Goal: Task Accomplishment & Management: Complete application form

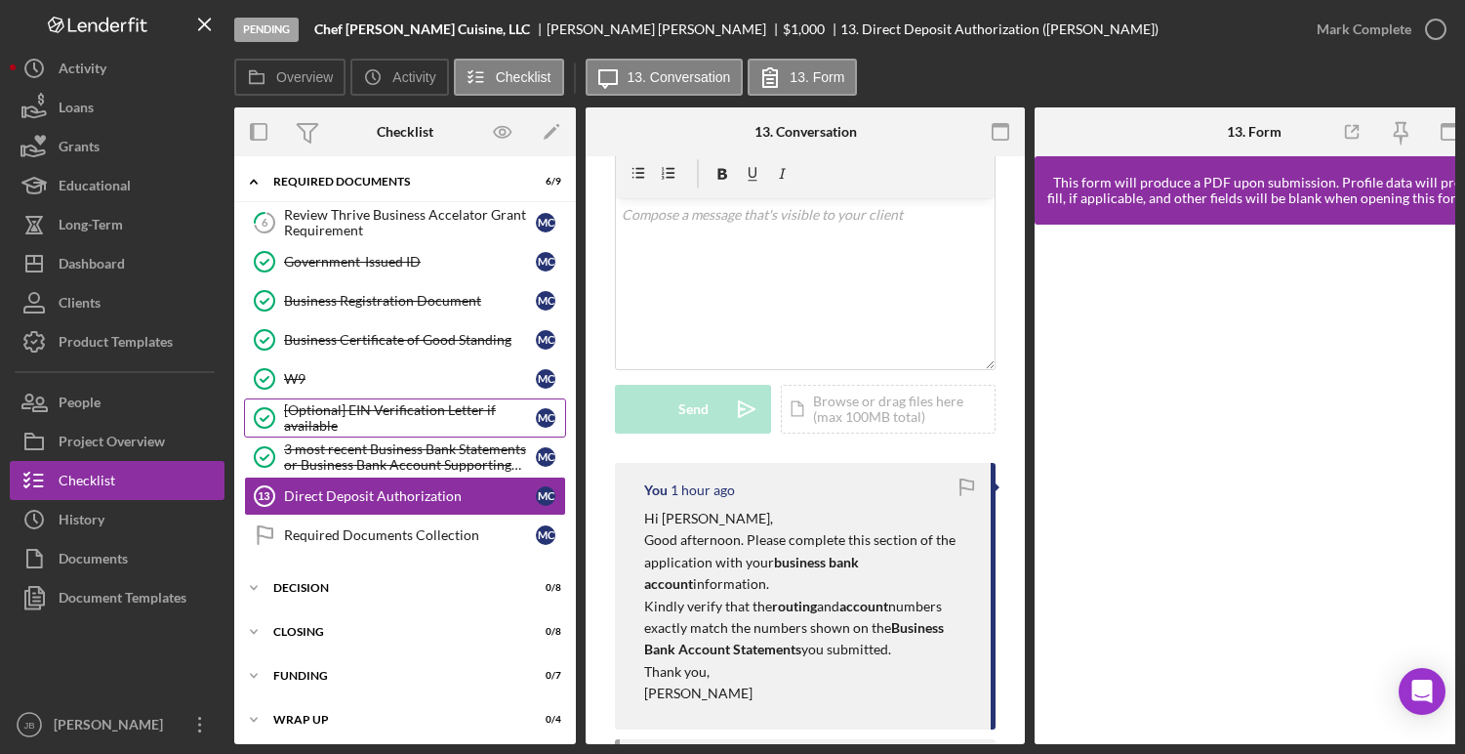
scroll to position [59, 0]
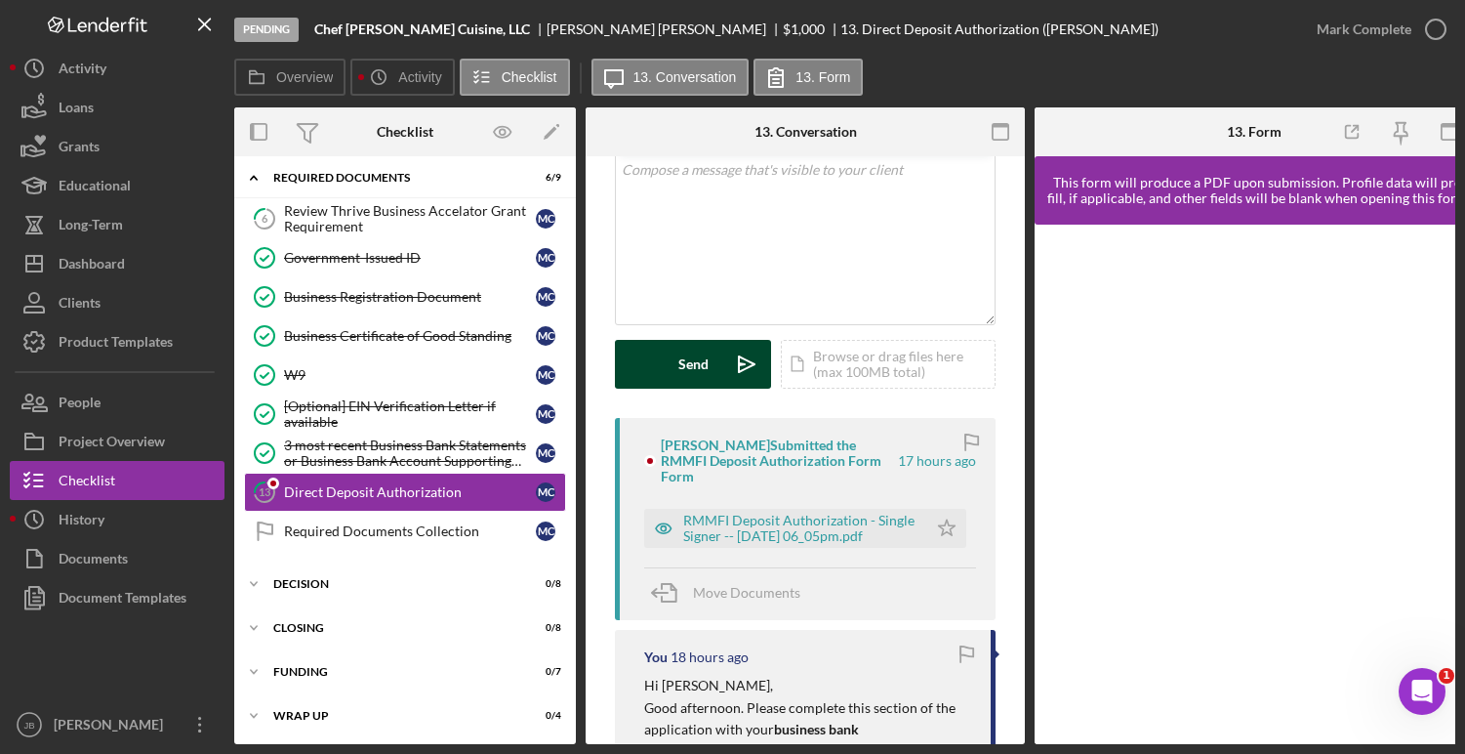
scroll to position [169, 0]
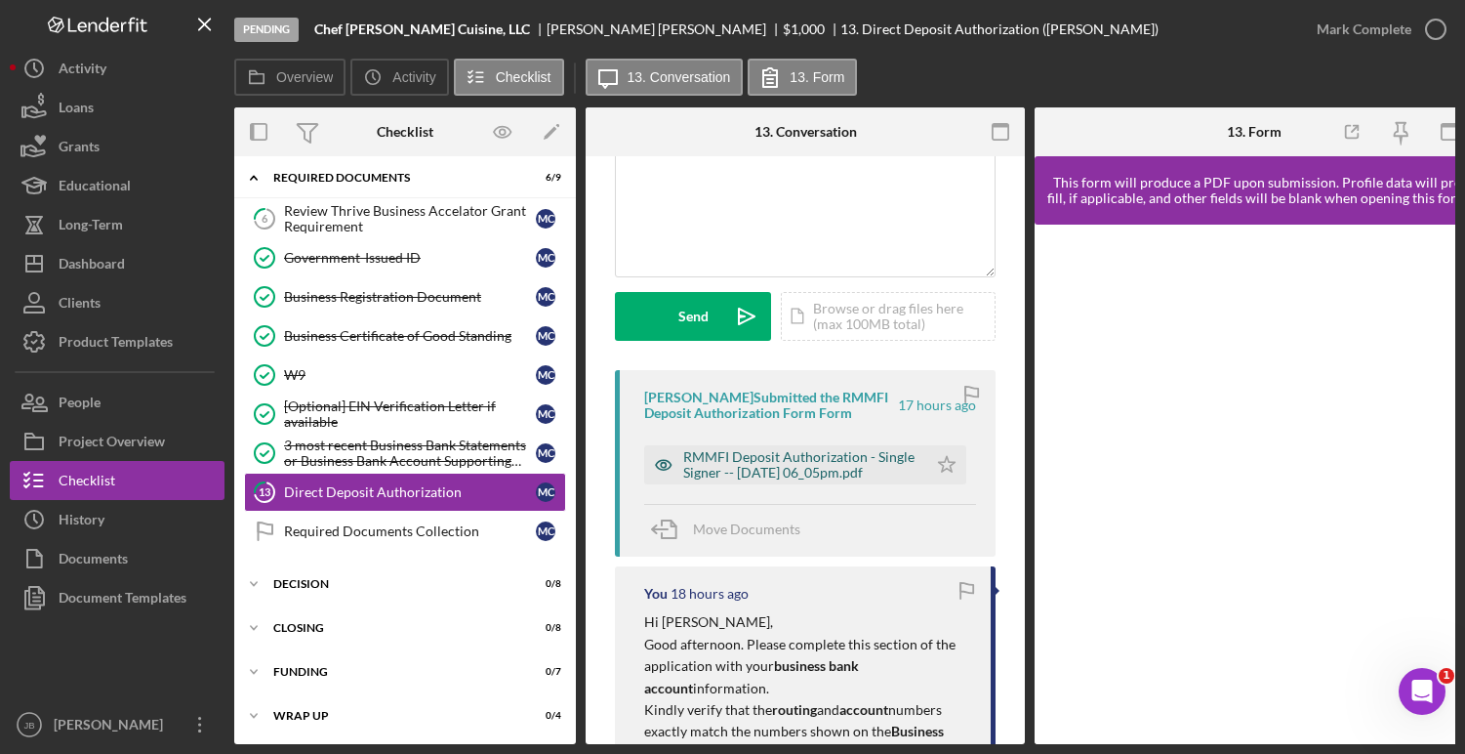
click at [773, 472] on div "RMMFI Deposit Authorization - Single Signer -- 2025-09-25 06_05pm.pdf" at bounding box center [800, 464] width 234 height 31
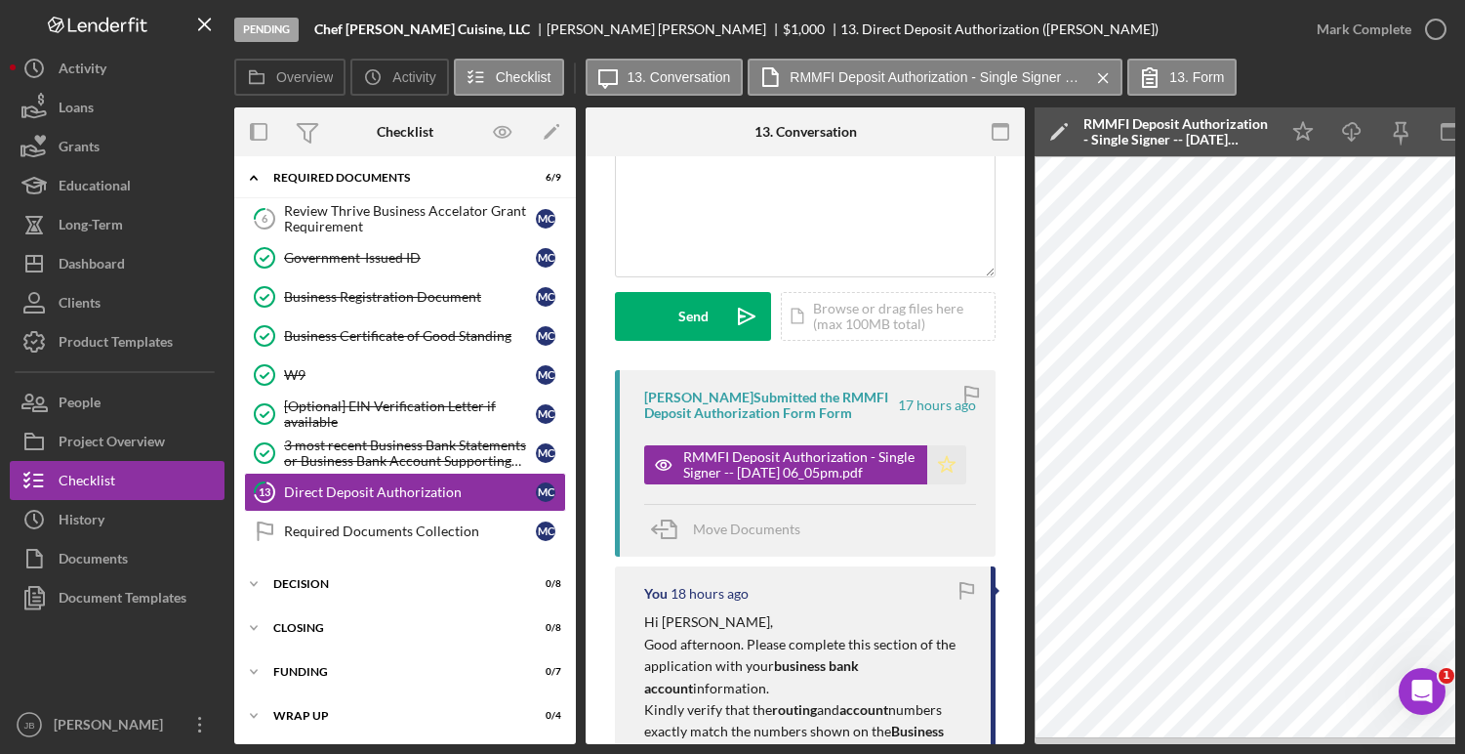
click at [947, 465] on icon "Icon/Star" at bounding box center [946, 464] width 39 height 39
click at [1437, 28] on icon "button" at bounding box center [1435, 29] width 49 height 49
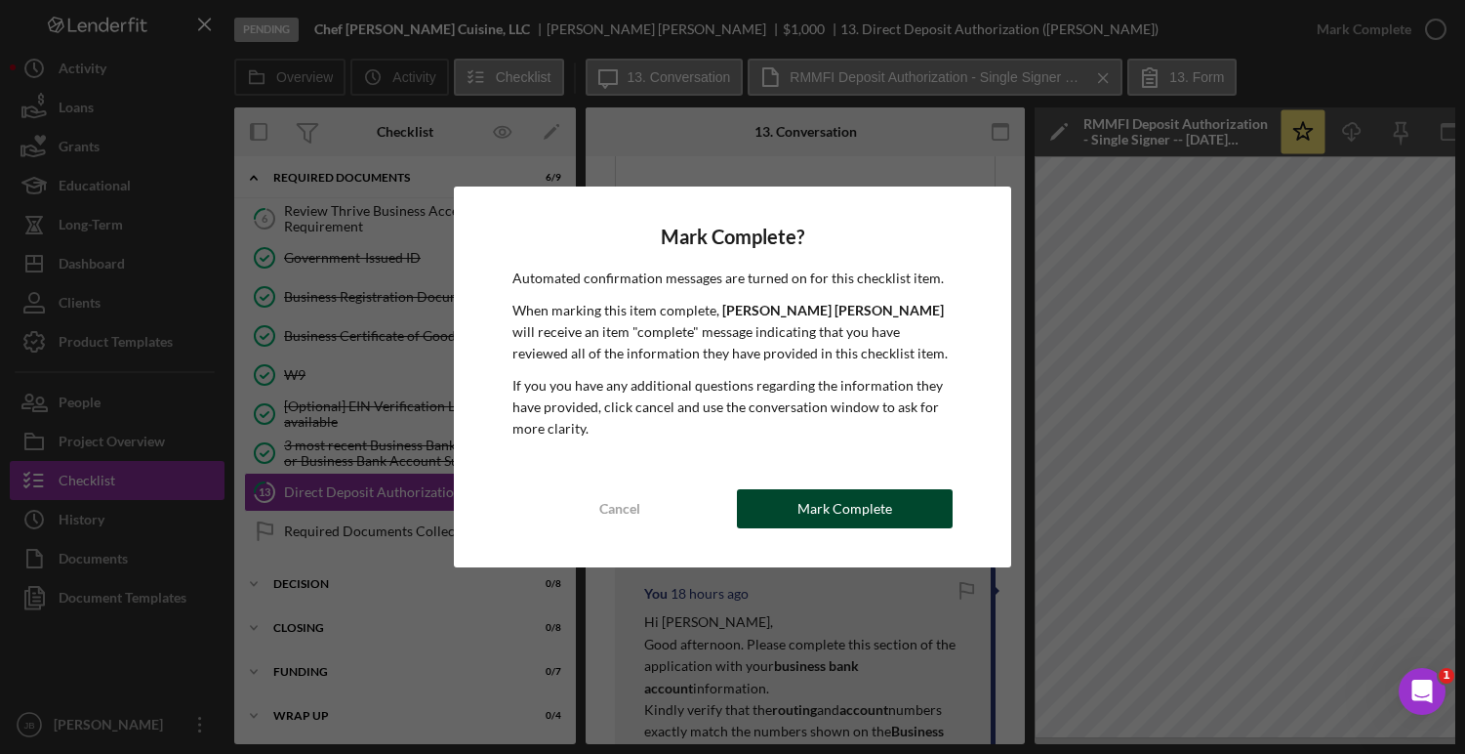
click at [813, 500] on div "Mark Complete" at bounding box center [844, 508] width 95 height 39
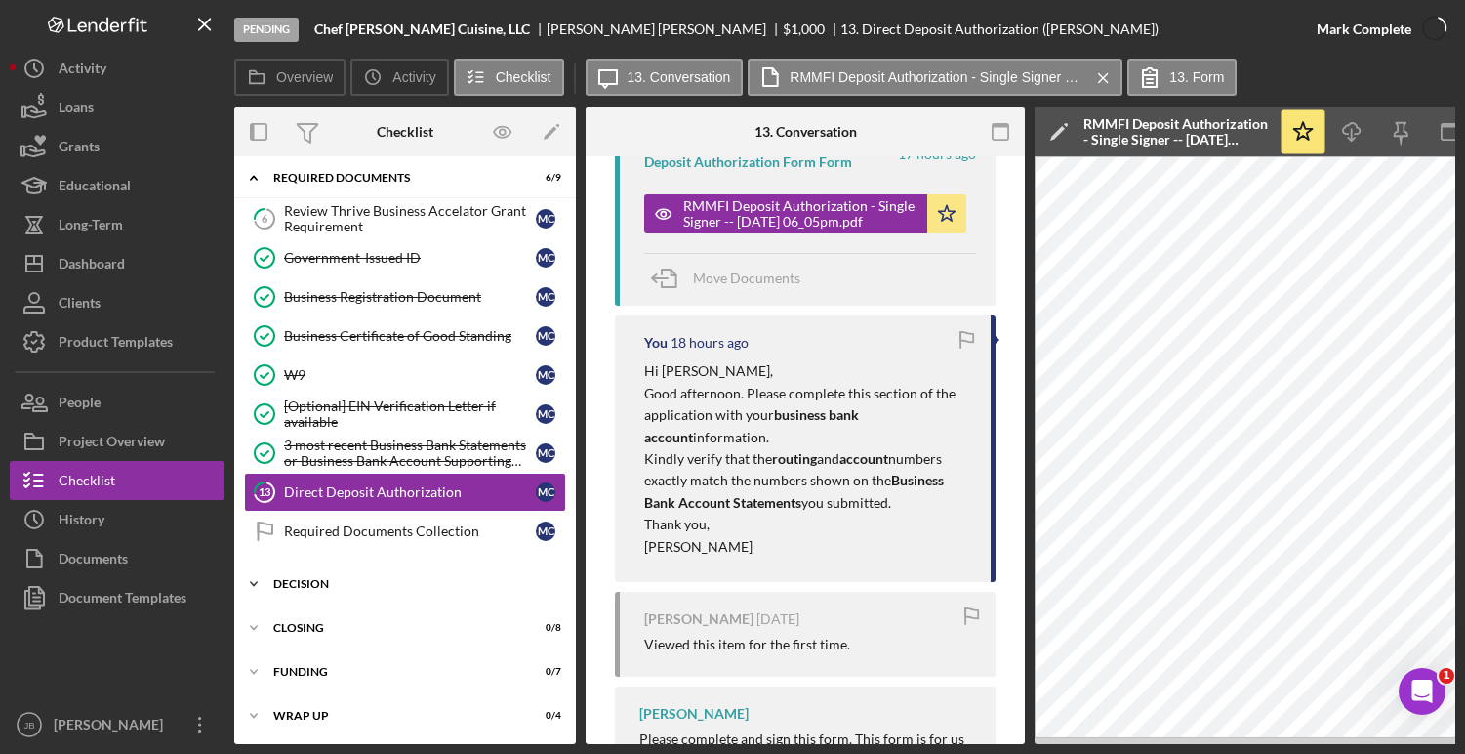
scroll to position [459, 0]
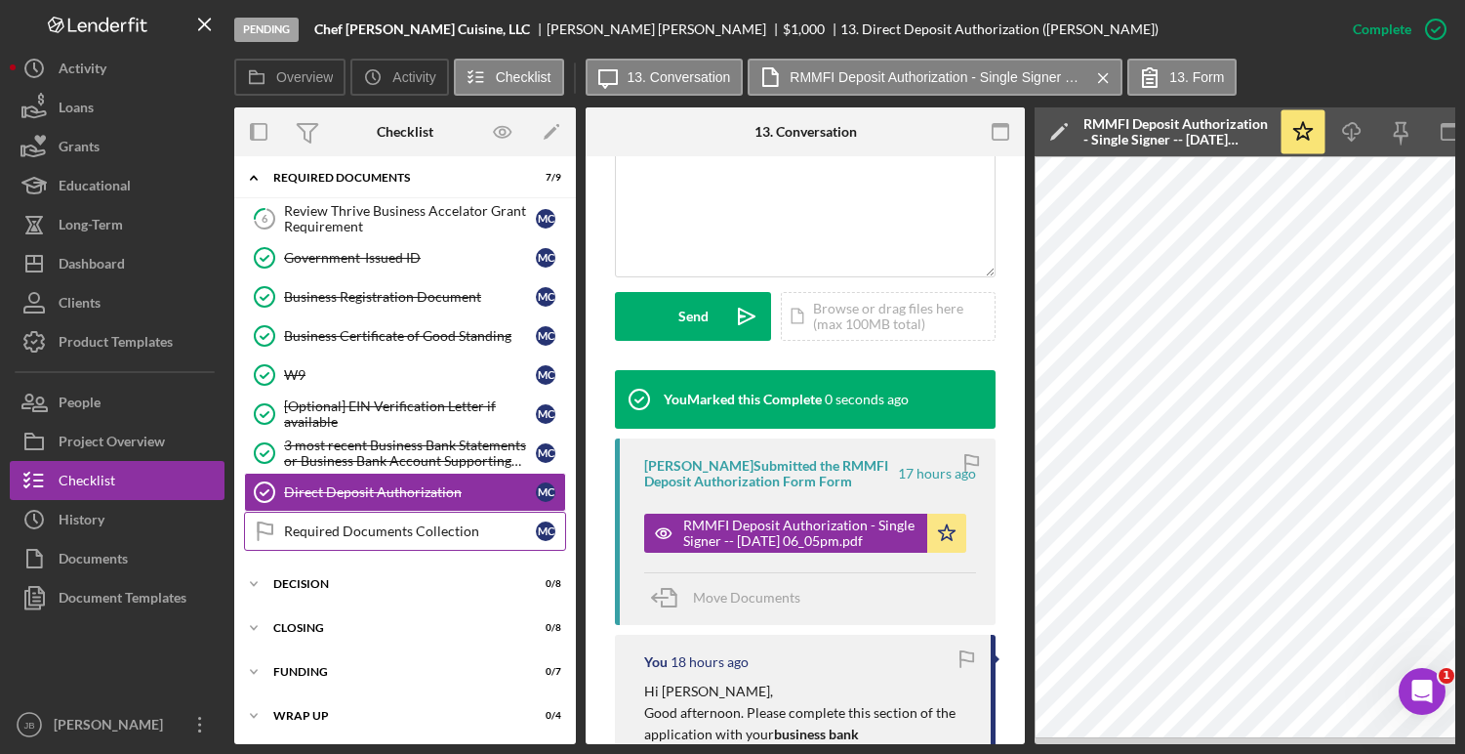
click at [447, 542] on link "Required Documents Collection Required Documents Collection M C" at bounding box center [405, 530] width 322 height 39
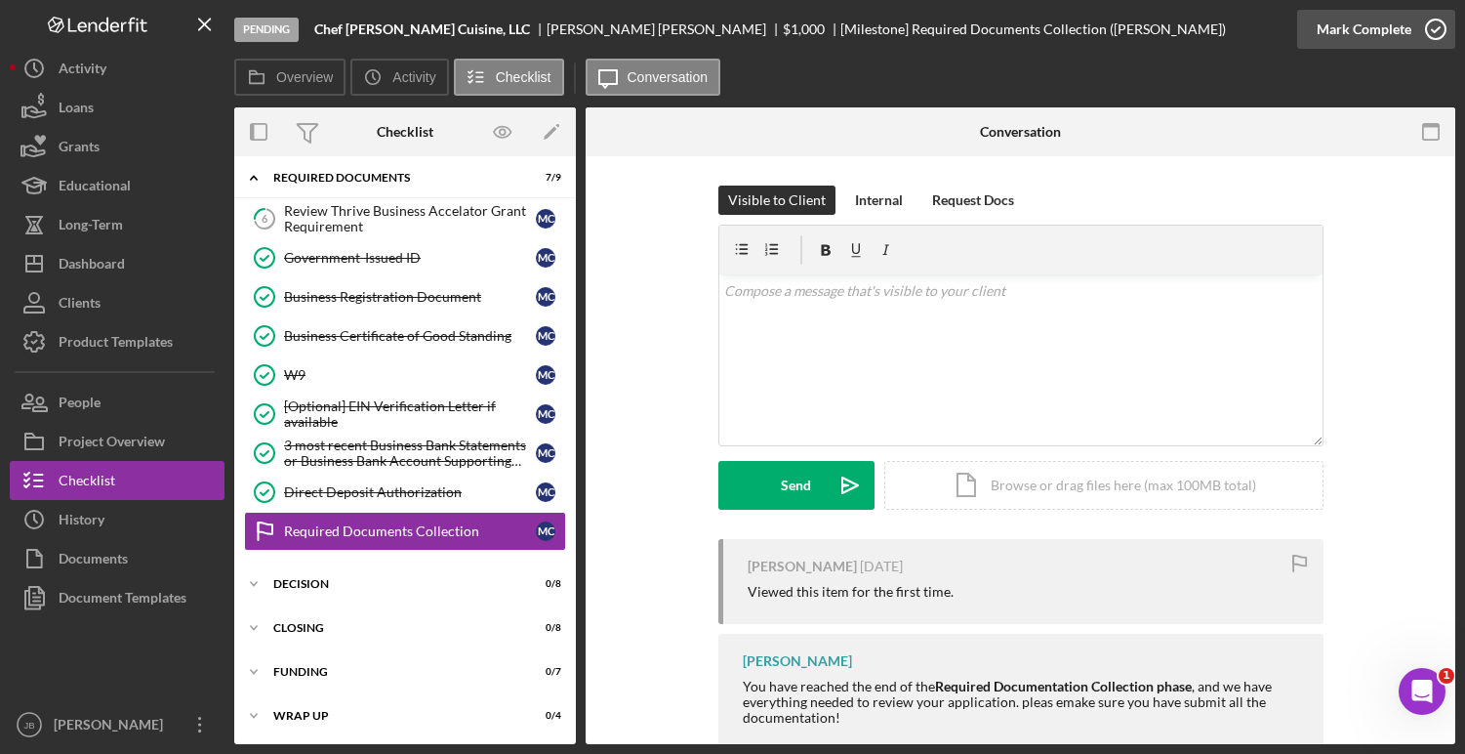
click at [1446, 29] on icon "button" at bounding box center [1435, 29] width 49 height 49
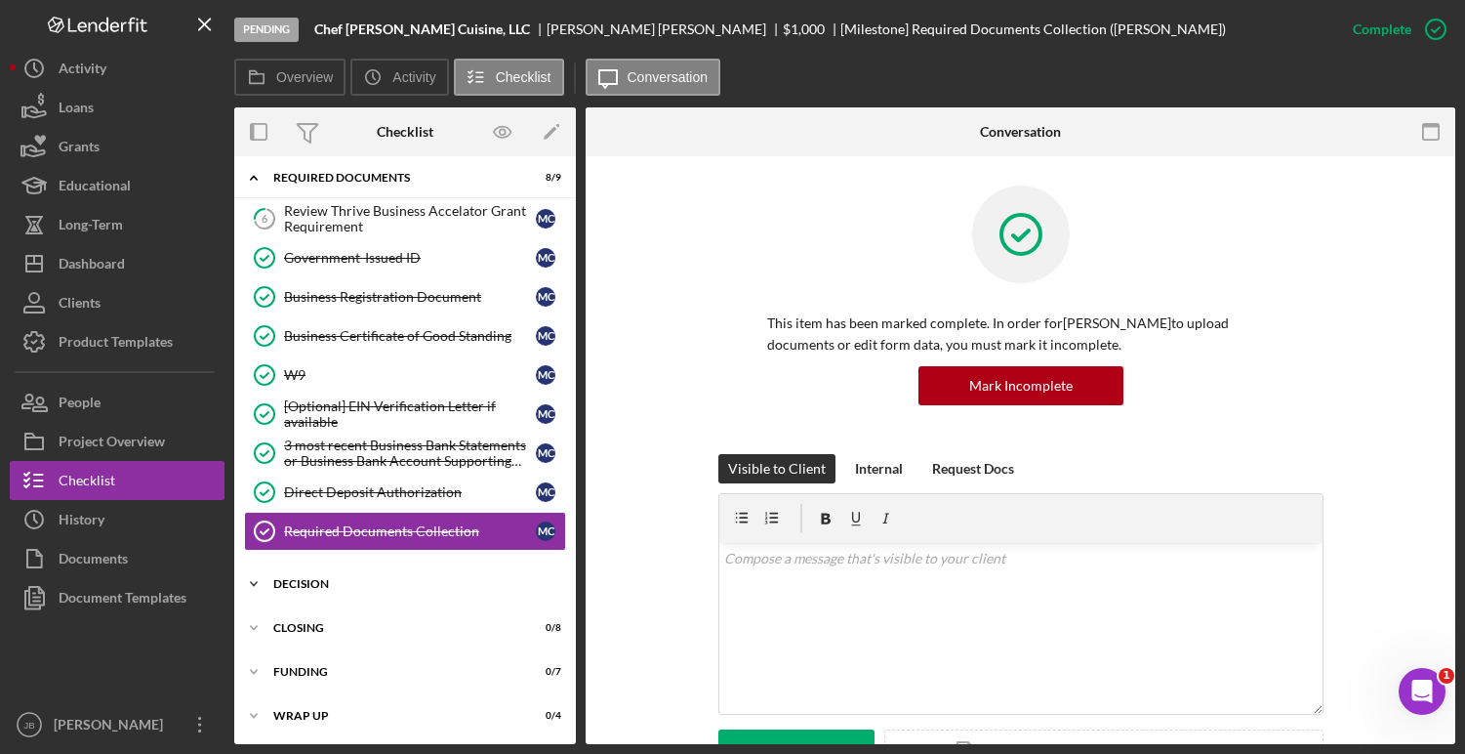
click at [425, 579] on div "DECISION" at bounding box center [412, 584] width 278 height 12
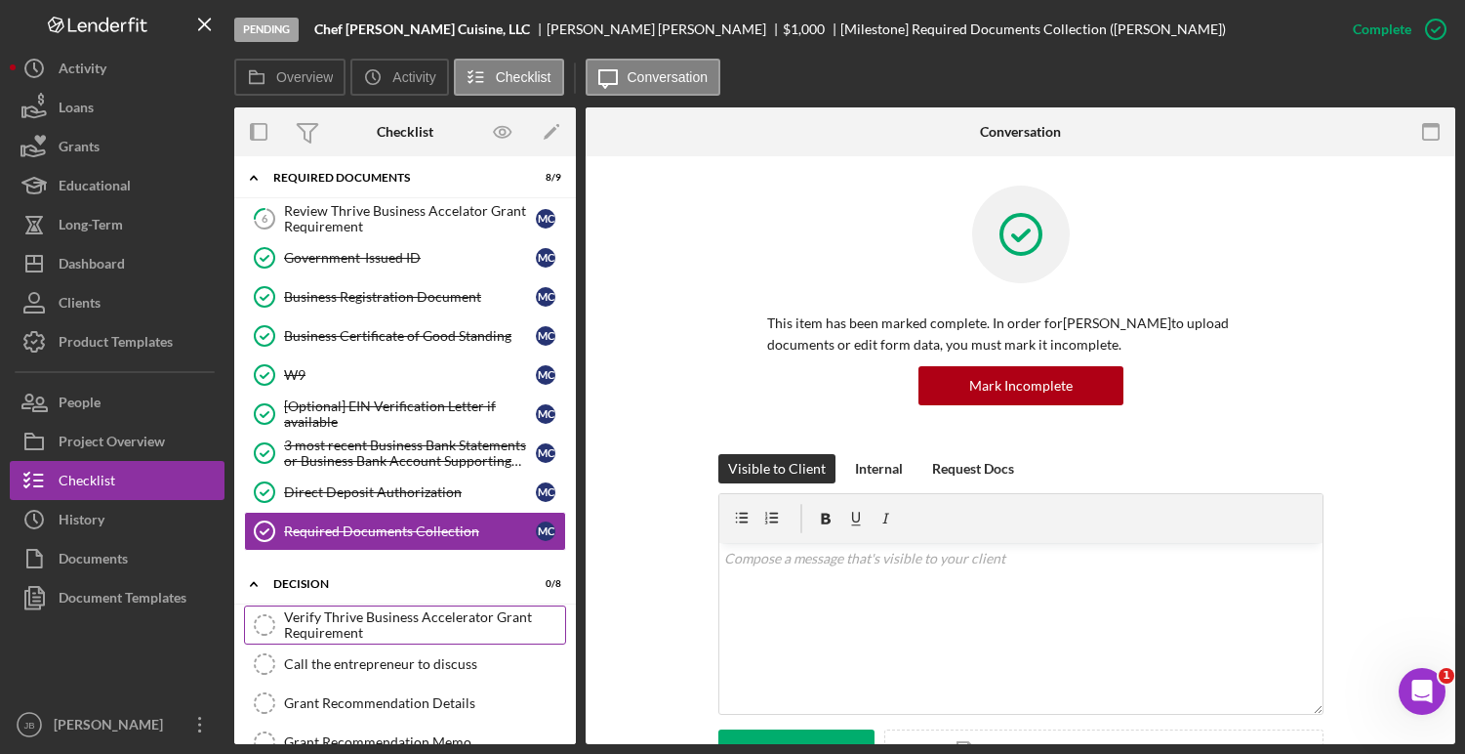
click at [380, 628] on div "Verify Thrive Business Accelerator Grant Requirement" at bounding box center [424, 624] width 281 height 31
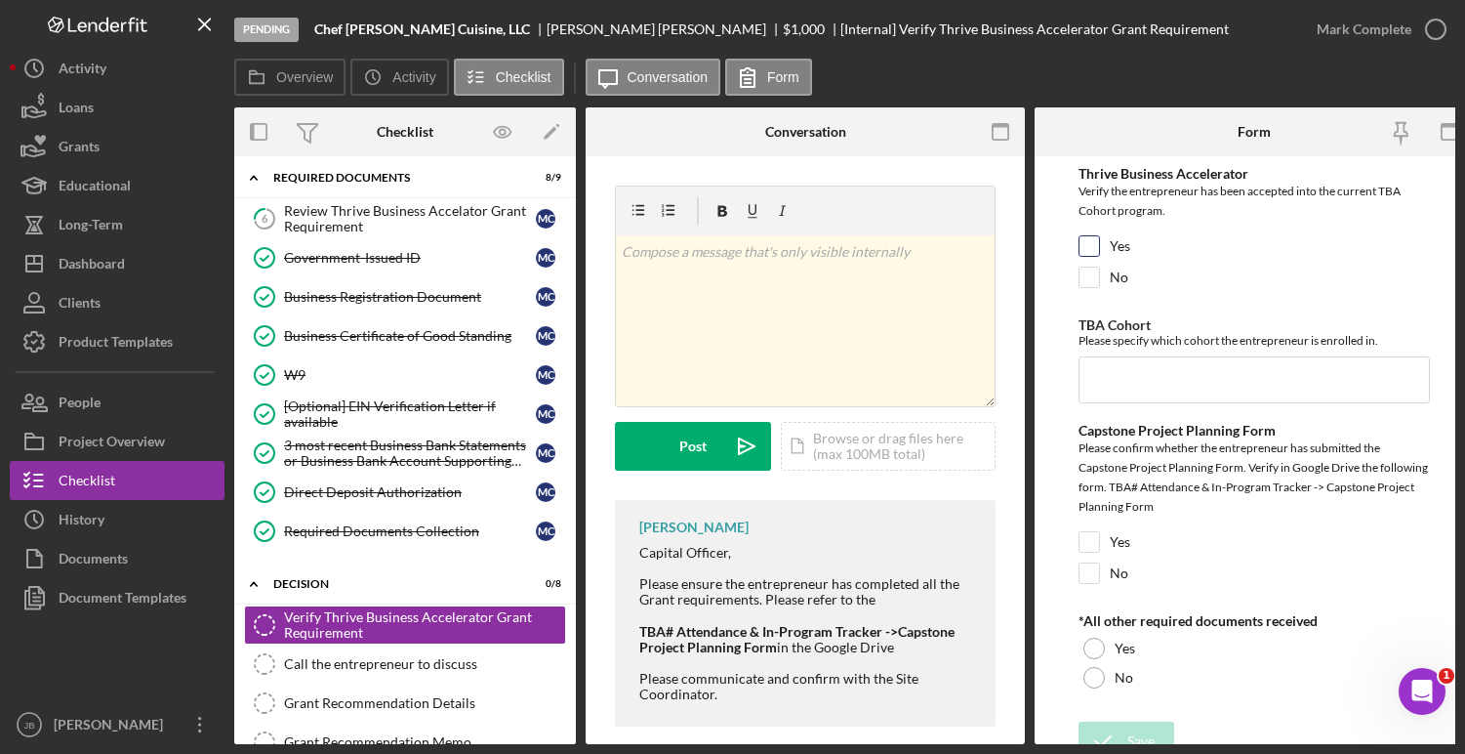
click at [1089, 245] on input "Yes" at bounding box center [1090, 246] width 20 height 20
checkbox input "true"
click at [1115, 371] on input "TBA Cohort" at bounding box center [1254, 379] width 351 height 47
click at [1104, 379] on input "TBA Cohort" at bounding box center [1254, 379] width 351 height 47
paste input "TBA-EN-2025-2 (Fall)"
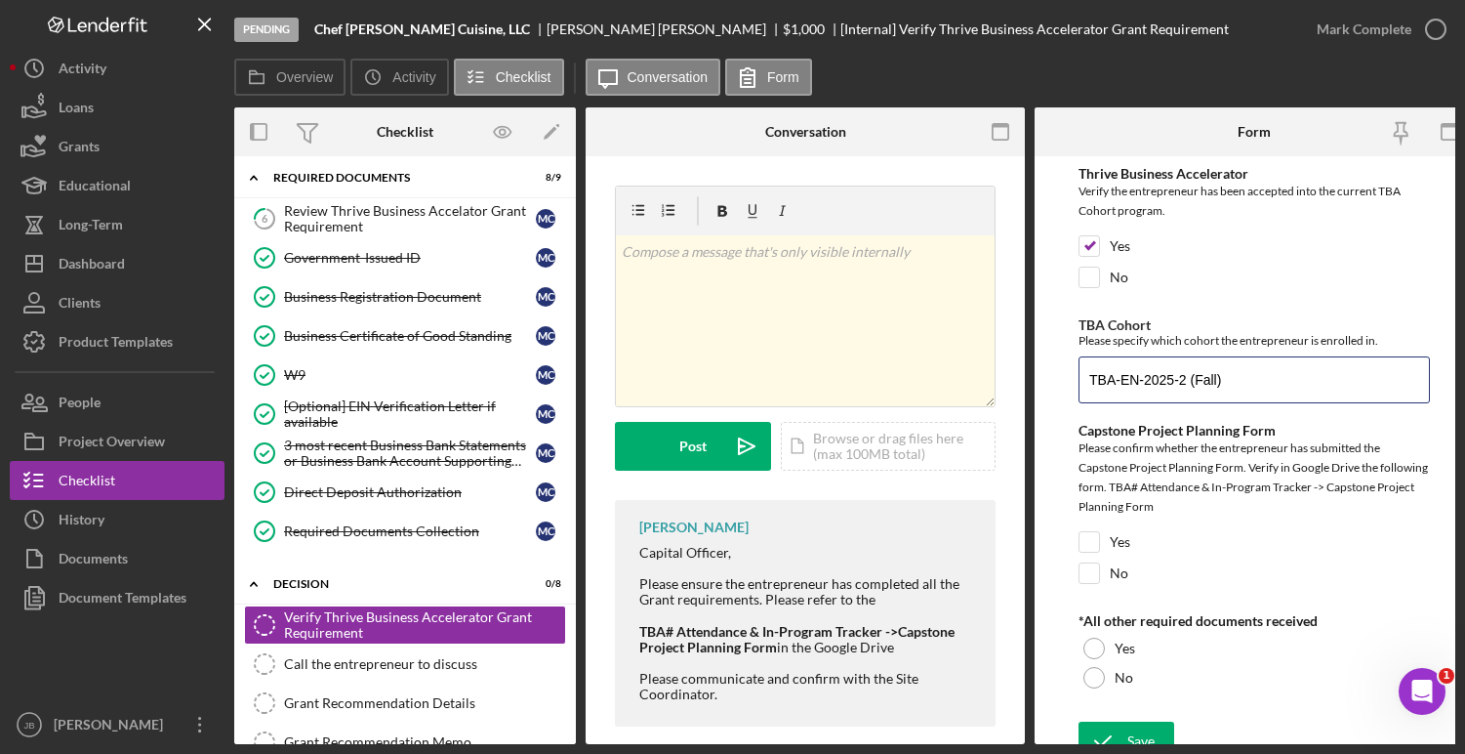
type input "TBA-EN-2025-2 (Fall)"
click at [1089, 540] on input "Yes" at bounding box center [1090, 542] width 20 height 20
checkbox input "true"
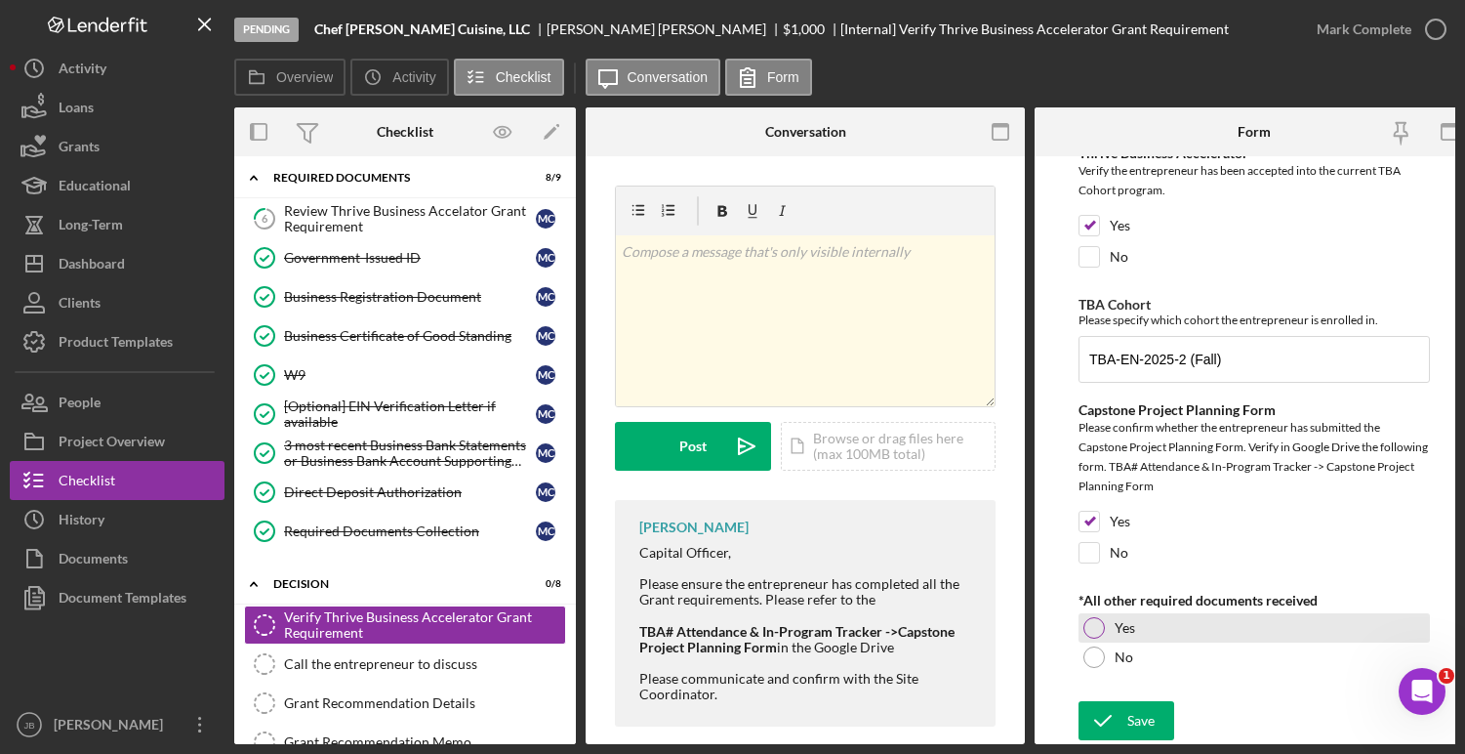
click at [1096, 617] on div at bounding box center [1093, 627] width 21 height 21
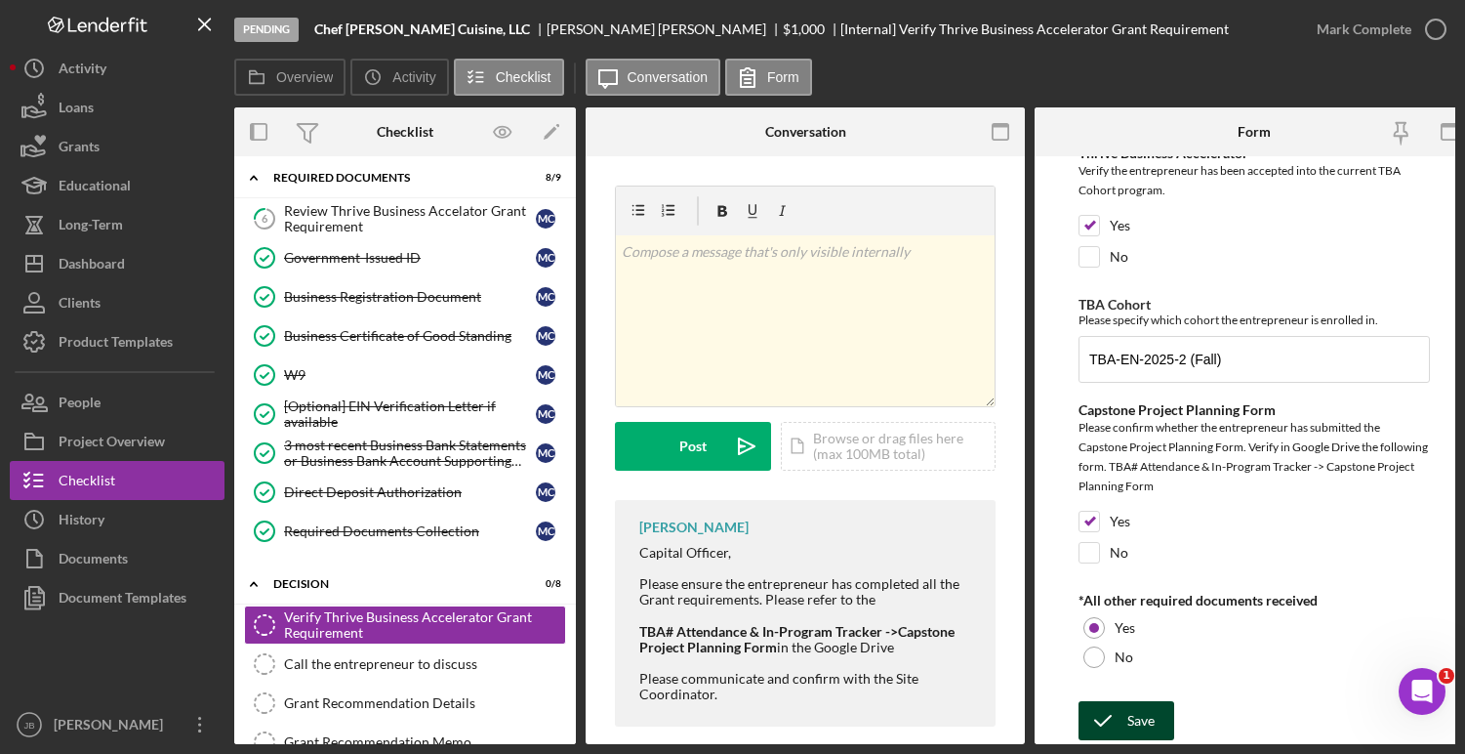
click at [1106, 719] on icon "submit" at bounding box center [1103, 720] width 49 height 49
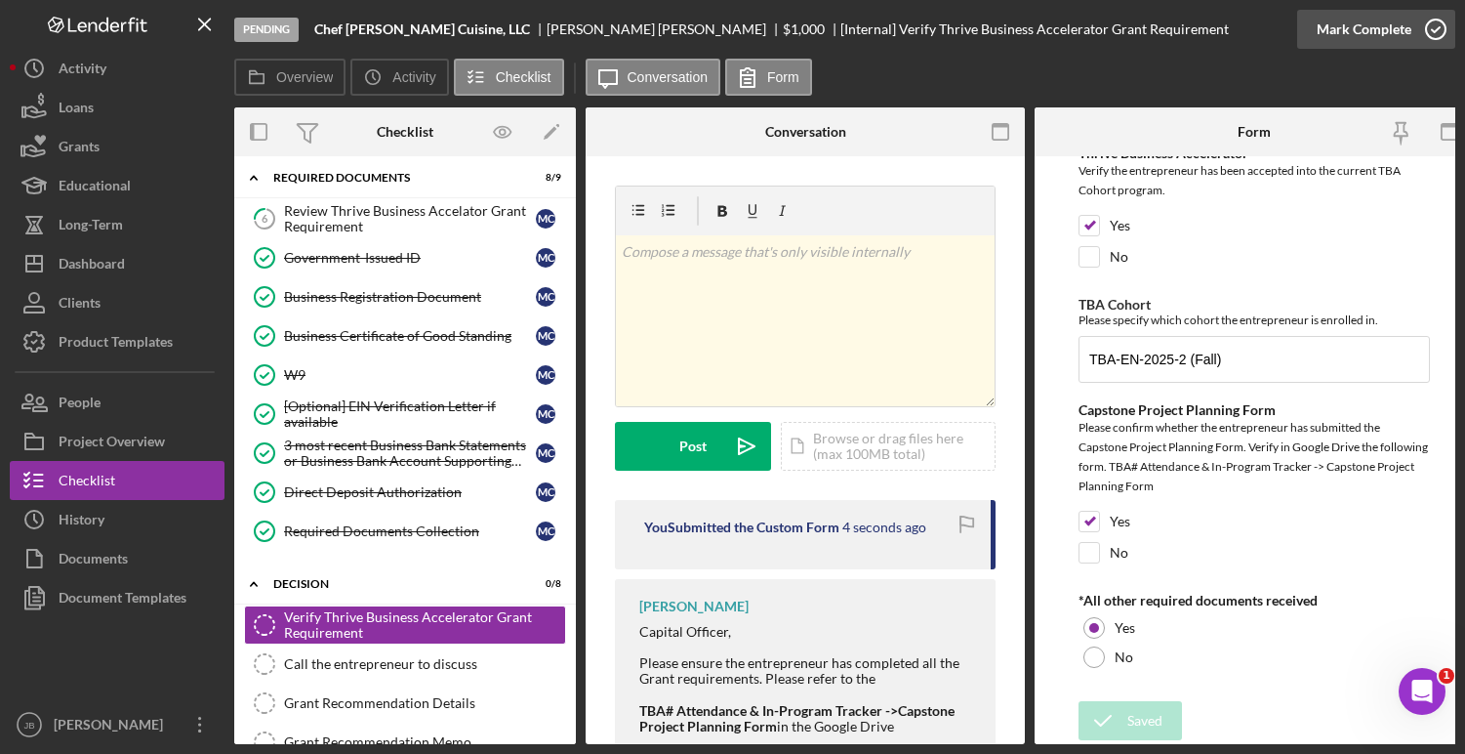
click at [1440, 31] on icon "button" at bounding box center [1435, 29] width 49 height 49
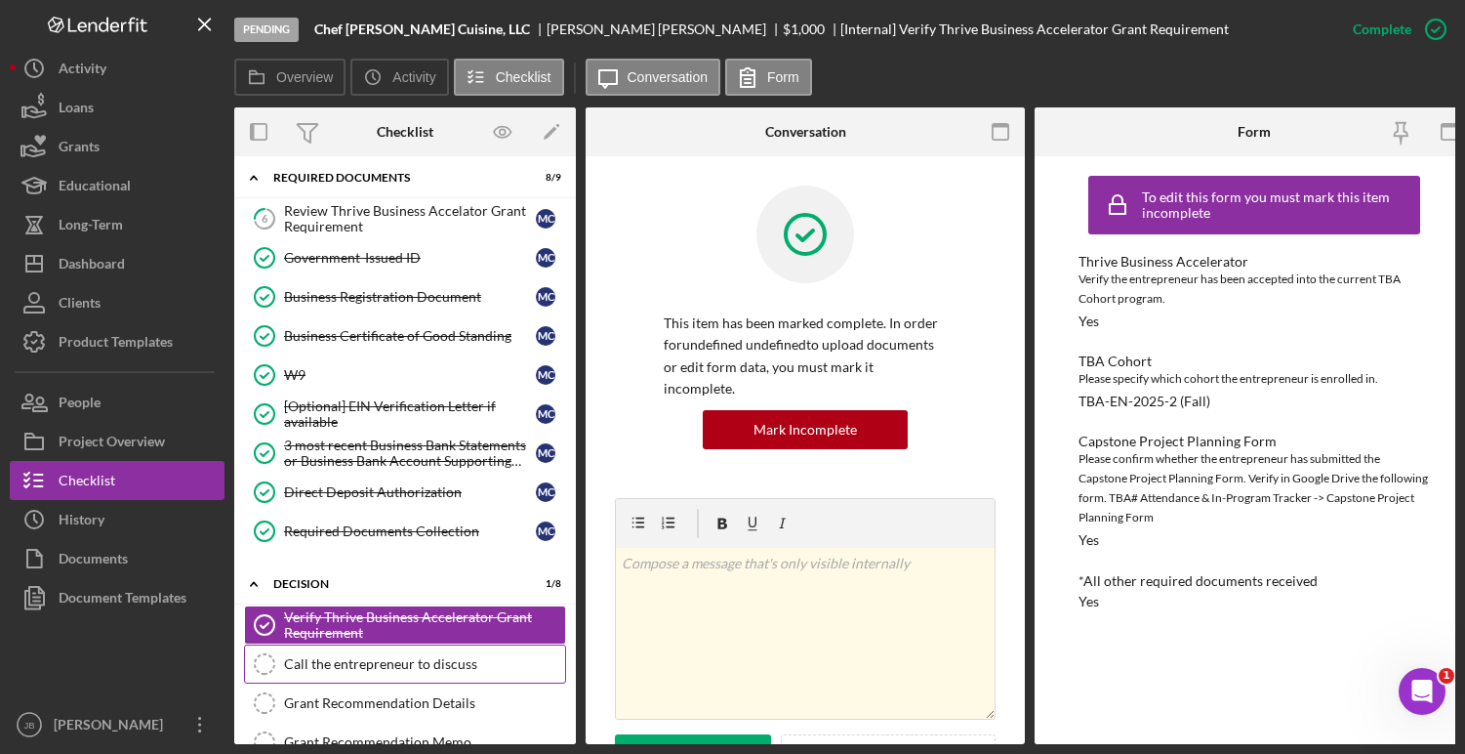
click at [405, 656] on div "Call the entrepreneur to discuss" at bounding box center [424, 664] width 281 height 16
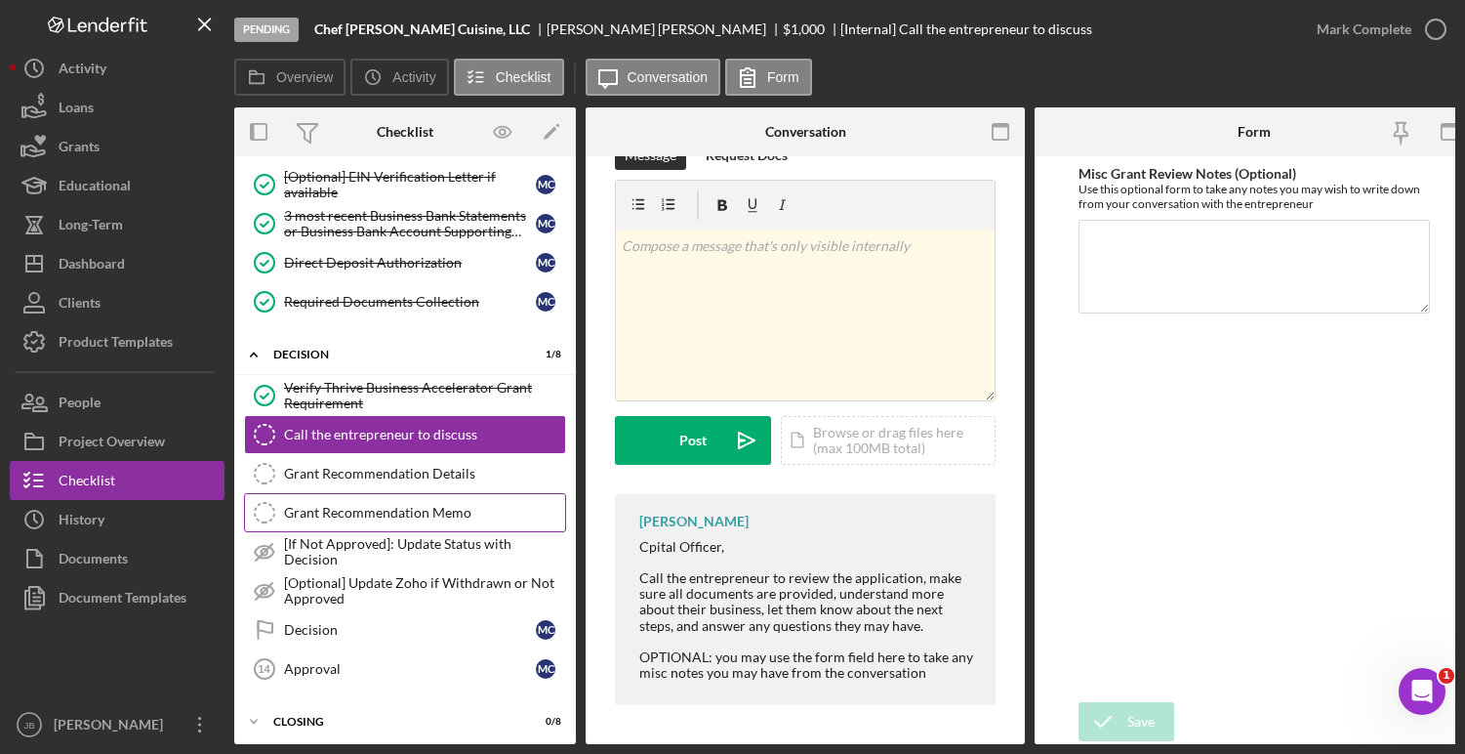
scroll to position [287, 0]
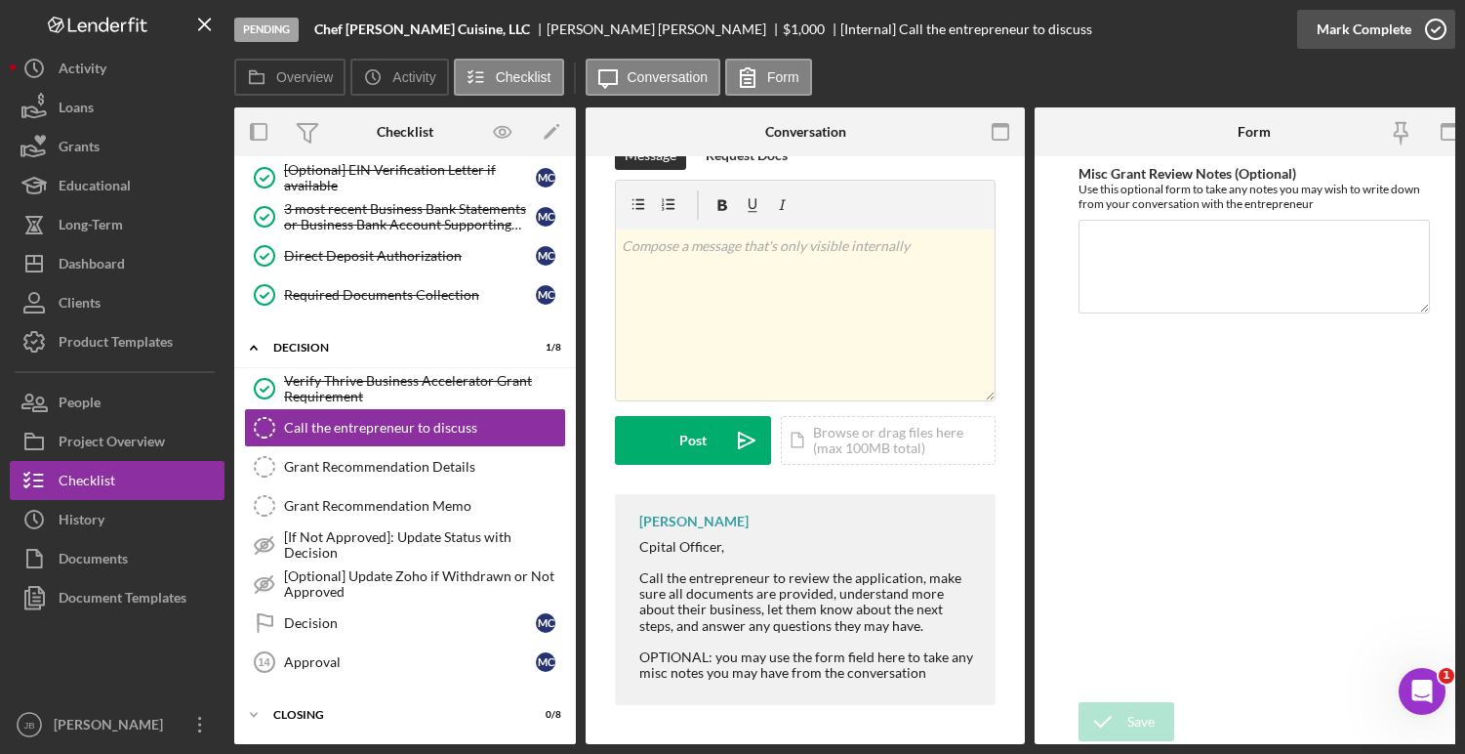
click at [1442, 30] on icon "button" at bounding box center [1435, 29] width 49 height 49
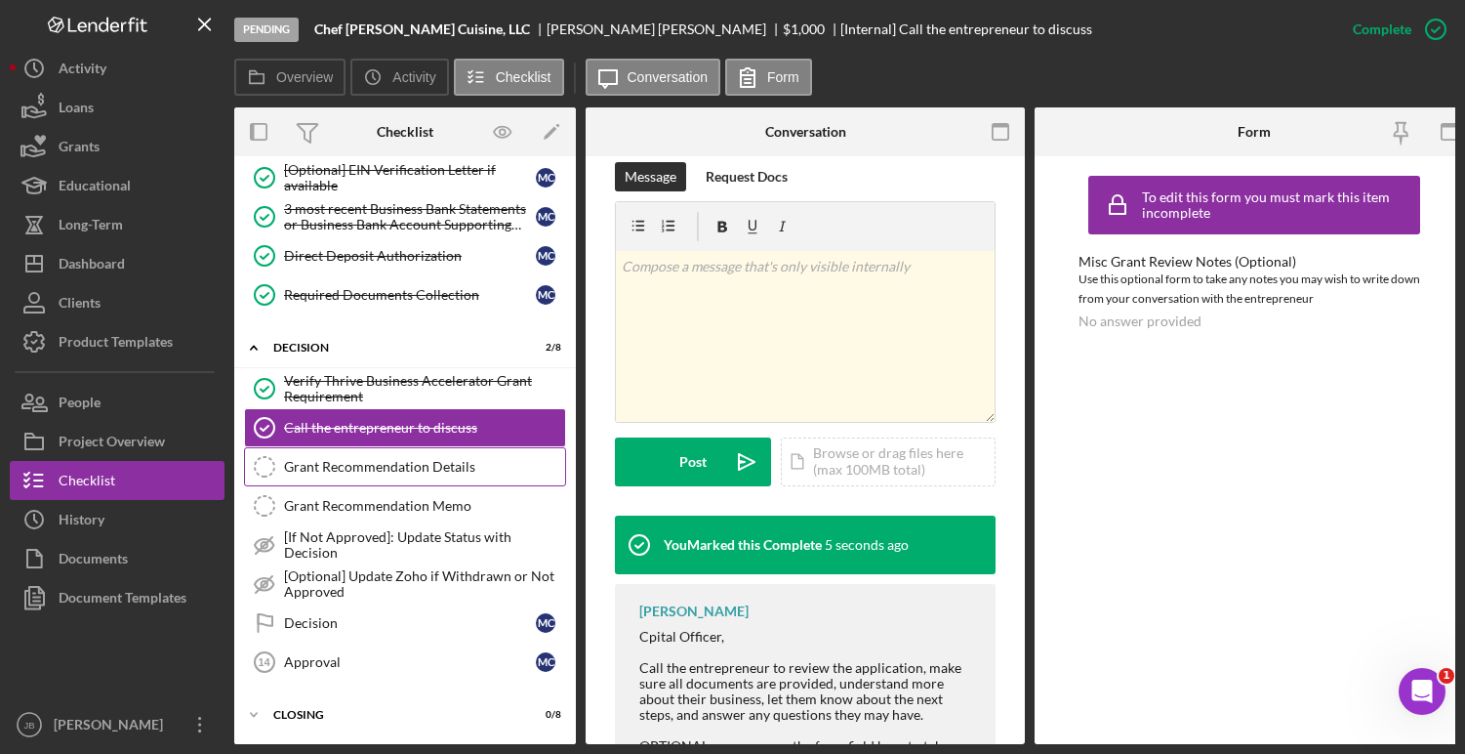
click at [410, 469] on div "Grant Recommendation Details" at bounding box center [424, 467] width 281 height 16
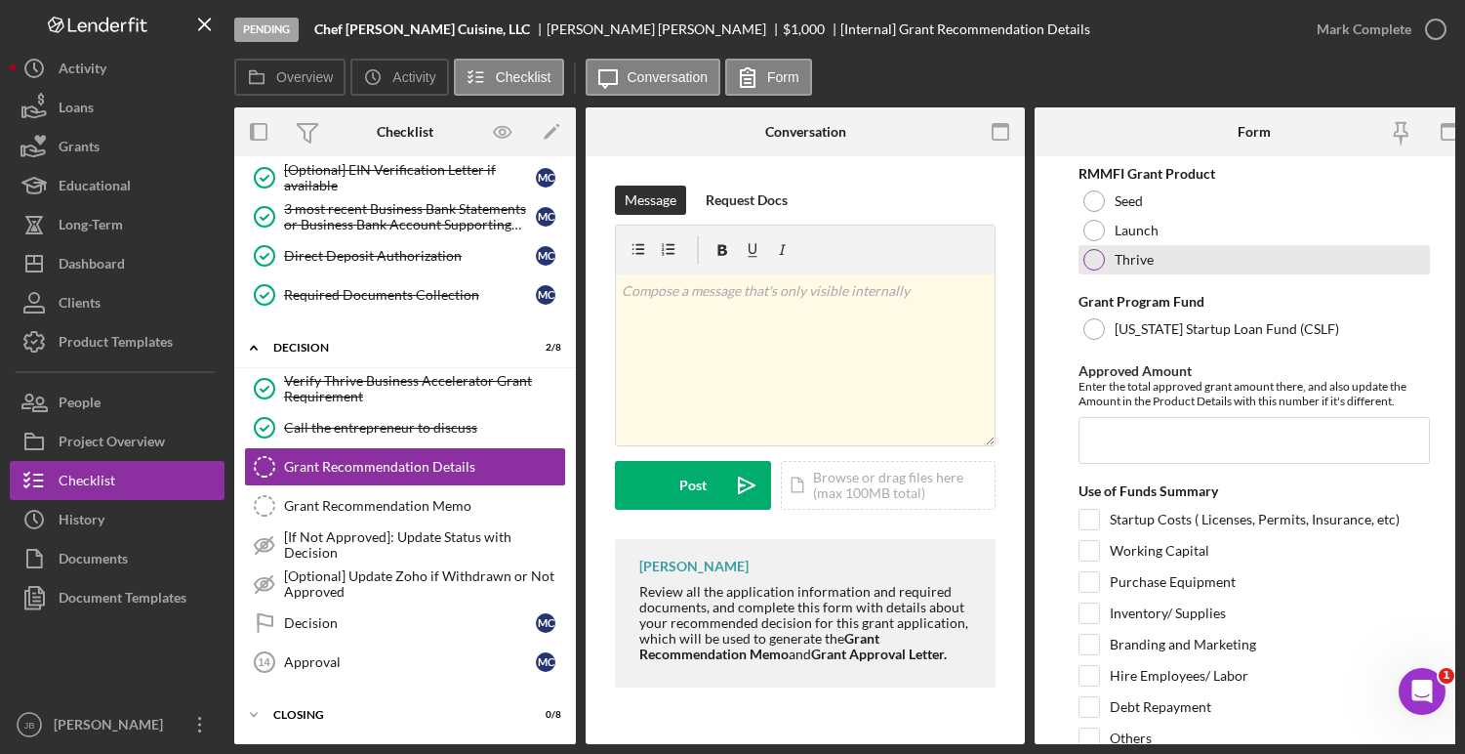
click at [1092, 255] on div at bounding box center [1093, 259] width 21 height 21
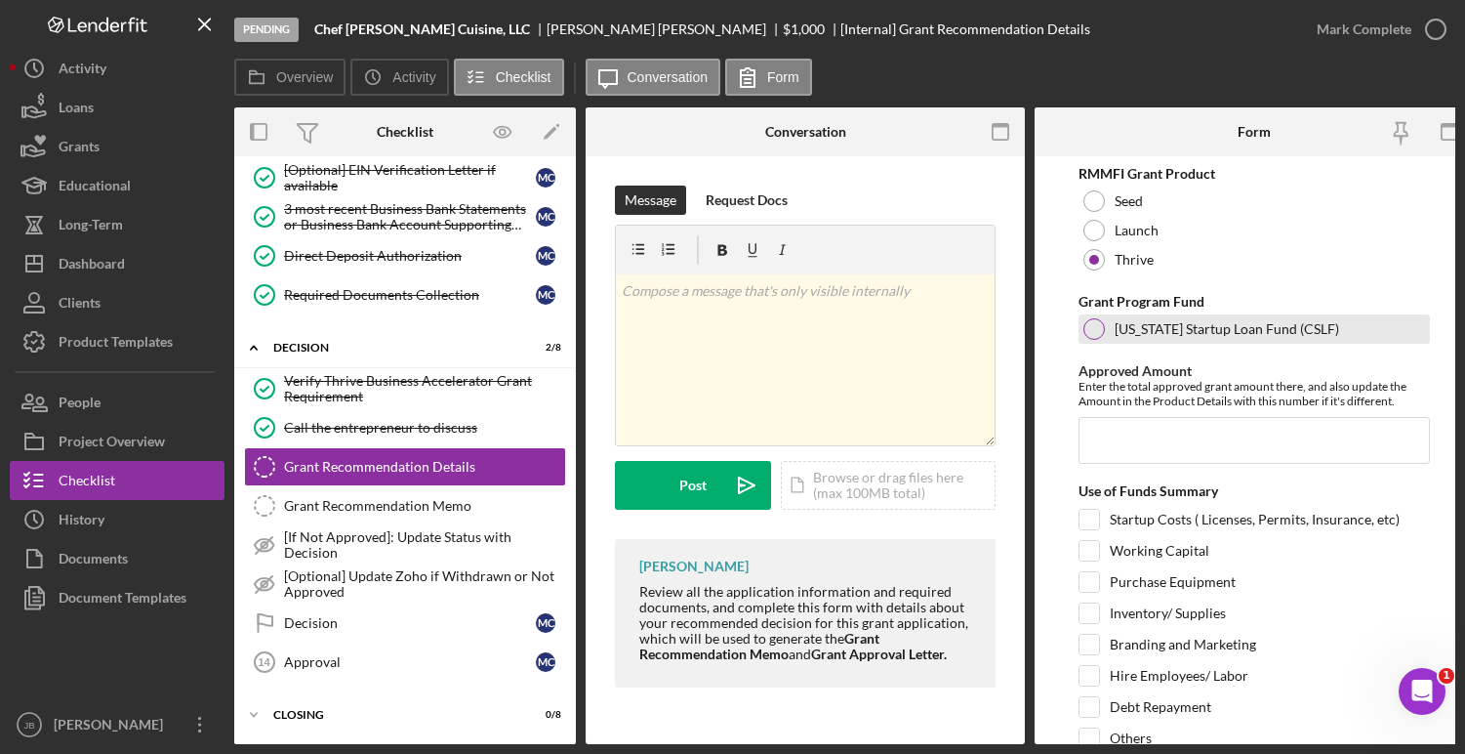
click at [1092, 331] on div at bounding box center [1093, 328] width 21 height 21
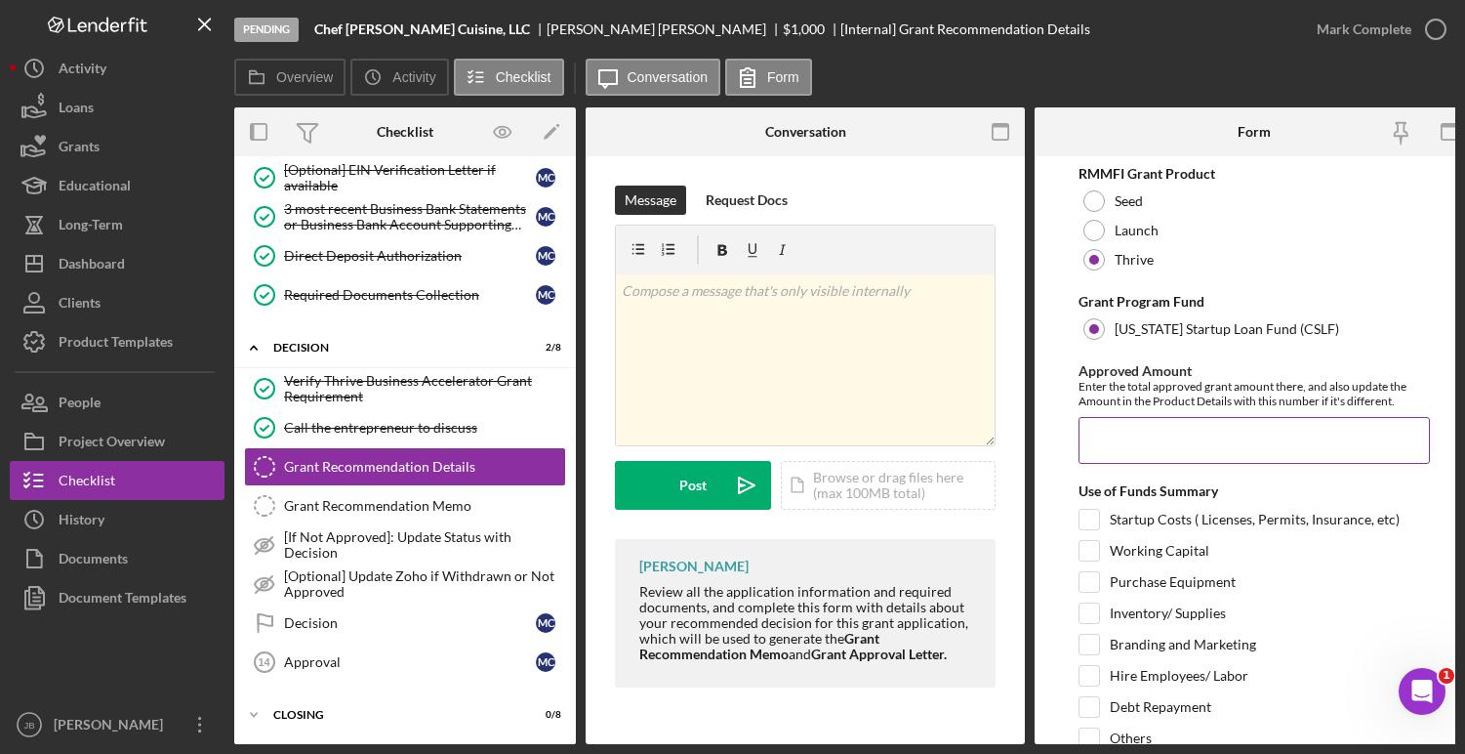
click at [1096, 429] on input "Approved Amount" at bounding box center [1254, 440] width 351 height 47
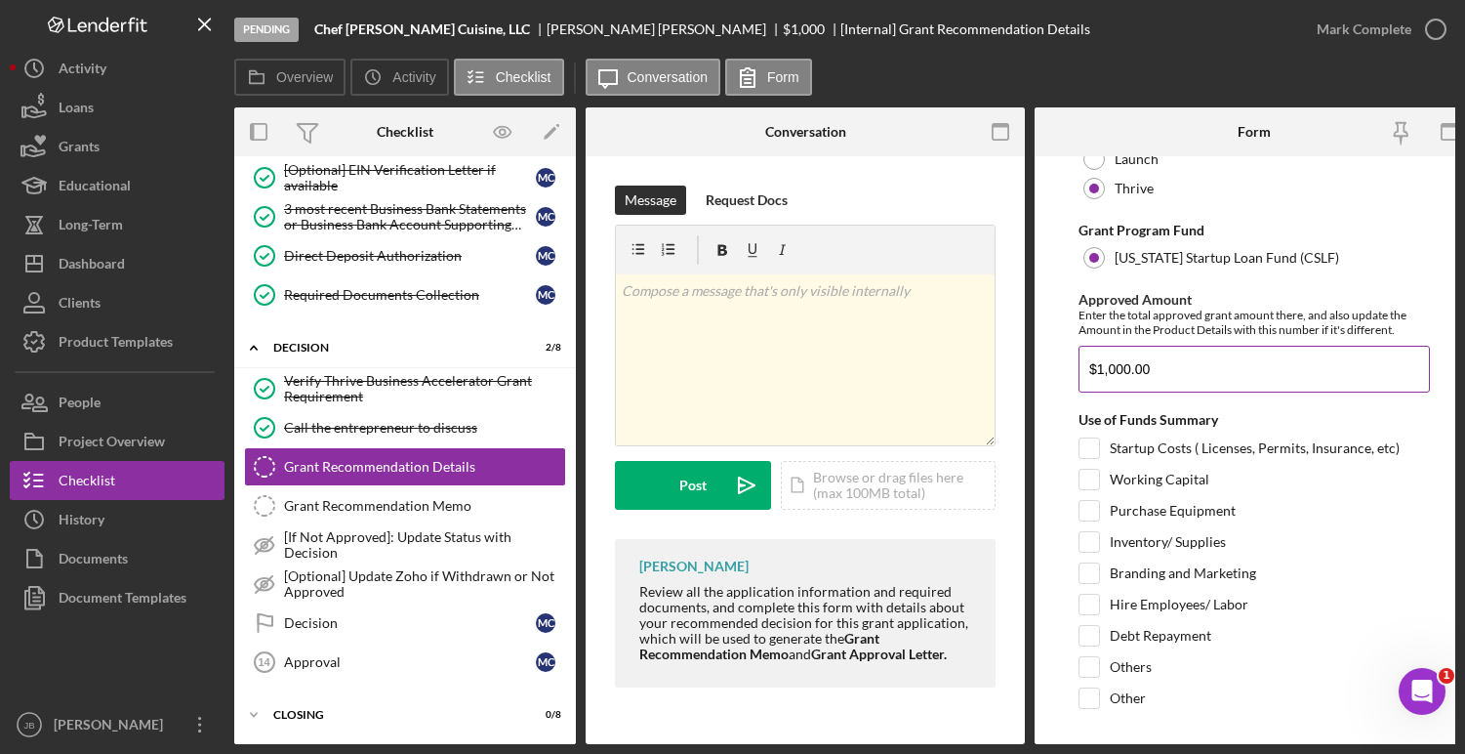
scroll to position [86, 0]
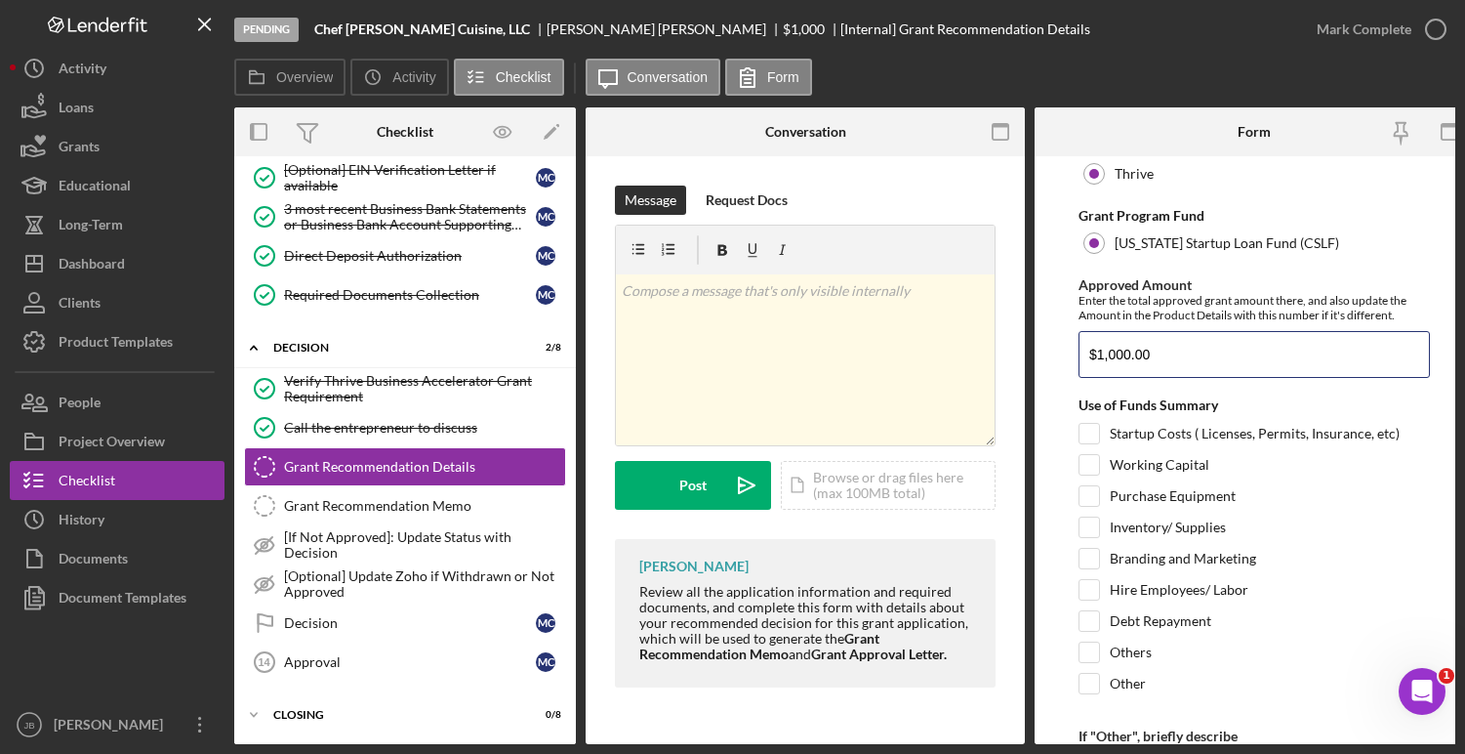
type input "$1,000.00"
click at [1095, 558] on input "Branding and Marketing" at bounding box center [1090, 559] width 20 height 20
checkbox input "true"
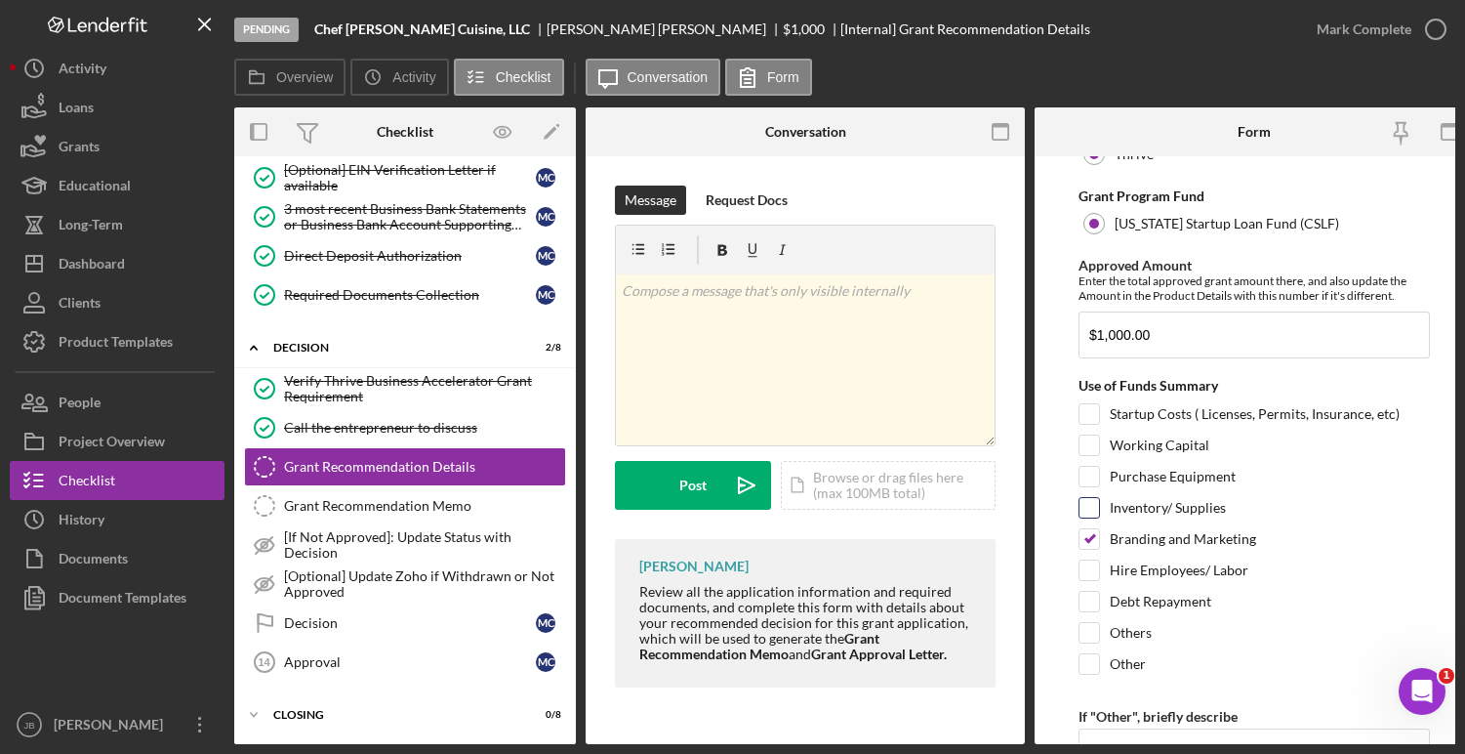
scroll to position [107, 0]
click at [1093, 506] on input "Inventory/ Supplies" at bounding box center [1090, 506] width 20 height 20
checkbox input "true"
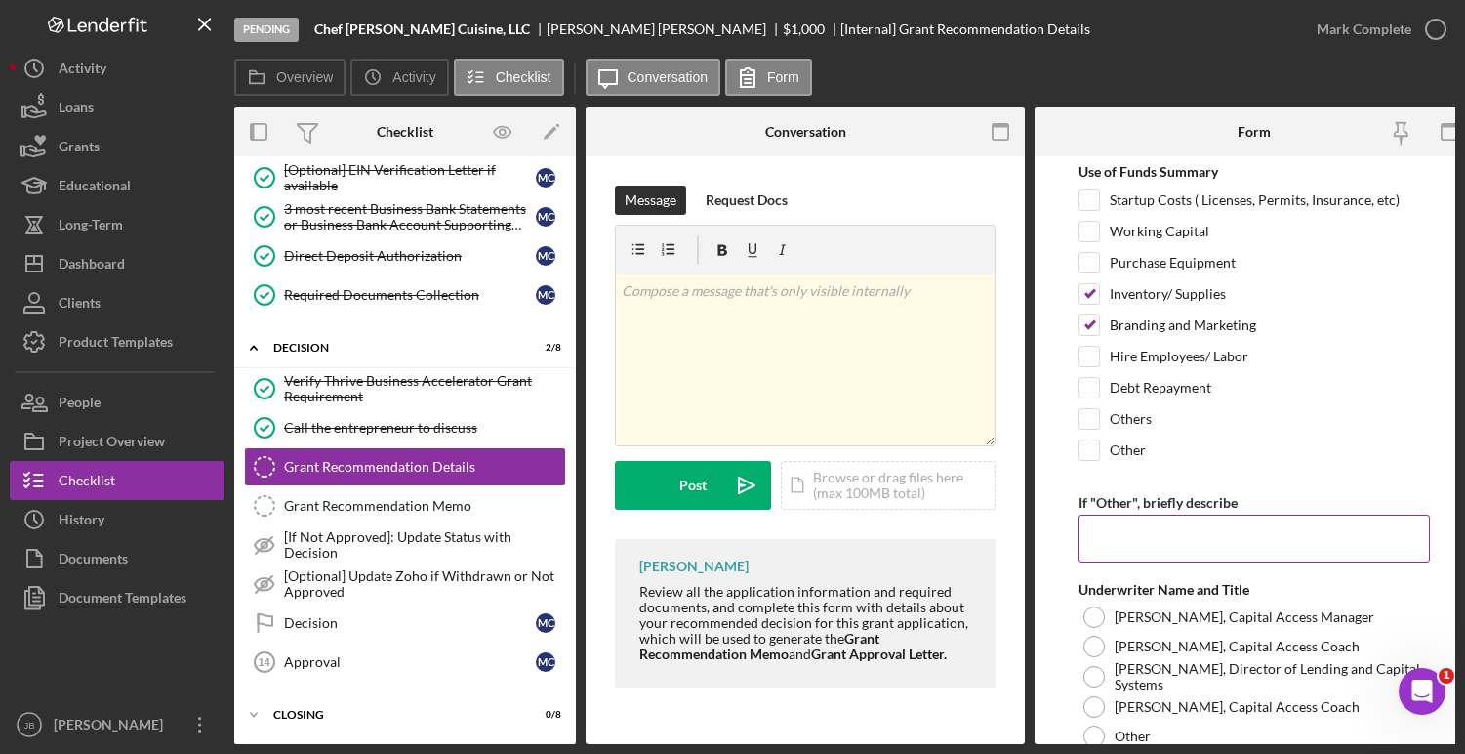
scroll to position [366, 0]
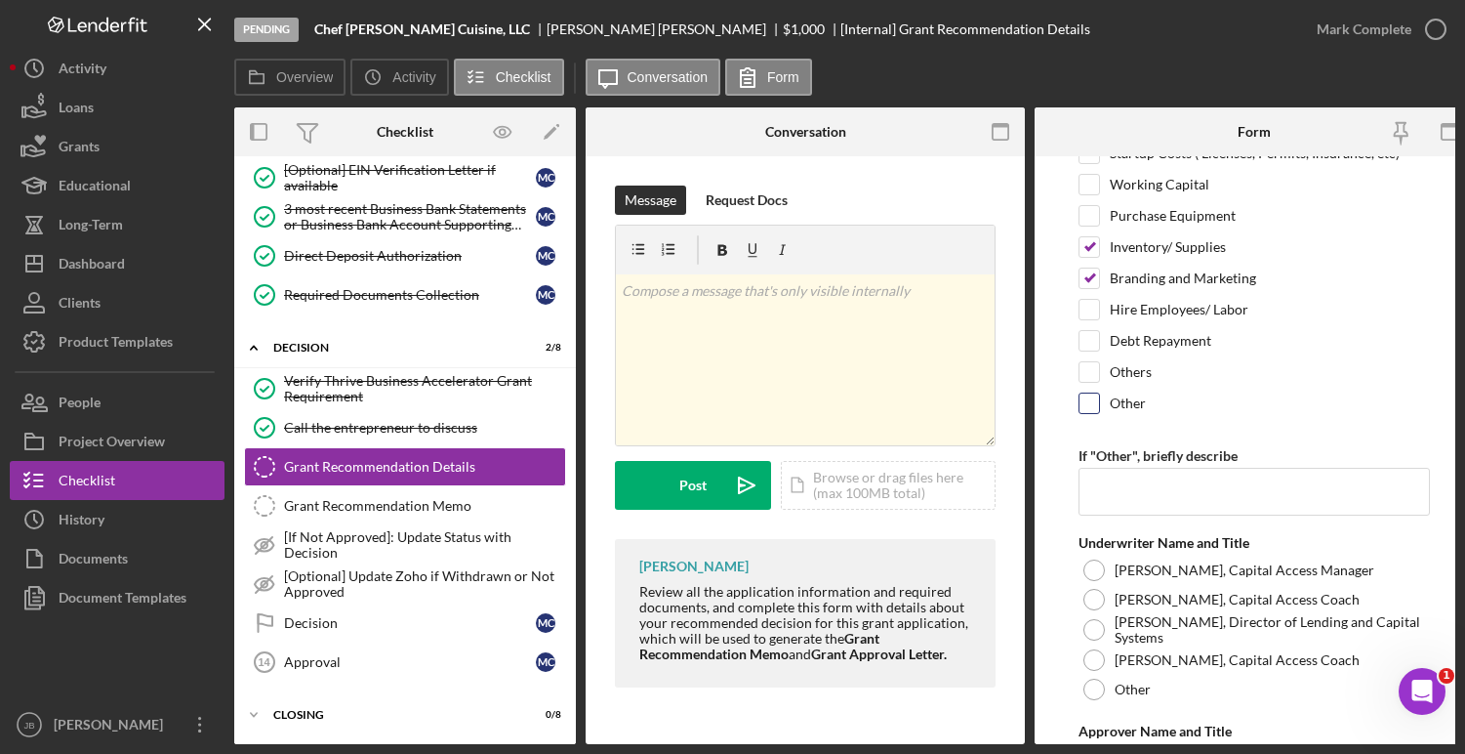
click at [1090, 405] on input "Other" at bounding box center [1090, 403] width 20 height 20
checkbox input "true"
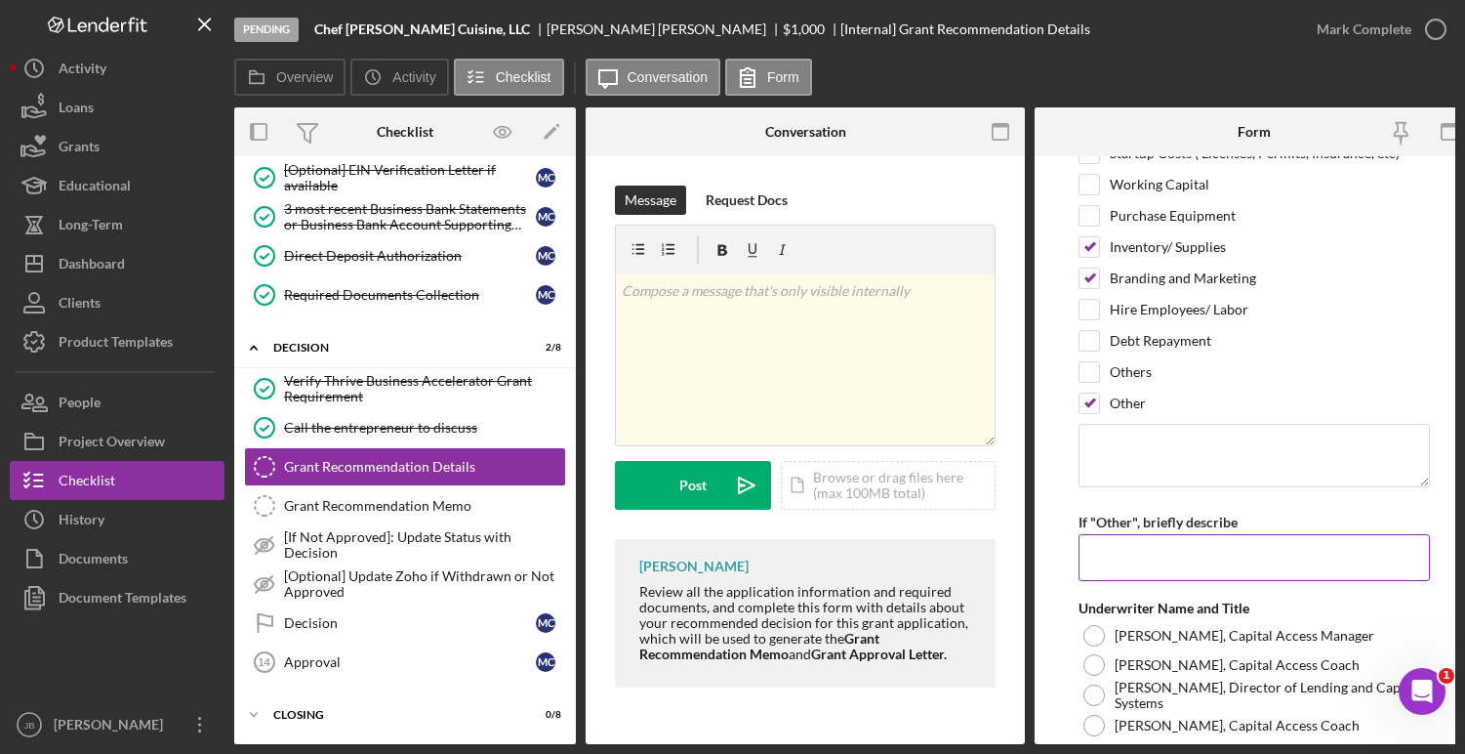
click at [1105, 559] on input "If "Other", briefly describe" at bounding box center [1254, 557] width 351 height 47
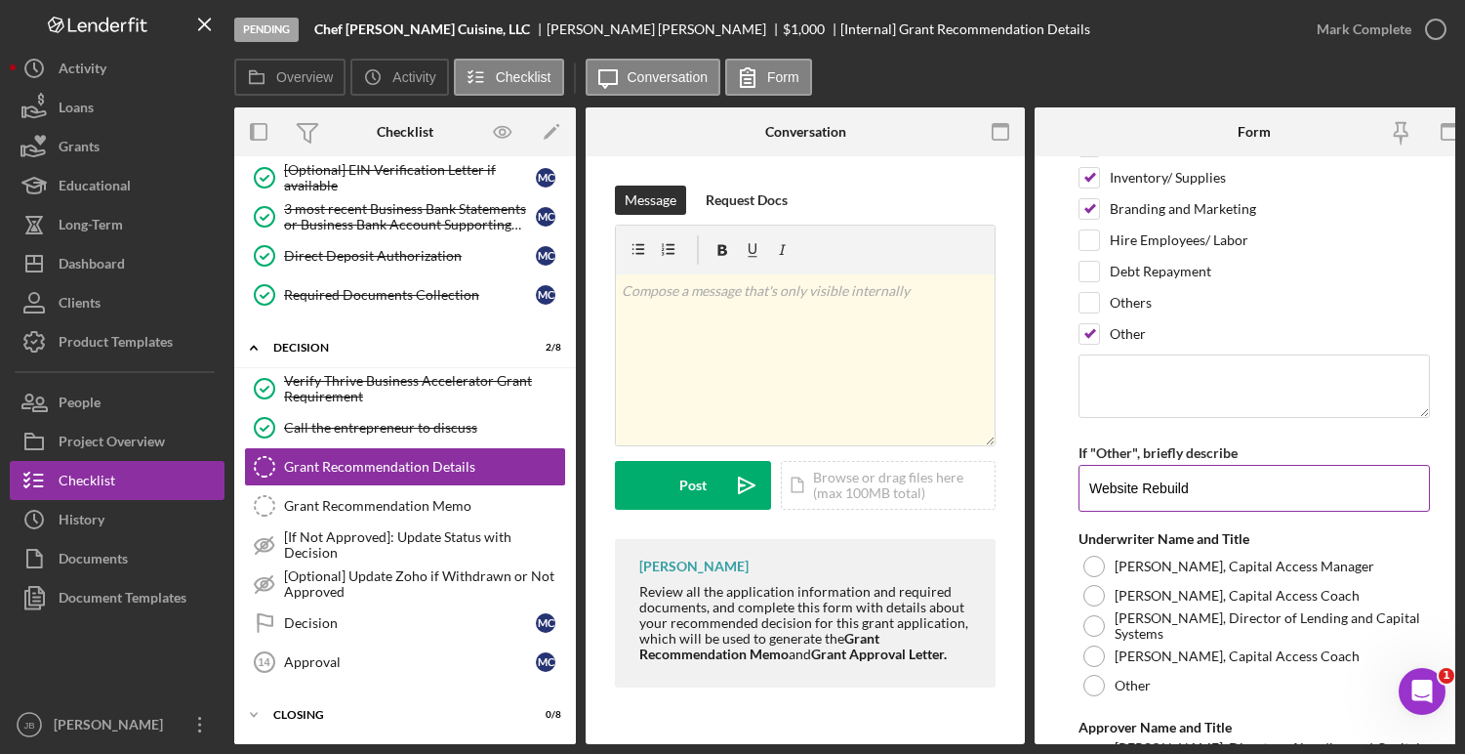
scroll to position [494, 0]
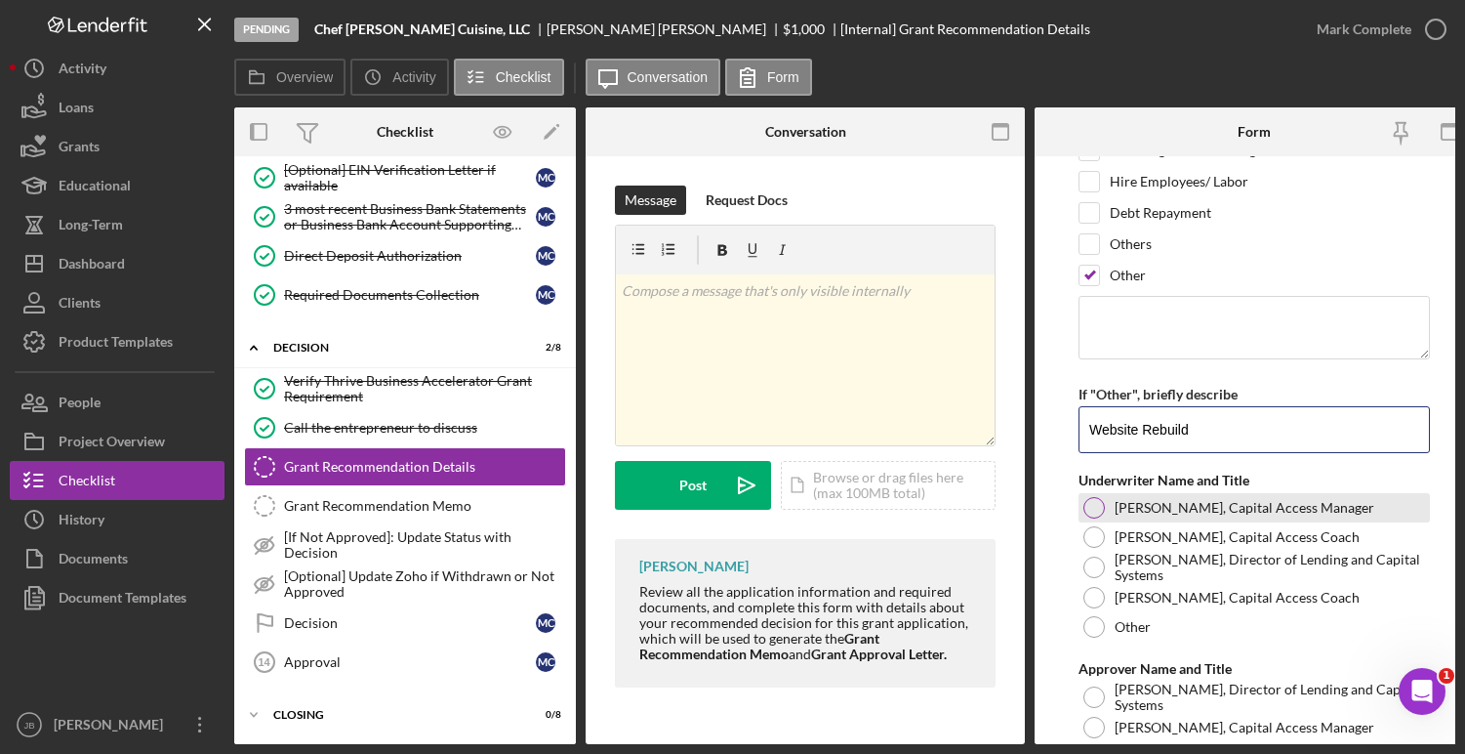
type input "Website Rebuild"
click at [1092, 510] on div at bounding box center [1093, 507] width 21 height 21
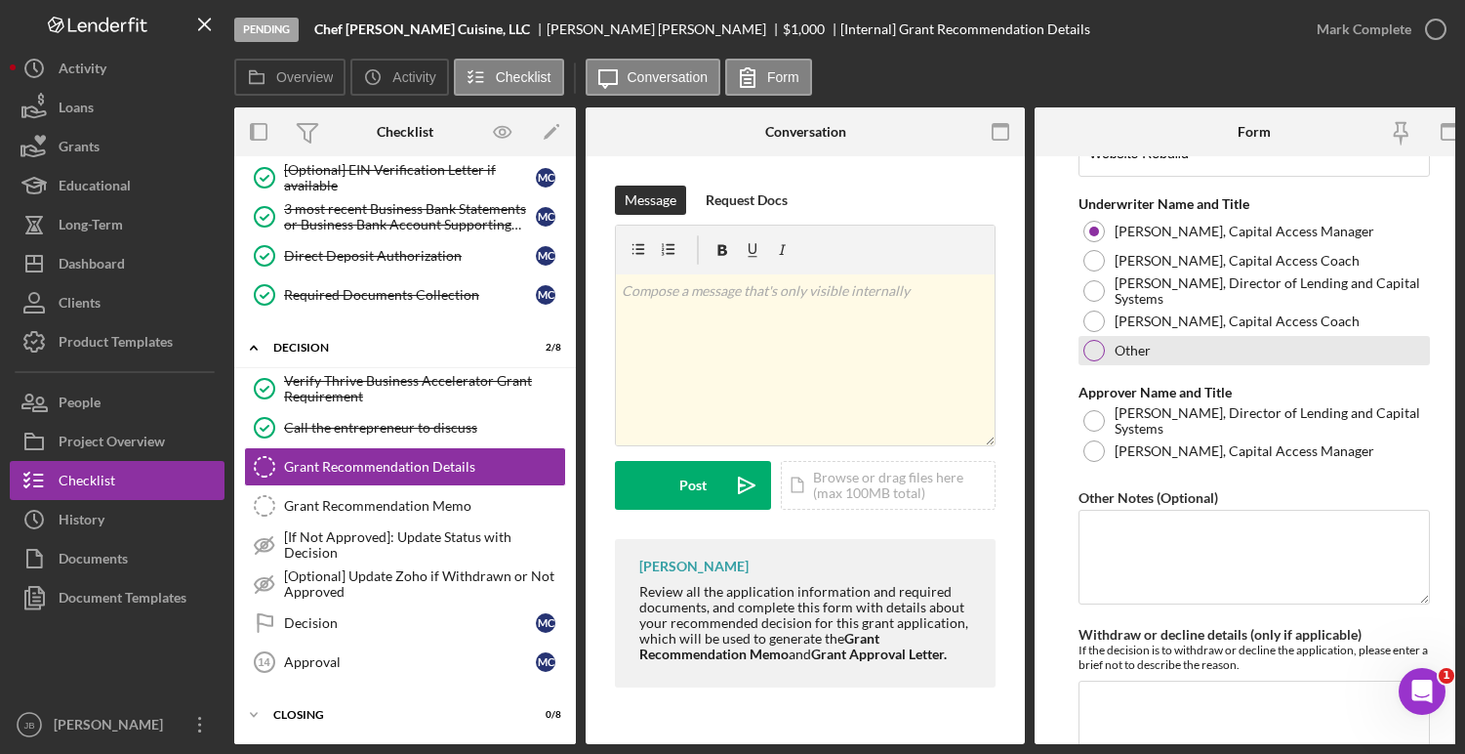
scroll to position [825, 0]
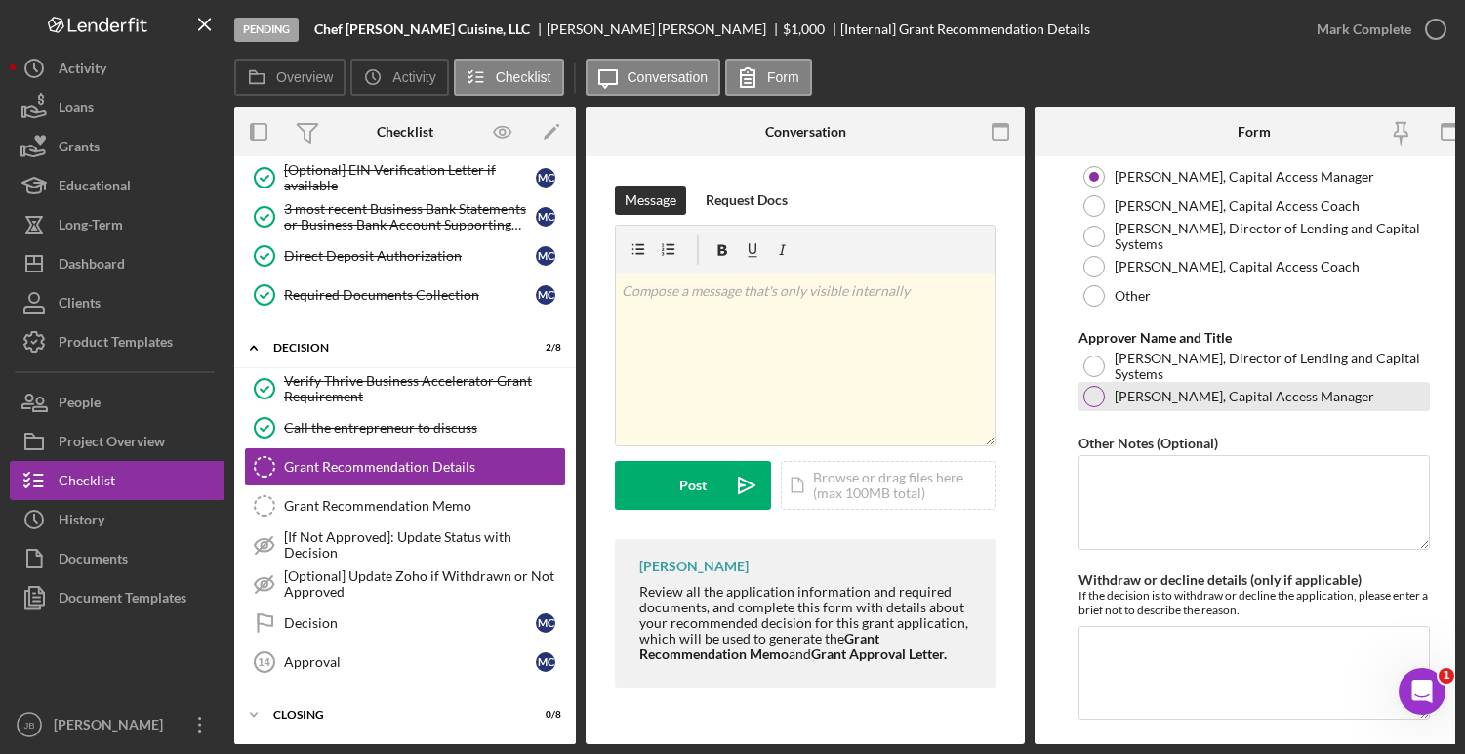
click at [1096, 397] on div at bounding box center [1093, 396] width 21 height 21
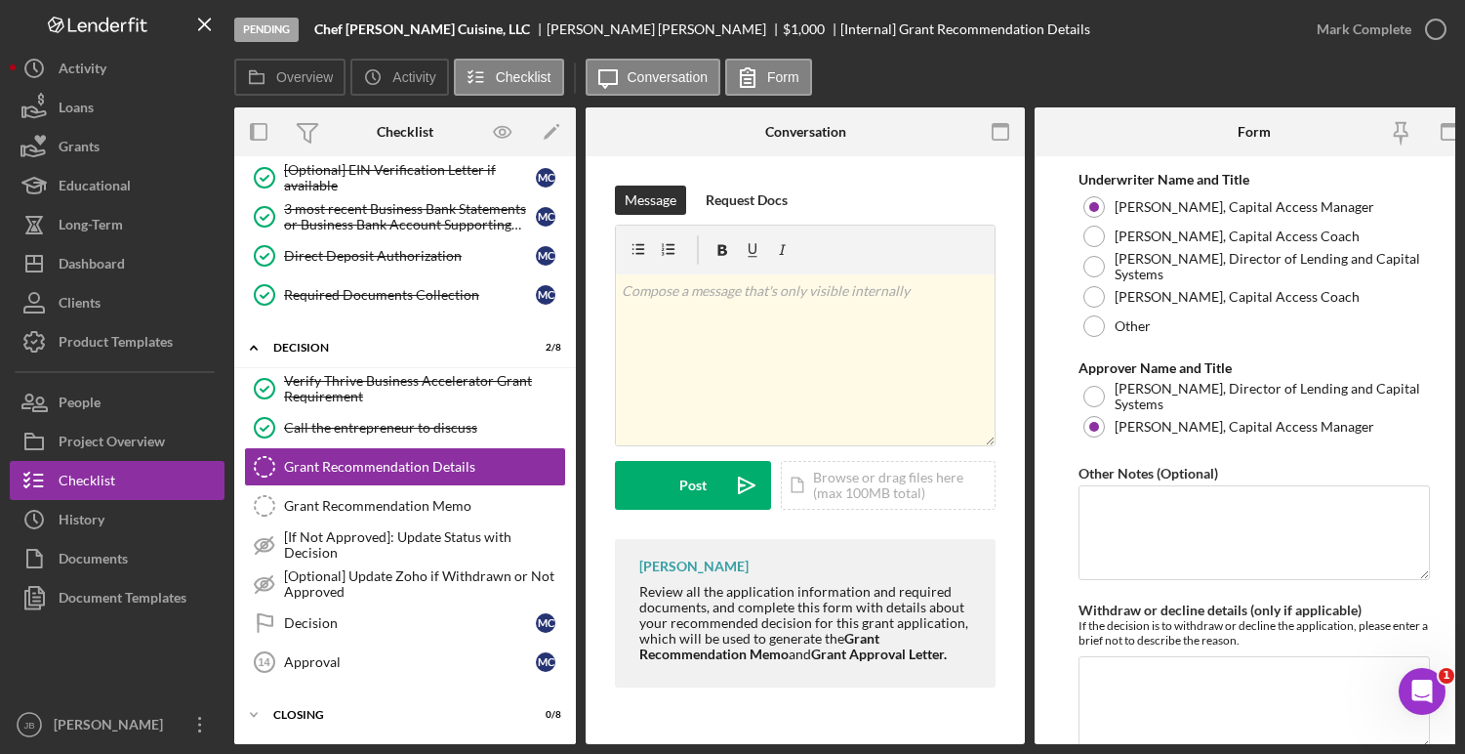
scroll to position [881, 0]
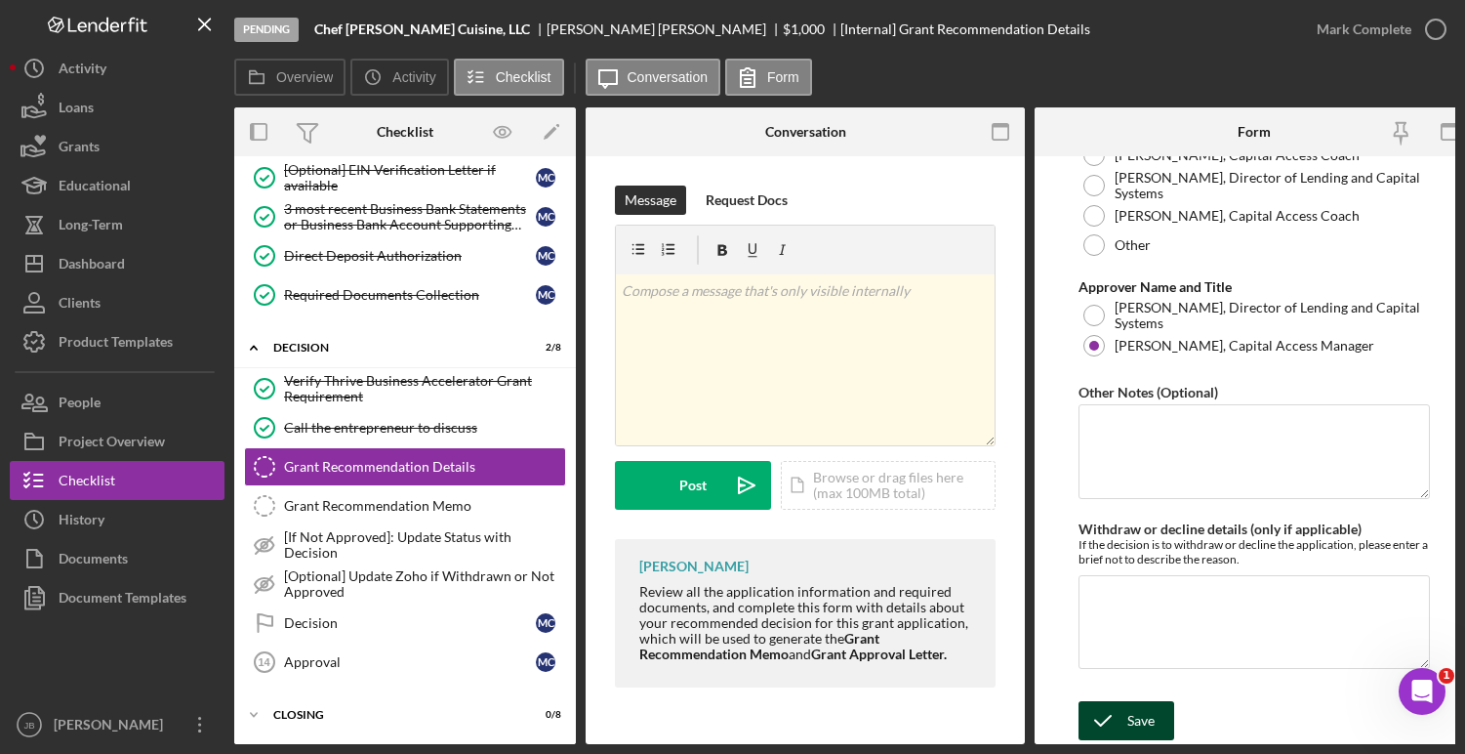
click at [1114, 706] on icon "submit" at bounding box center [1103, 720] width 49 height 49
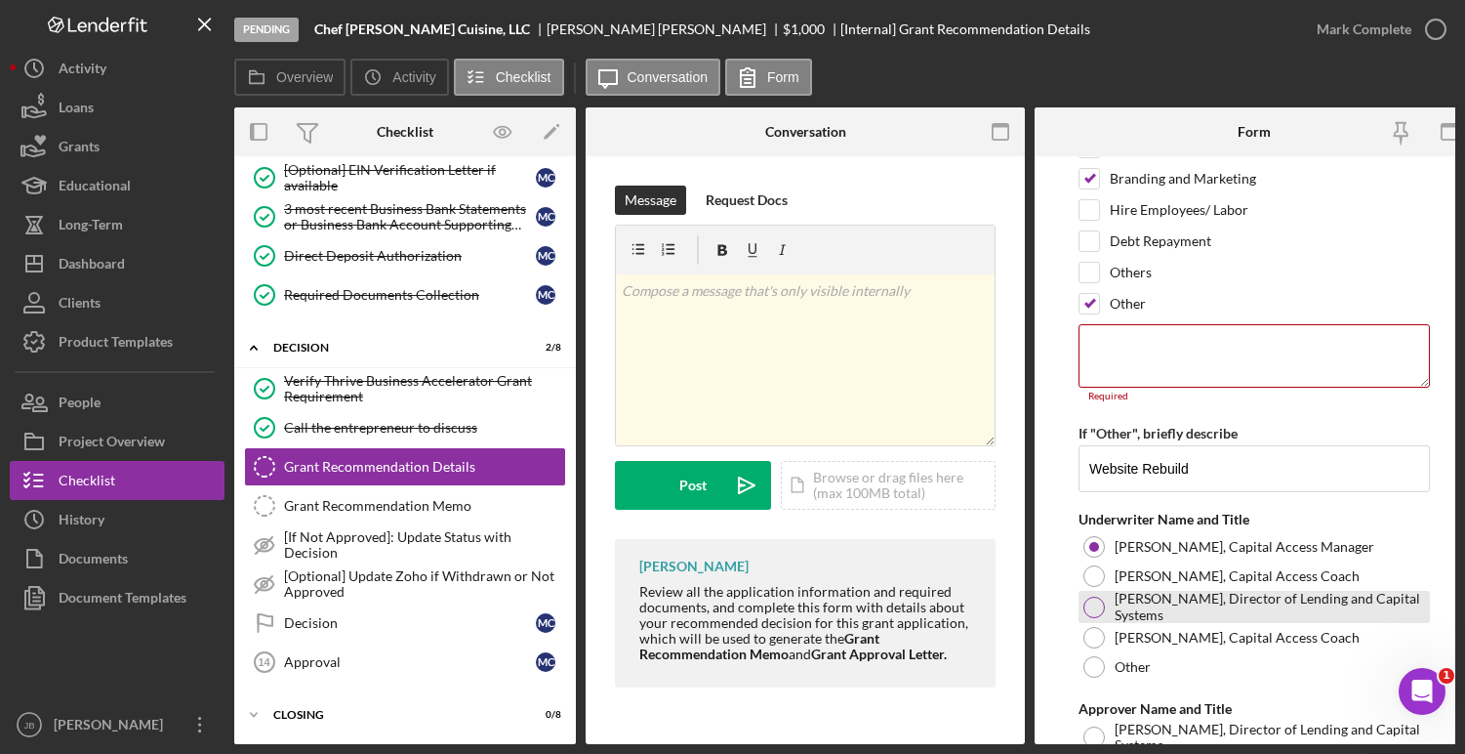
scroll to position [399, 0]
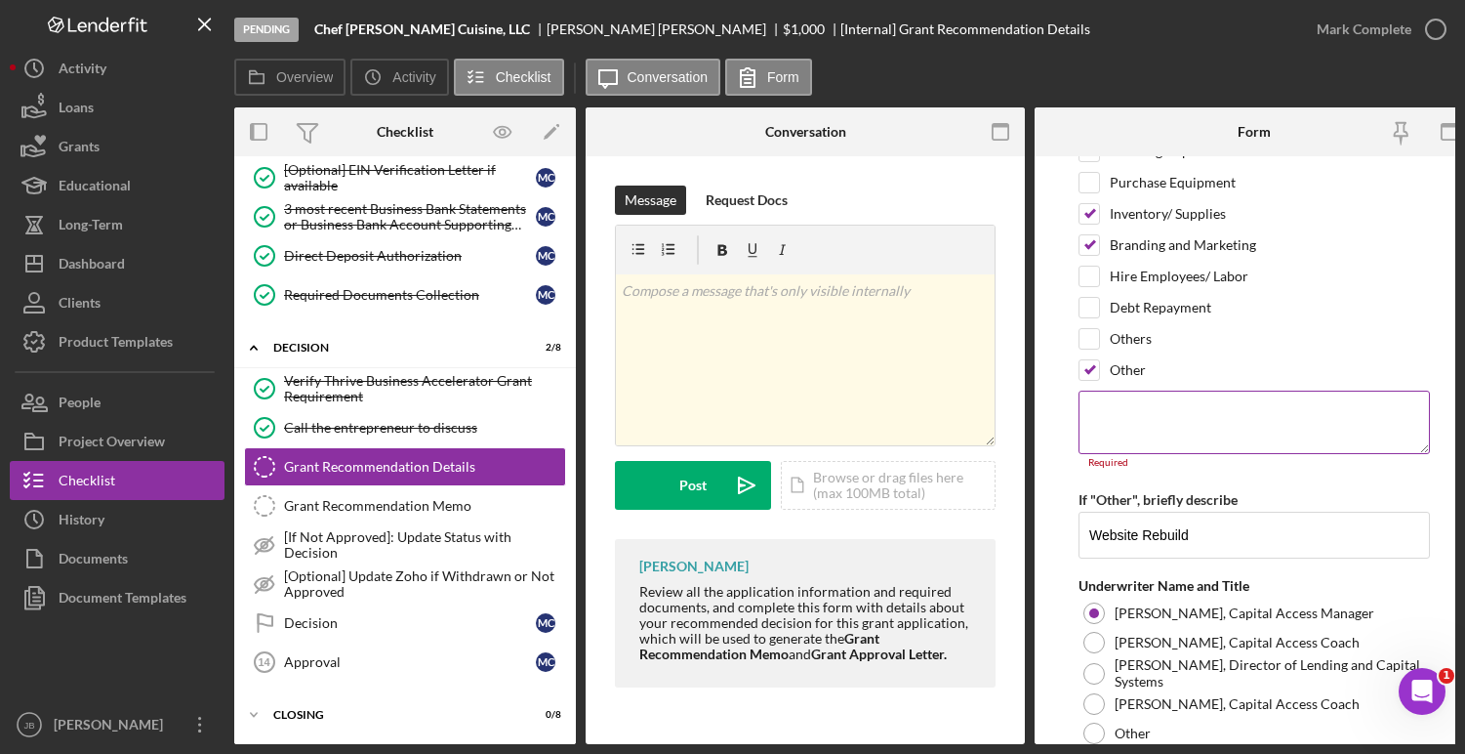
click at [1125, 409] on textarea at bounding box center [1254, 421] width 351 height 62
click at [1098, 407] on textarea at bounding box center [1254, 421] width 351 height 62
paste textarea "will also use the grant funds to a business website rebuild, which is necessary…"
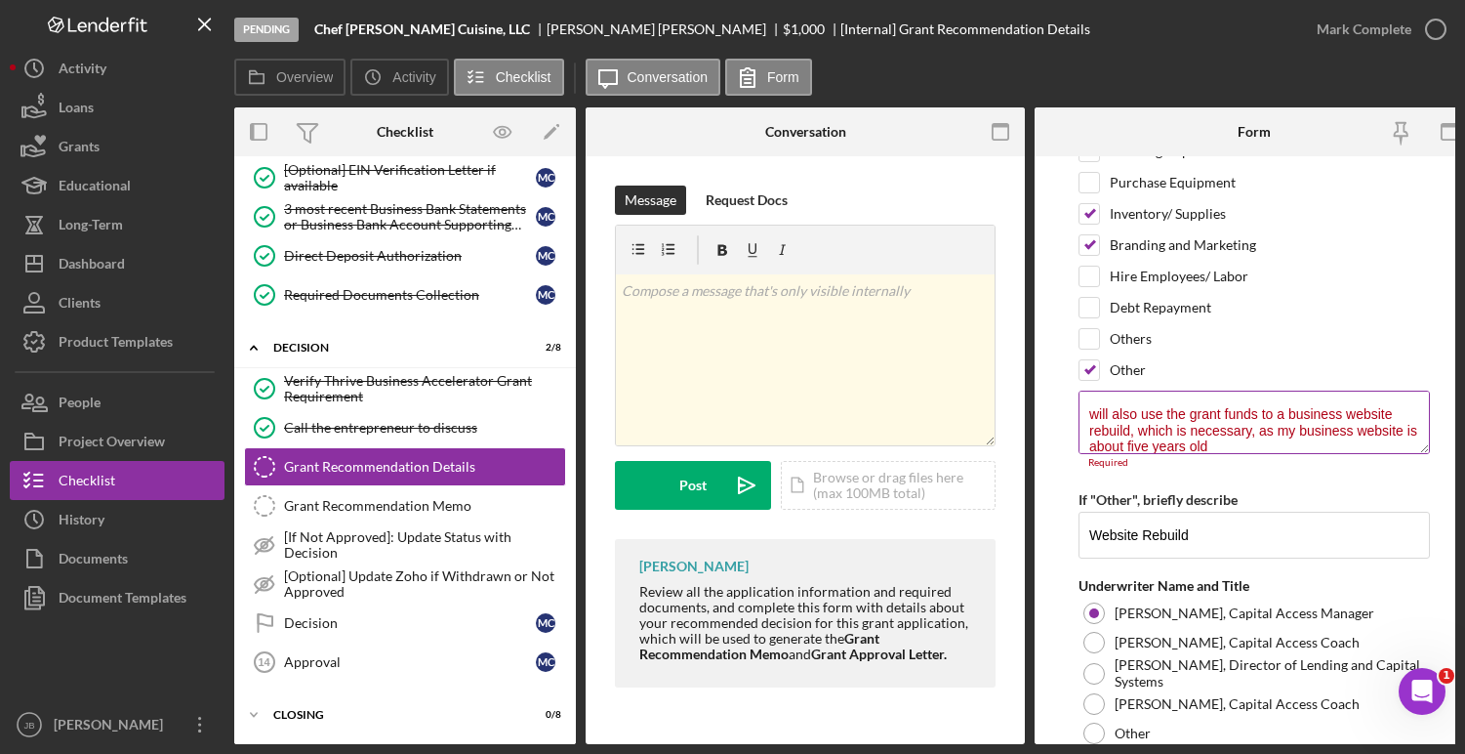
scroll to position [1, 0]
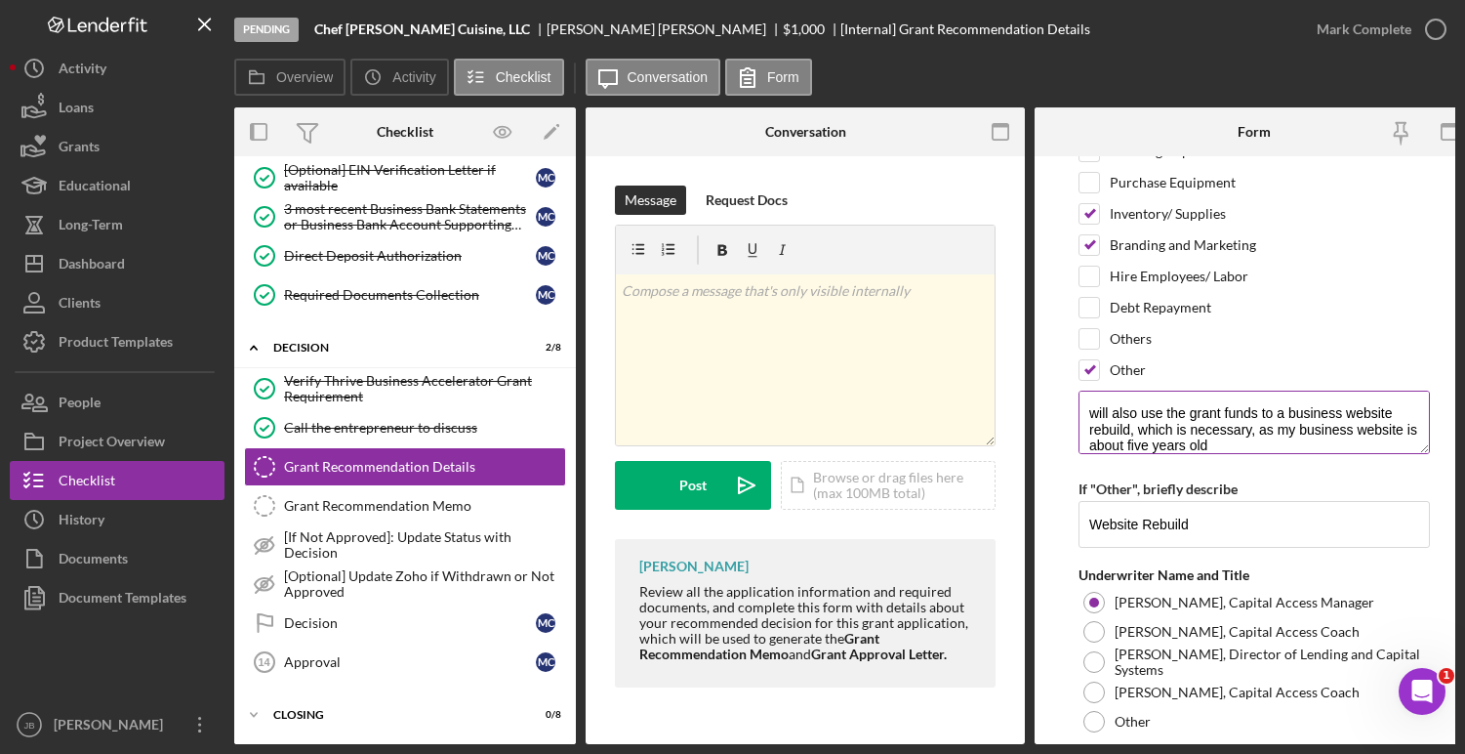
click at [1089, 418] on textarea "will also use the grant funds to a business website rebuild, which is necessary…" at bounding box center [1254, 421] width 351 height 62
click at [1303, 445] on textarea "He will also use the grant funds to a business website rebuild, which is necess…" at bounding box center [1254, 421] width 351 height 62
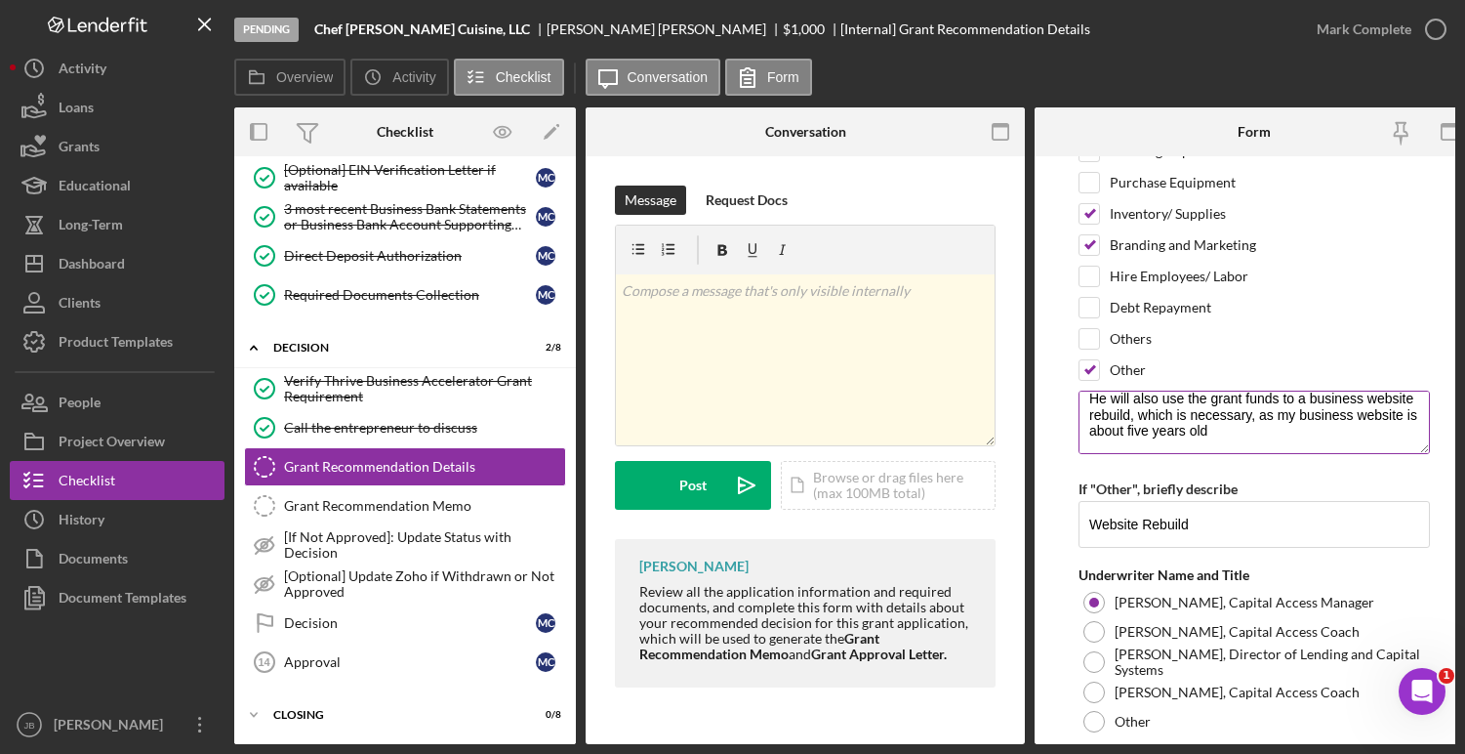
scroll to position [0, 0]
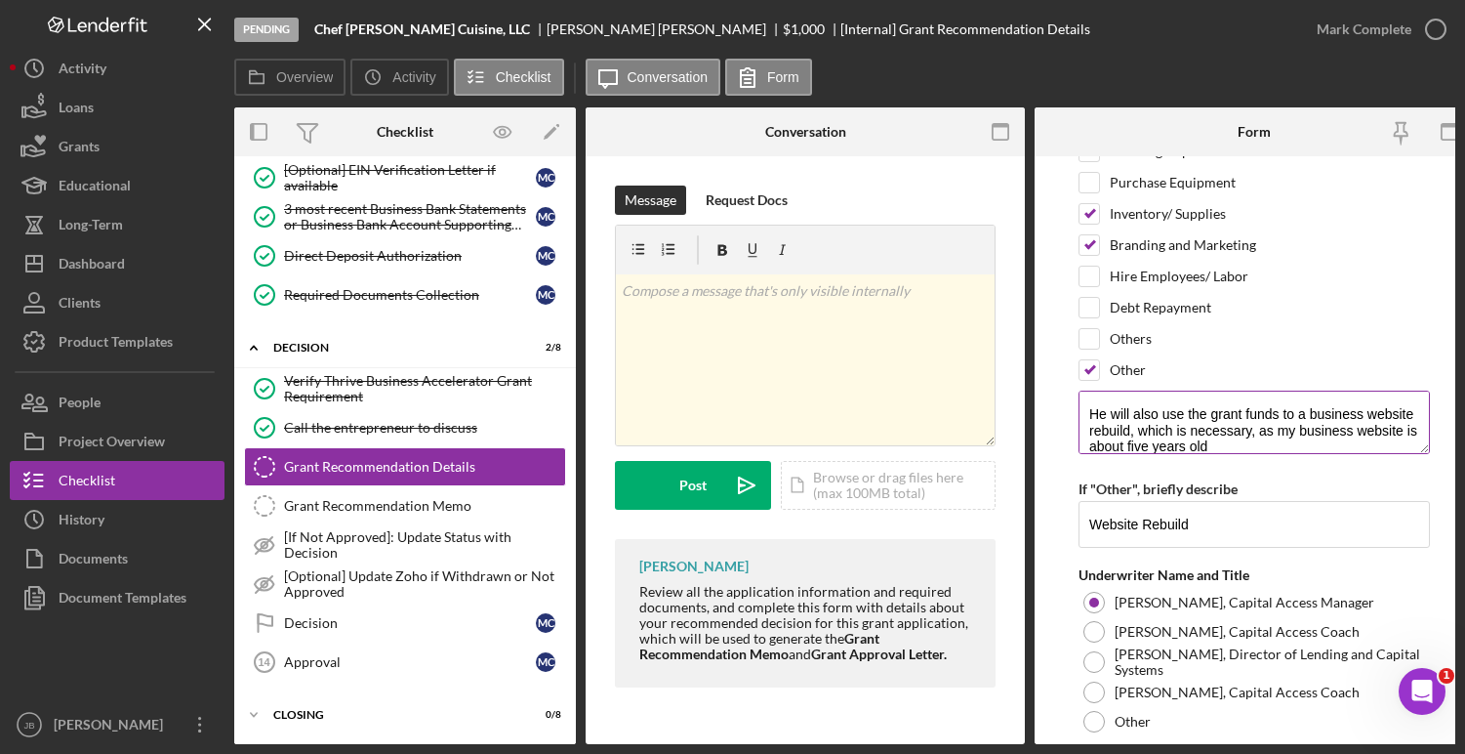
drag, startPoint x: 1286, startPoint y: 433, endPoint x: 1090, endPoint y: 398, distance: 198.4
click at [1090, 398] on textarea "He will also use the grant funds to a business website rebuild, which is necess…" at bounding box center [1254, 421] width 351 height 62
paste textarea "use the grant funds to rebuild his business website—now five years old—to moder…"
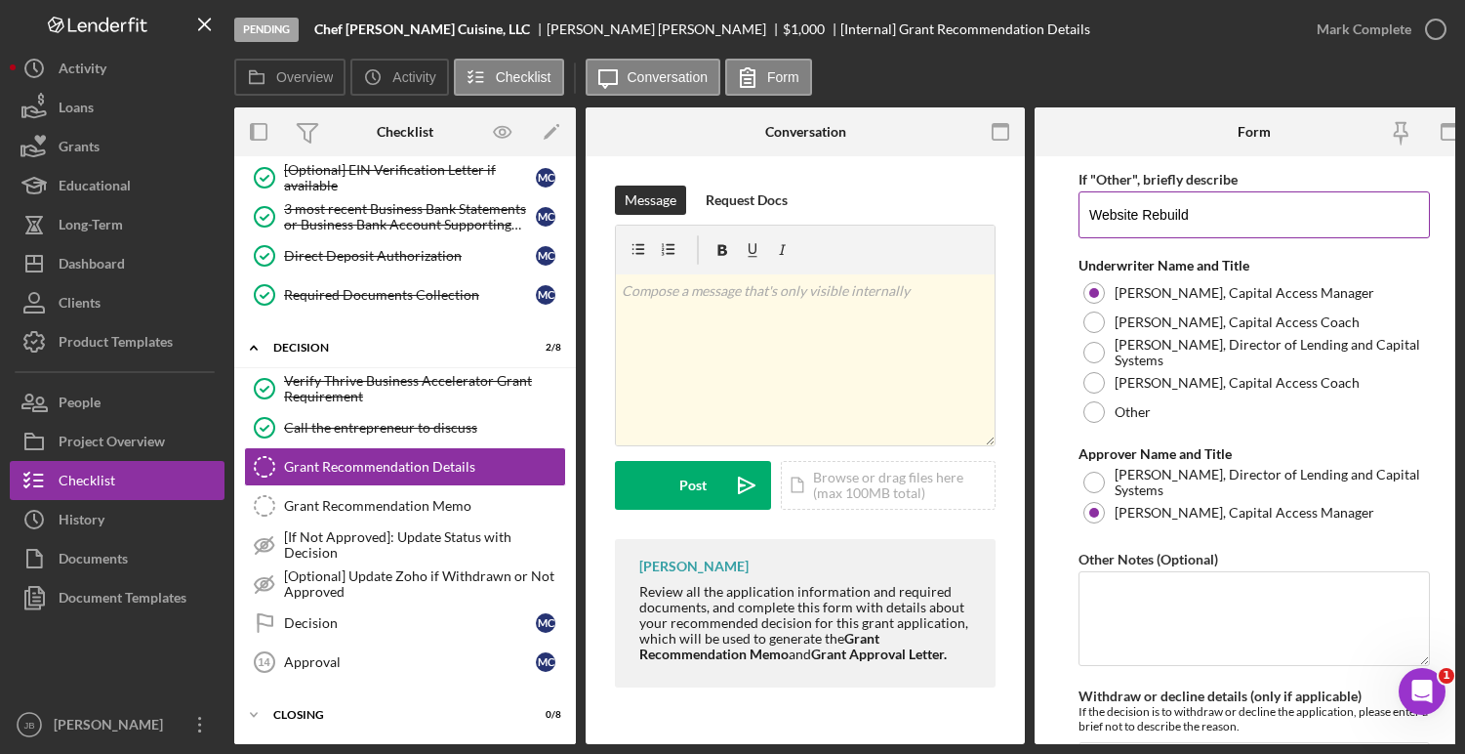
scroll to position [881, 0]
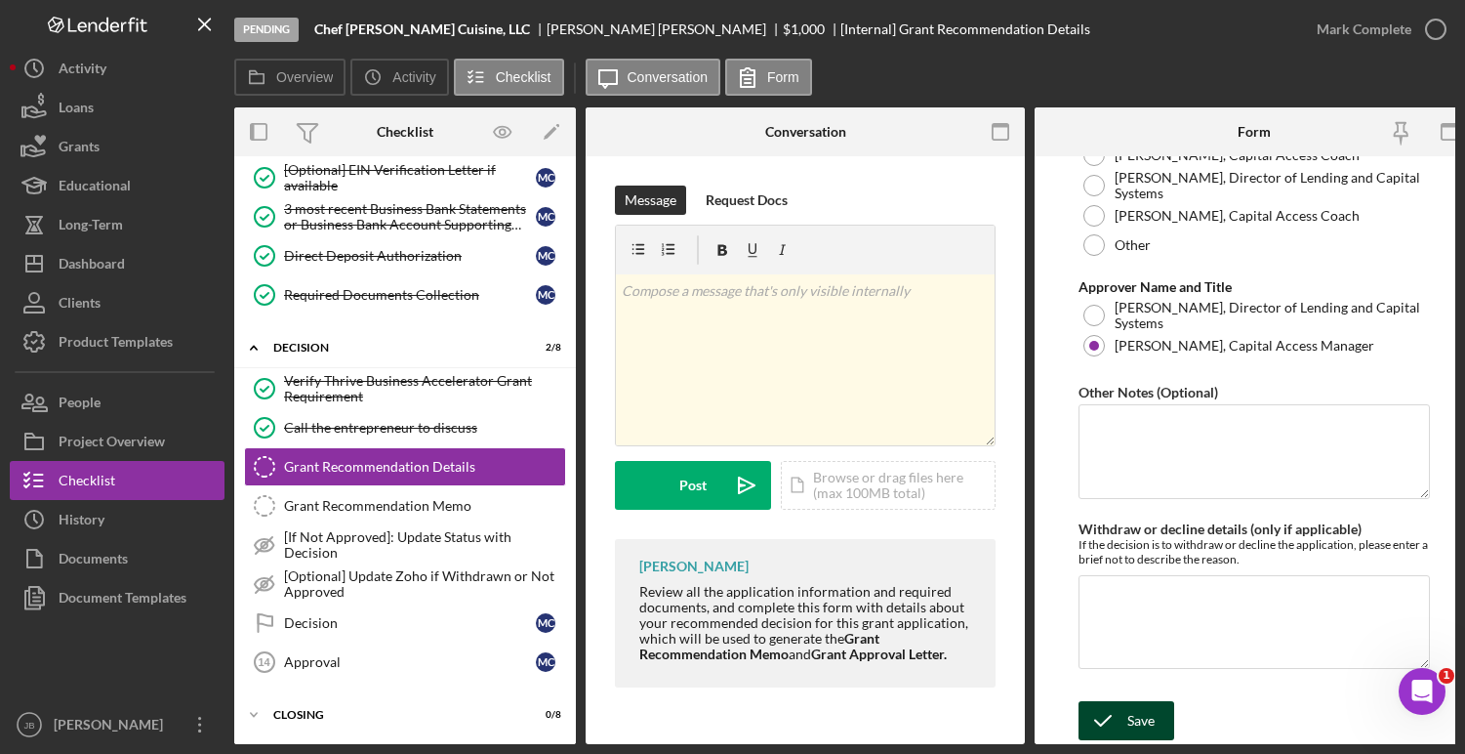
type textarea "He will use the grant funds to rebuild his business website—now five years old—…"
click at [1123, 710] on icon "submit" at bounding box center [1103, 720] width 49 height 49
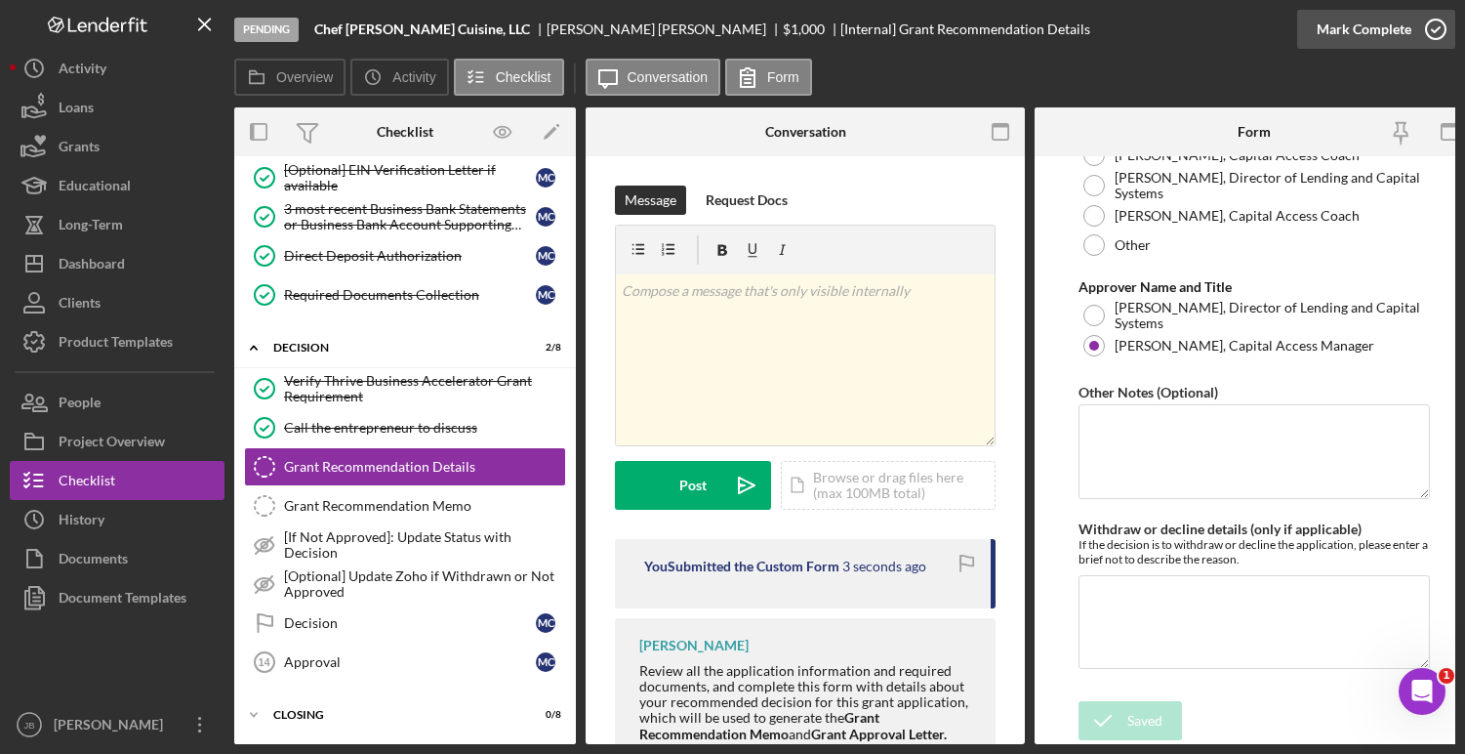
click at [1437, 33] on icon "button" at bounding box center [1435, 29] width 49 height 49
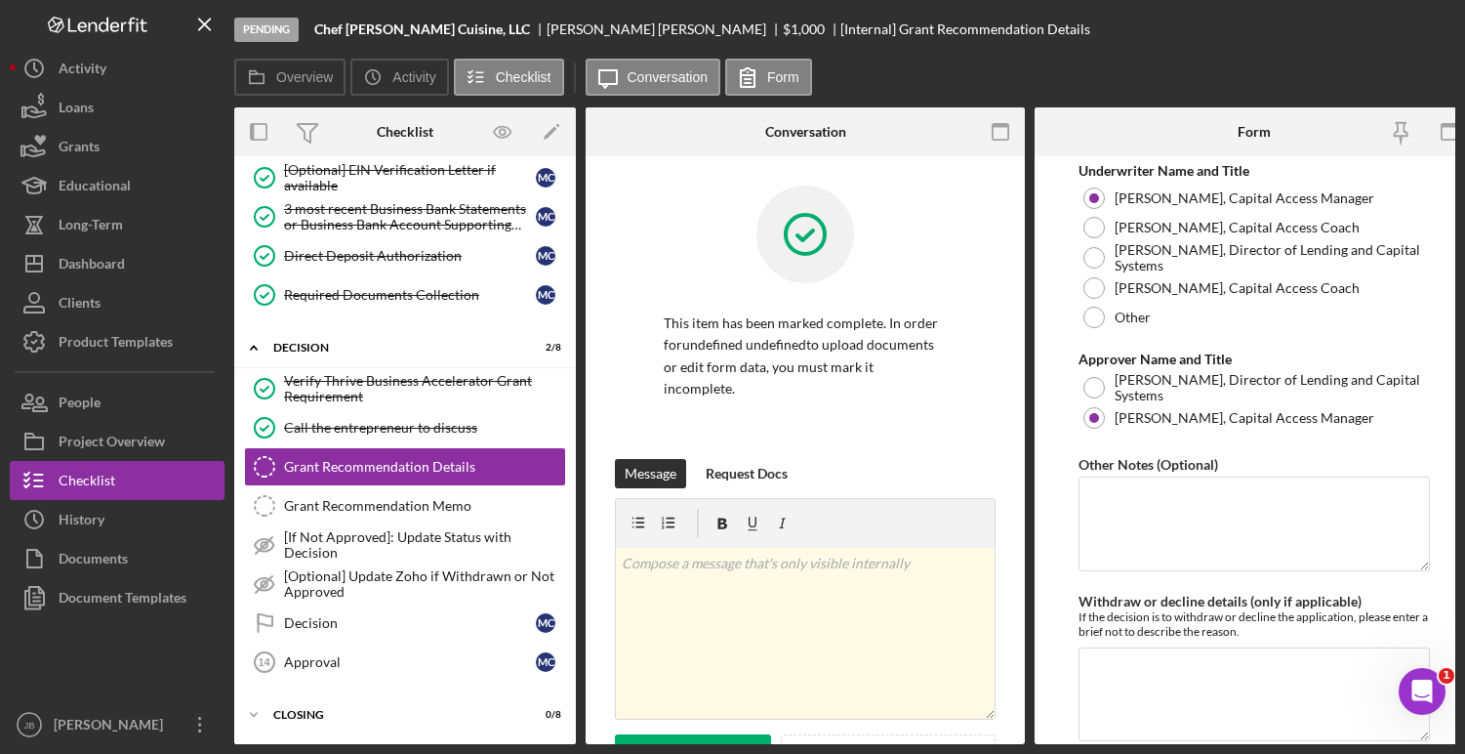
scroll to position [960, 0]
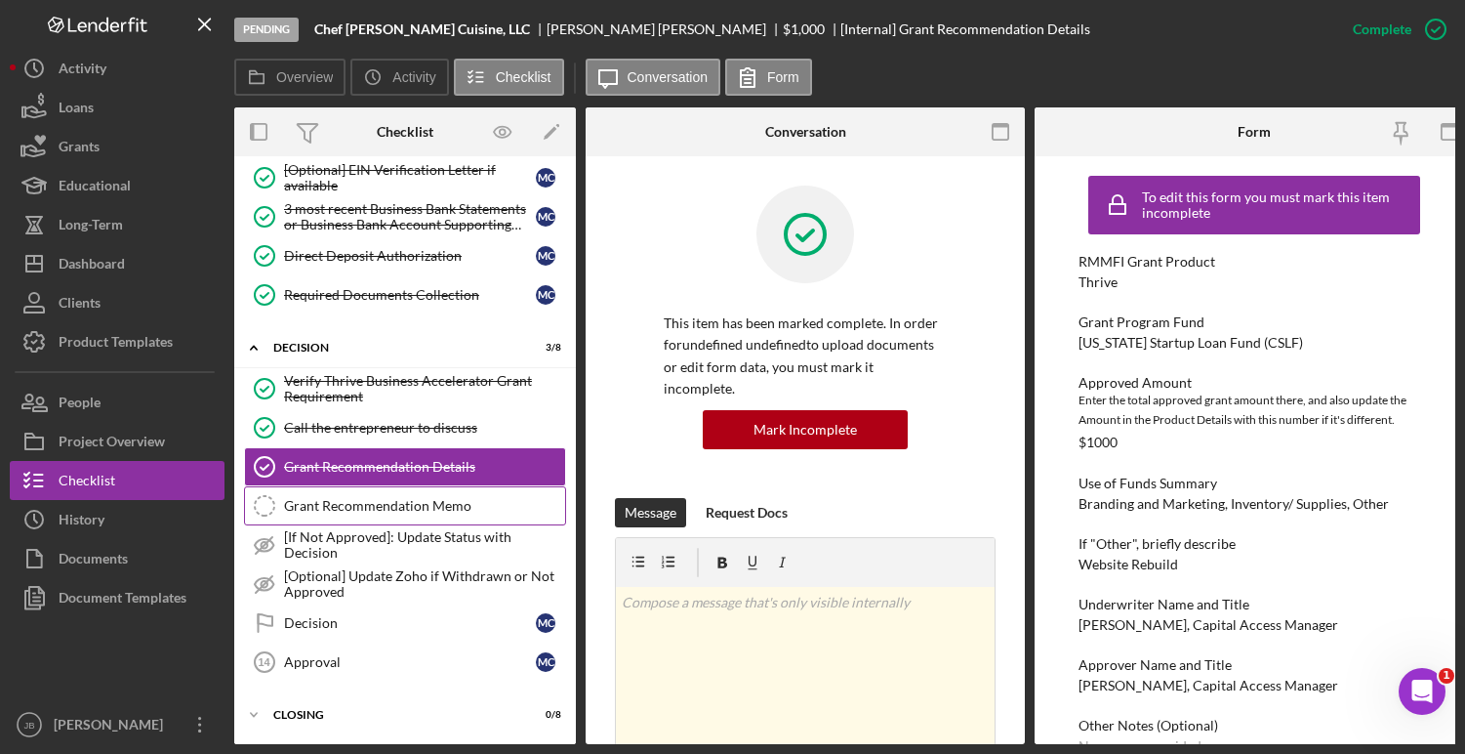
click at [433, 498] on div "Grant Recommendation Memo" at bounding box center [424, 506] width 281 height 16
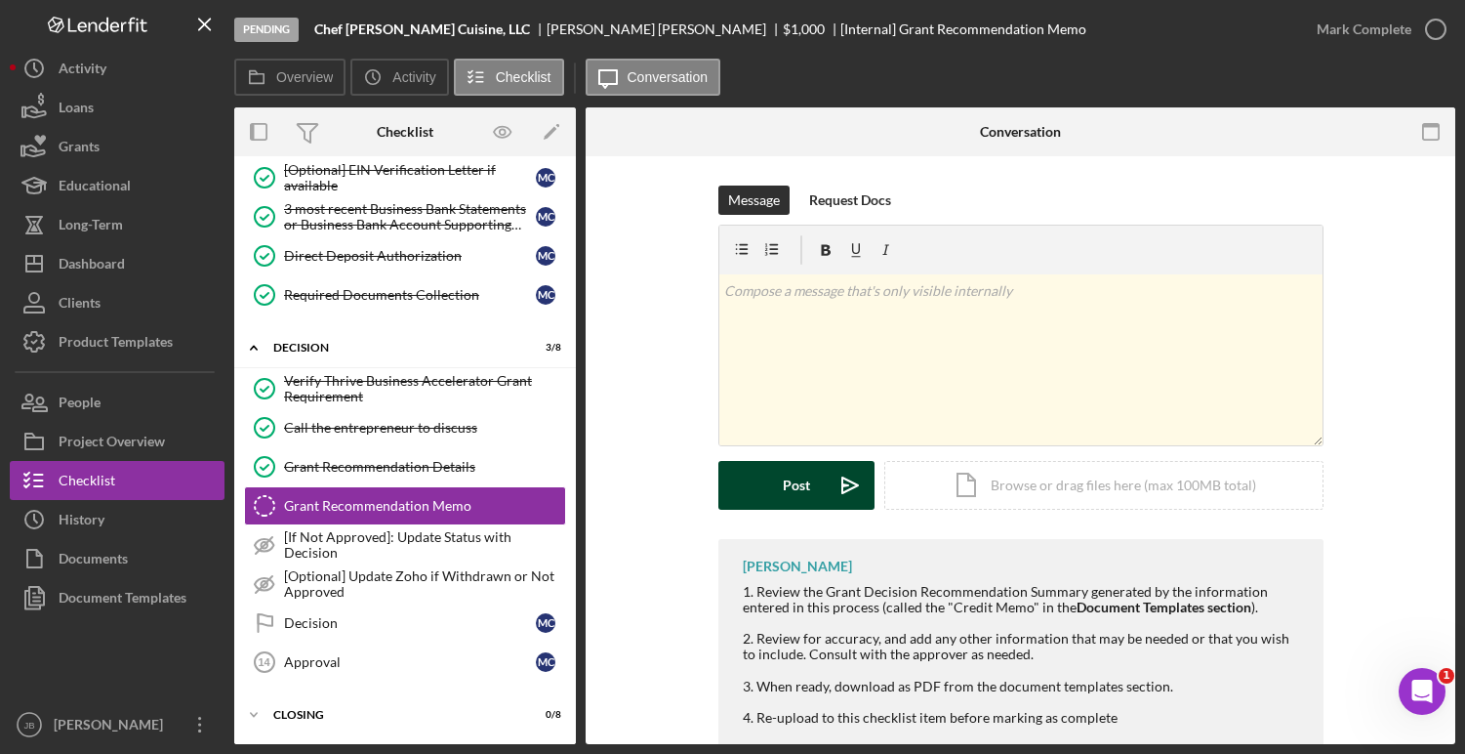
scroll to position [45, 0]
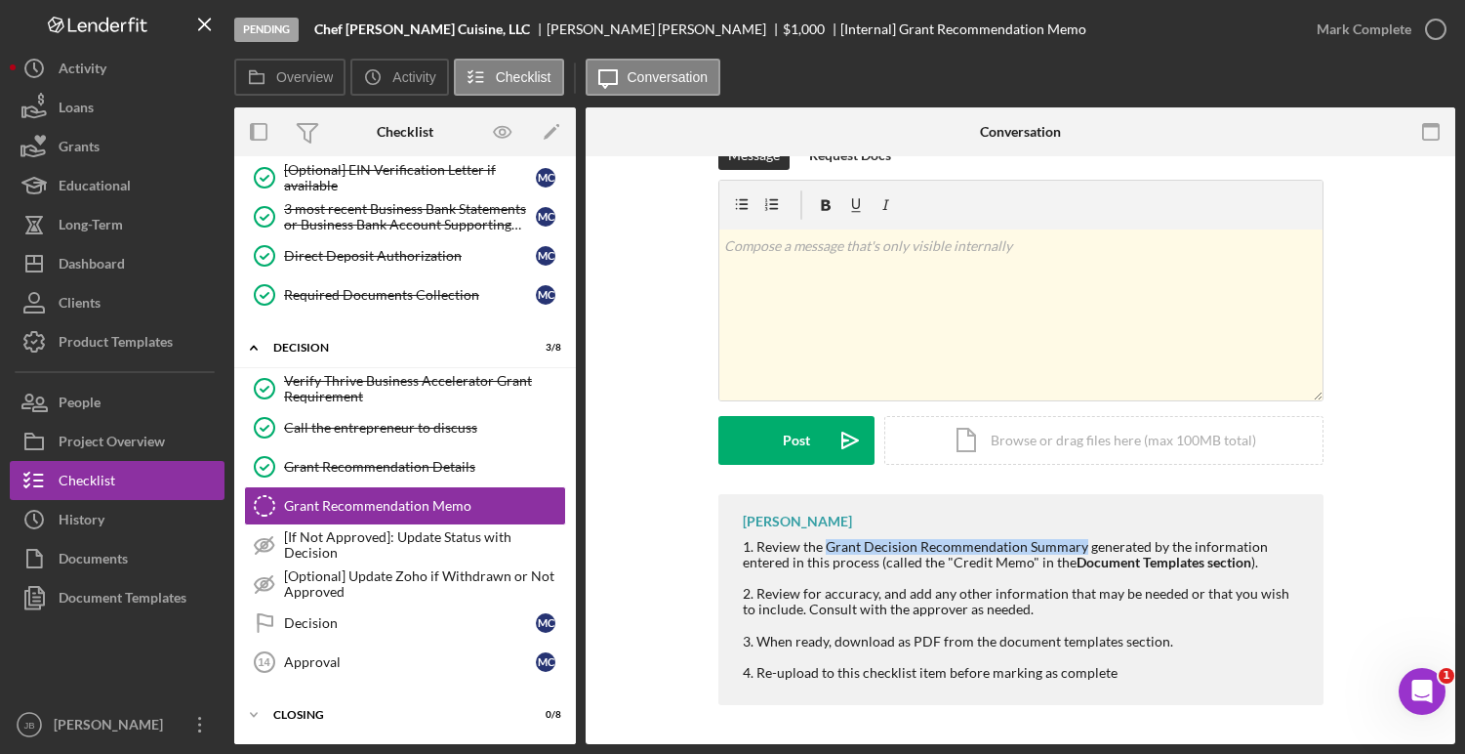
drag, startPoint x: 823, startPoint y: 545, endPoint x: 1076, endPoint y: 545, distance: 252.8
click at [1076, 546] on div "1. Review the Grant Decision Recommendation Summary generated by the informatio…" at bounding box center [1023, 554] width 561 height 31
copy div "Grant Decision Recommendation Summary"
click at [199, 600] on button "Document Templates" at bounding box center [117, 597] width 215 height 39
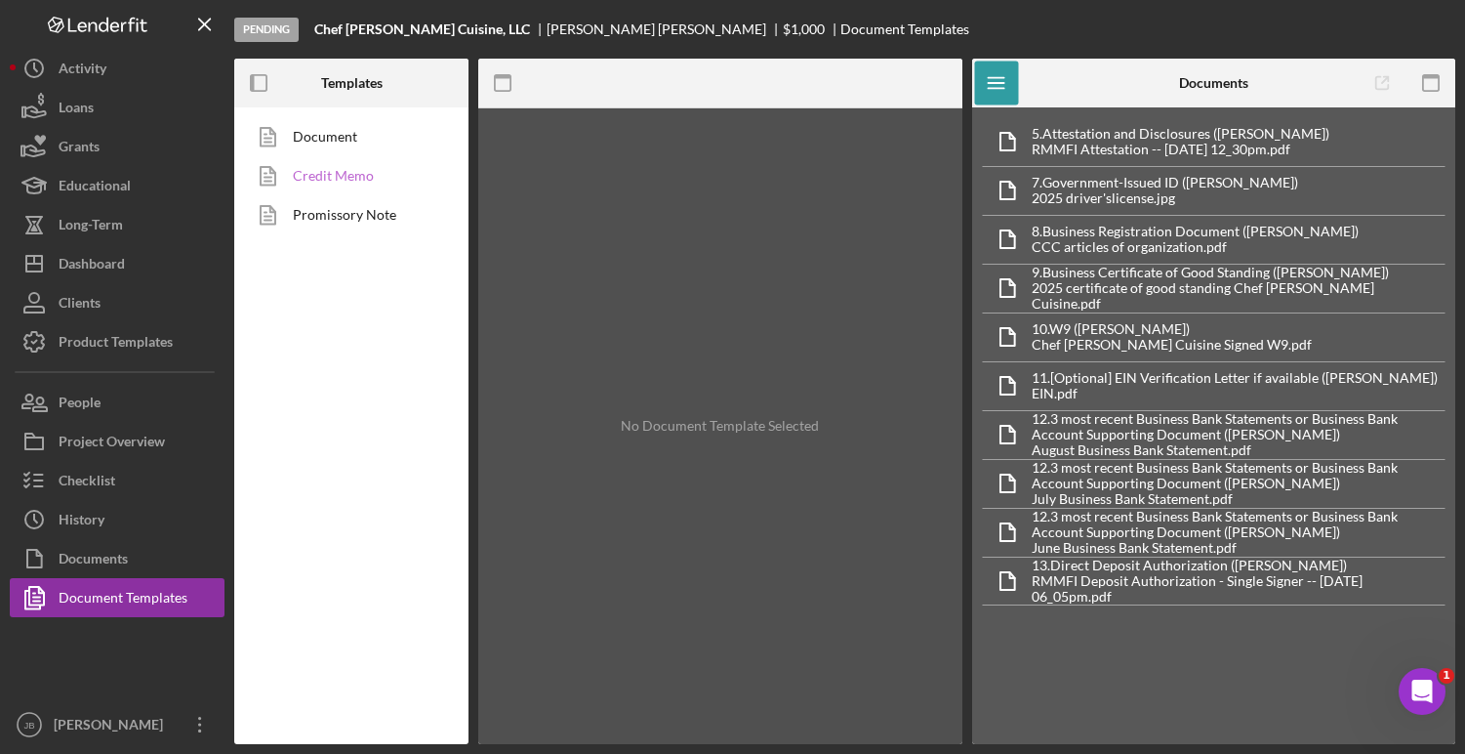
click at [388, 173] on link "Credit Memo" at bounding box center [346, 175] width 205 height 39
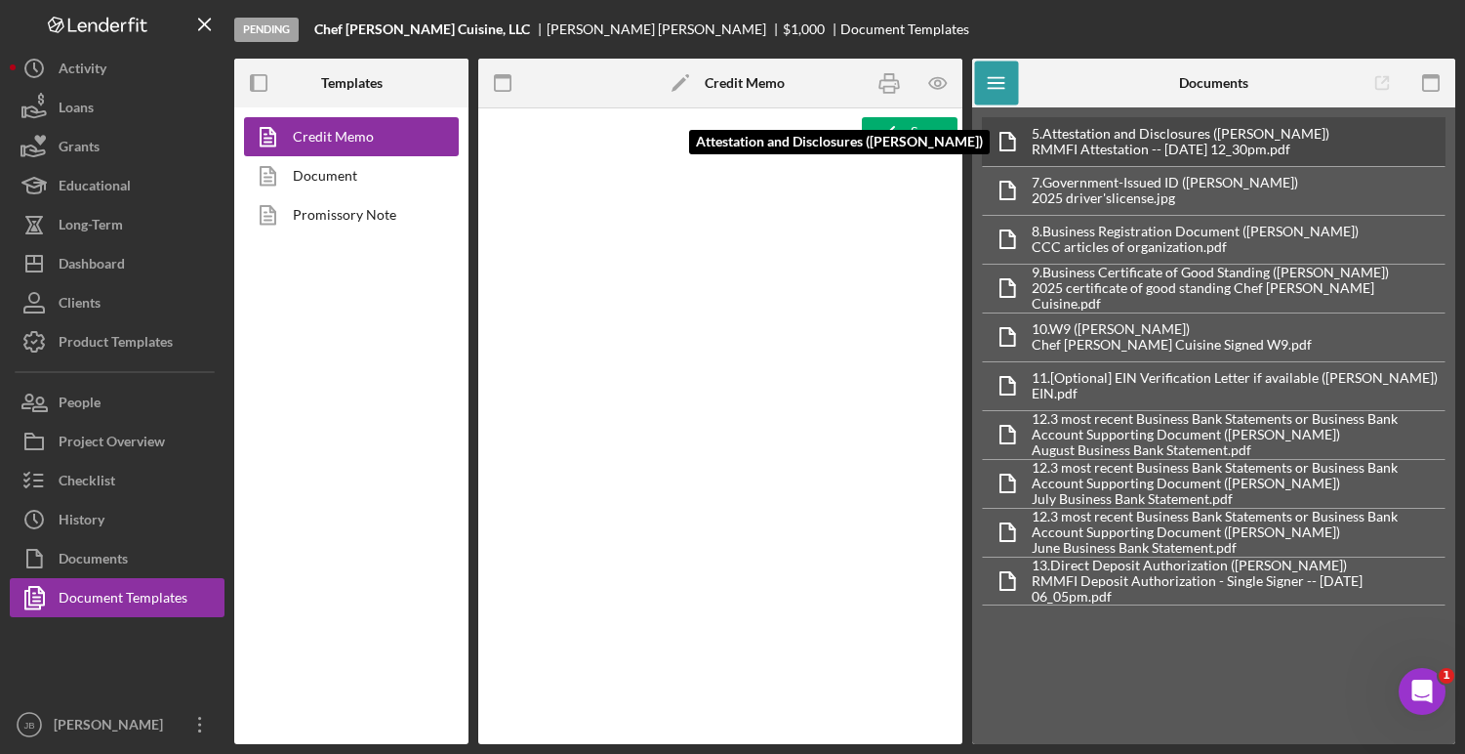
type textarea "<p style="margin-bottom: 0; text-align: center" align="center"><strong><span st…"
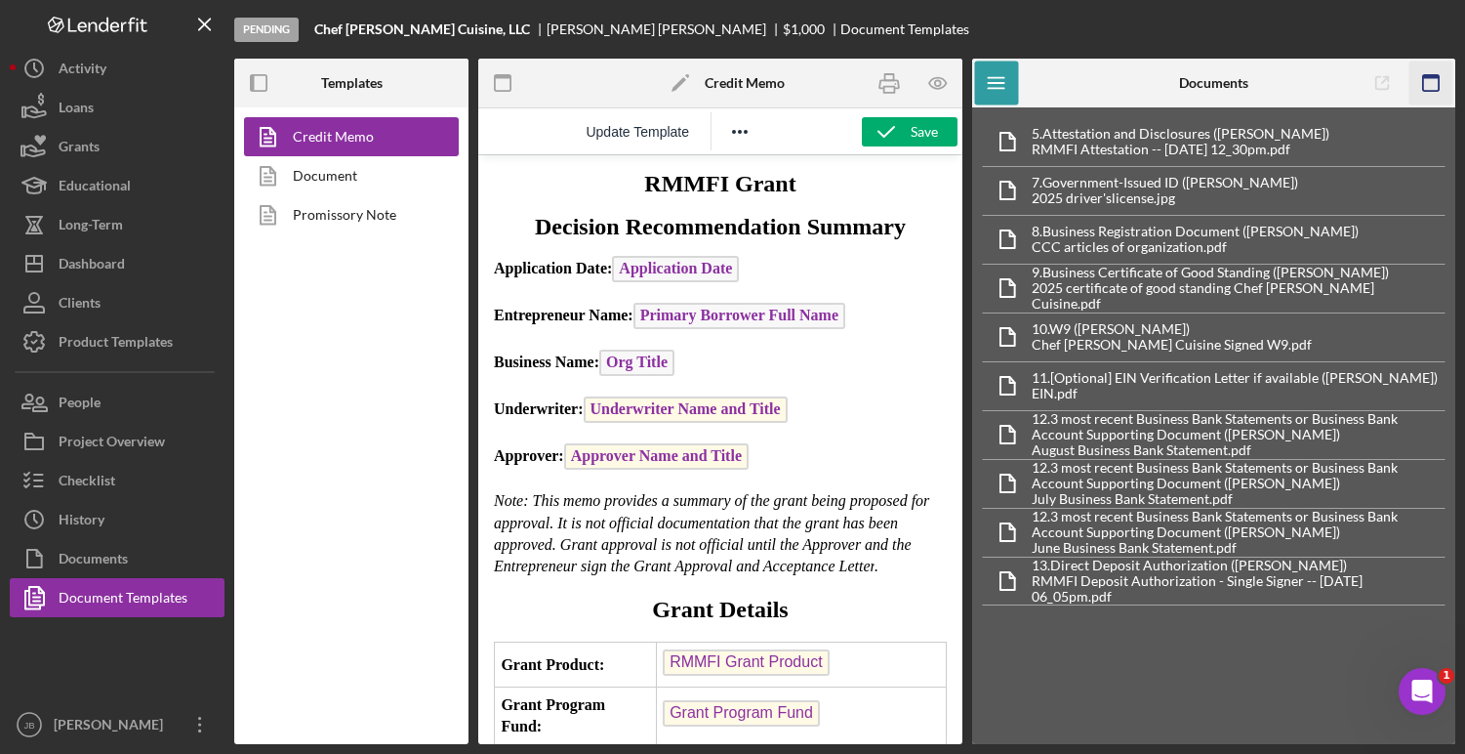
click at [1434, 91] on rect "button" at bounding box center [1431, 83] width 16 height 16
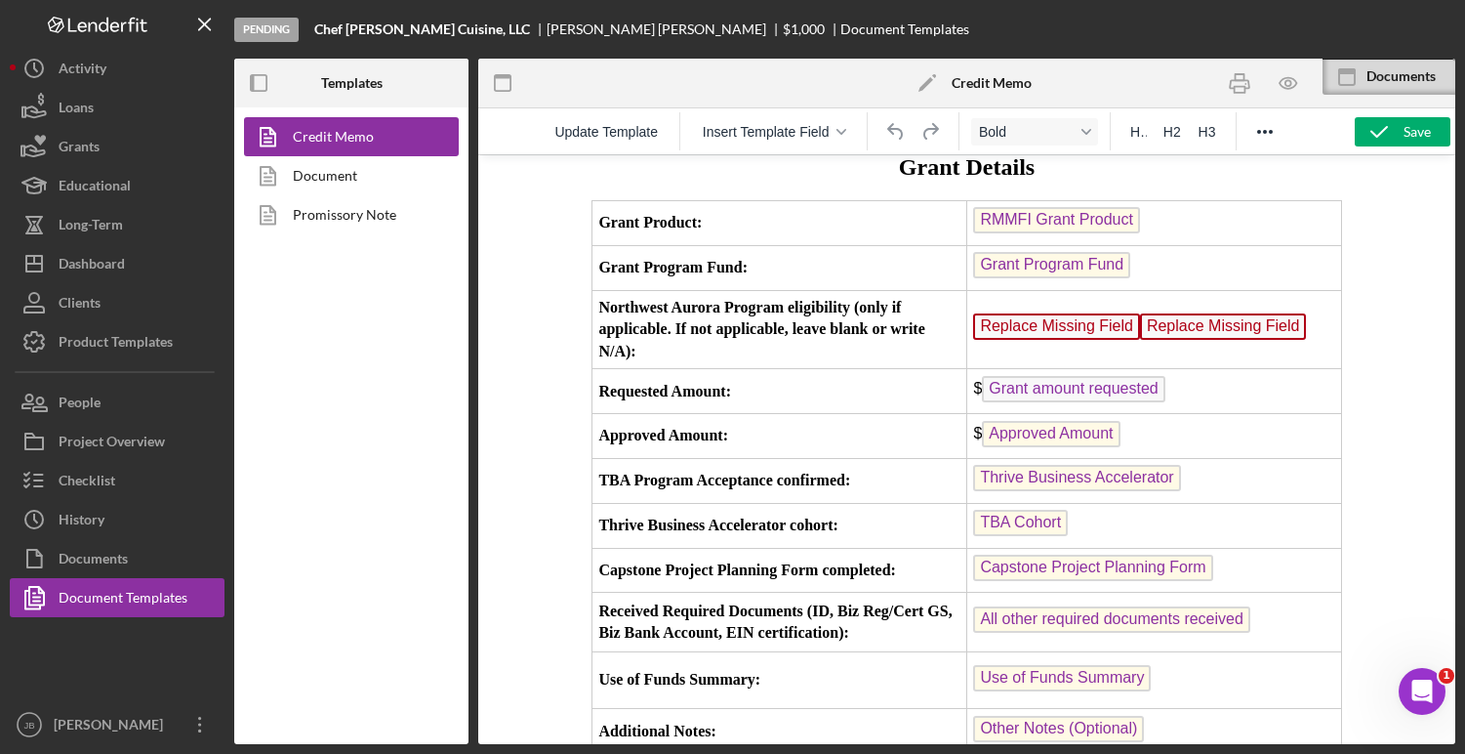
scroll to position [424, 0]
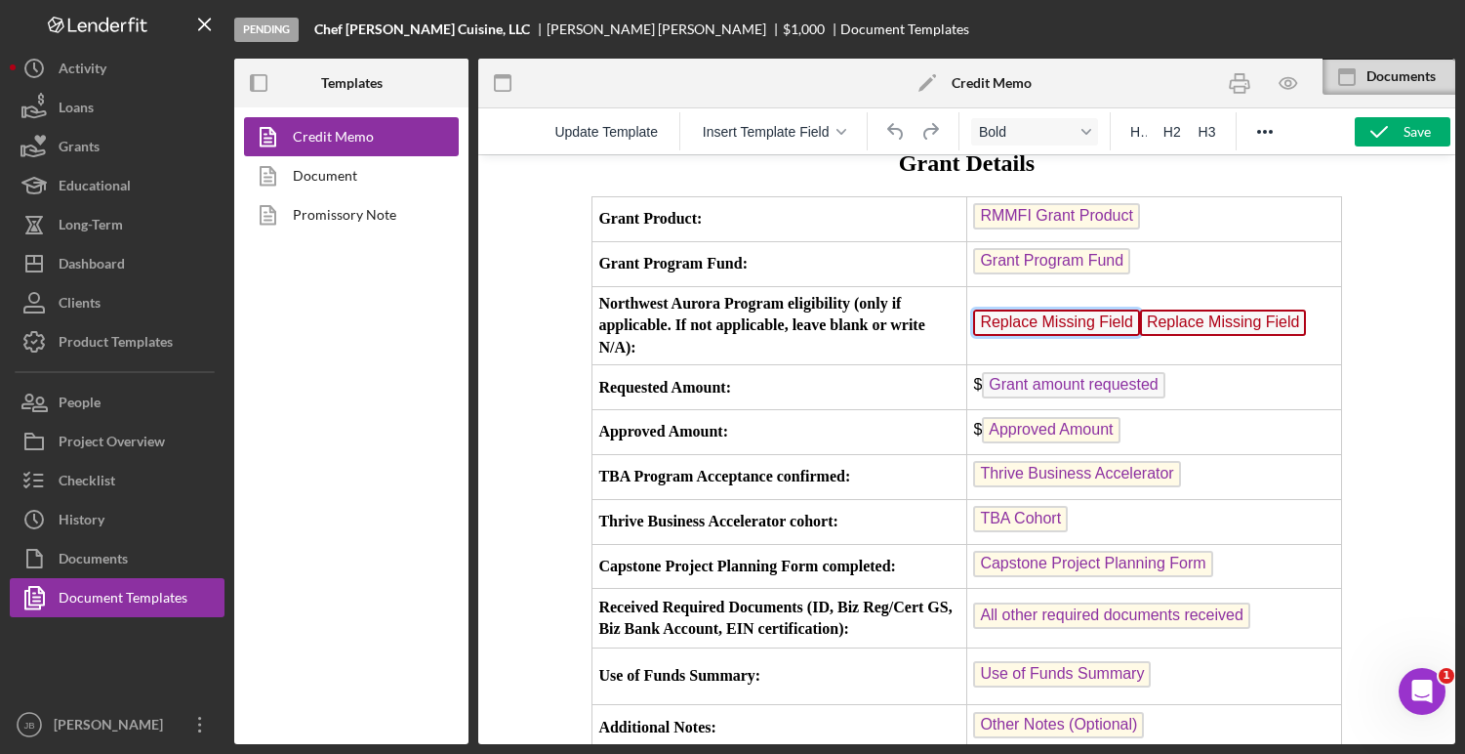
click at [1046, 336] on span "Replace Missing Field" at bounding box center [1056, 322] width 167 height 26
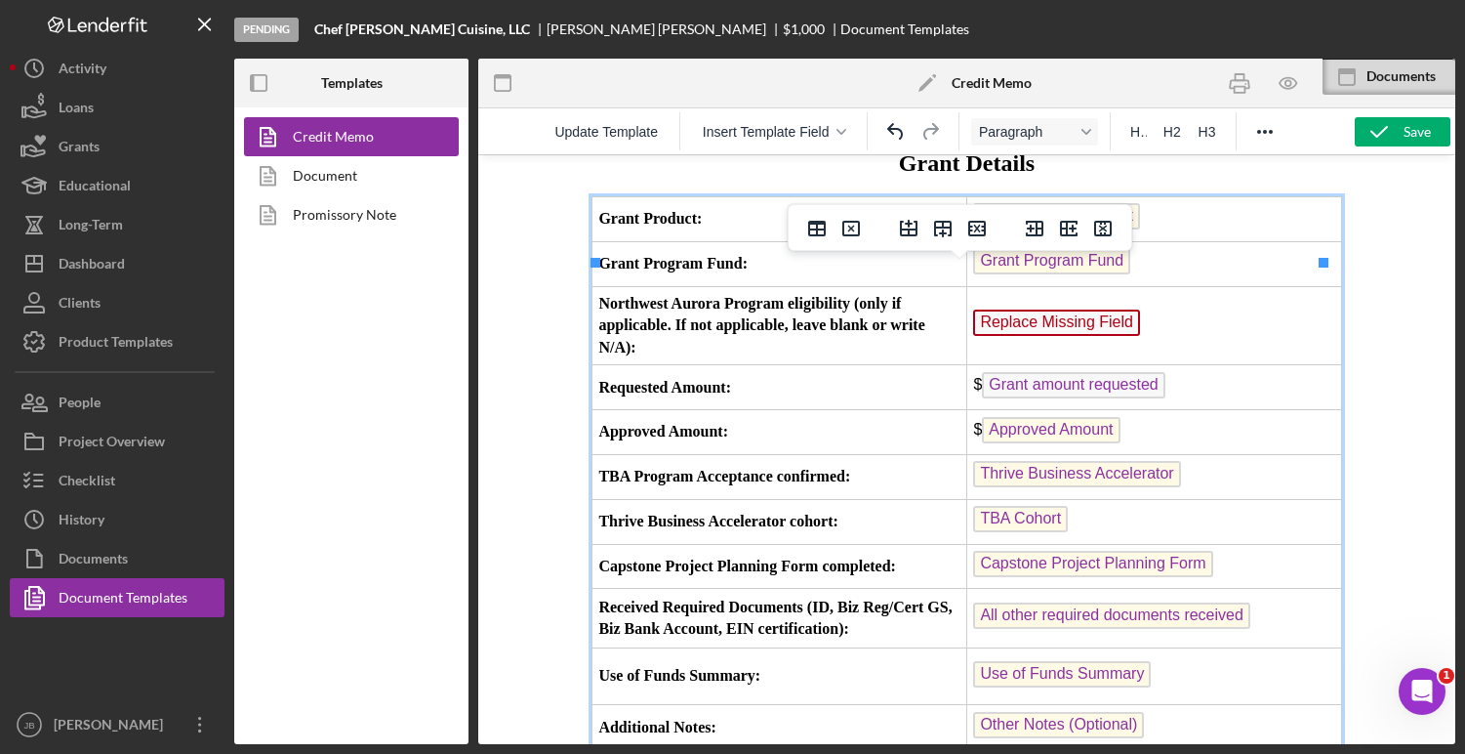
click at [1024, 336] on span "Replace Missing Field" at bounding box center [1056, 322] width 167 height 26
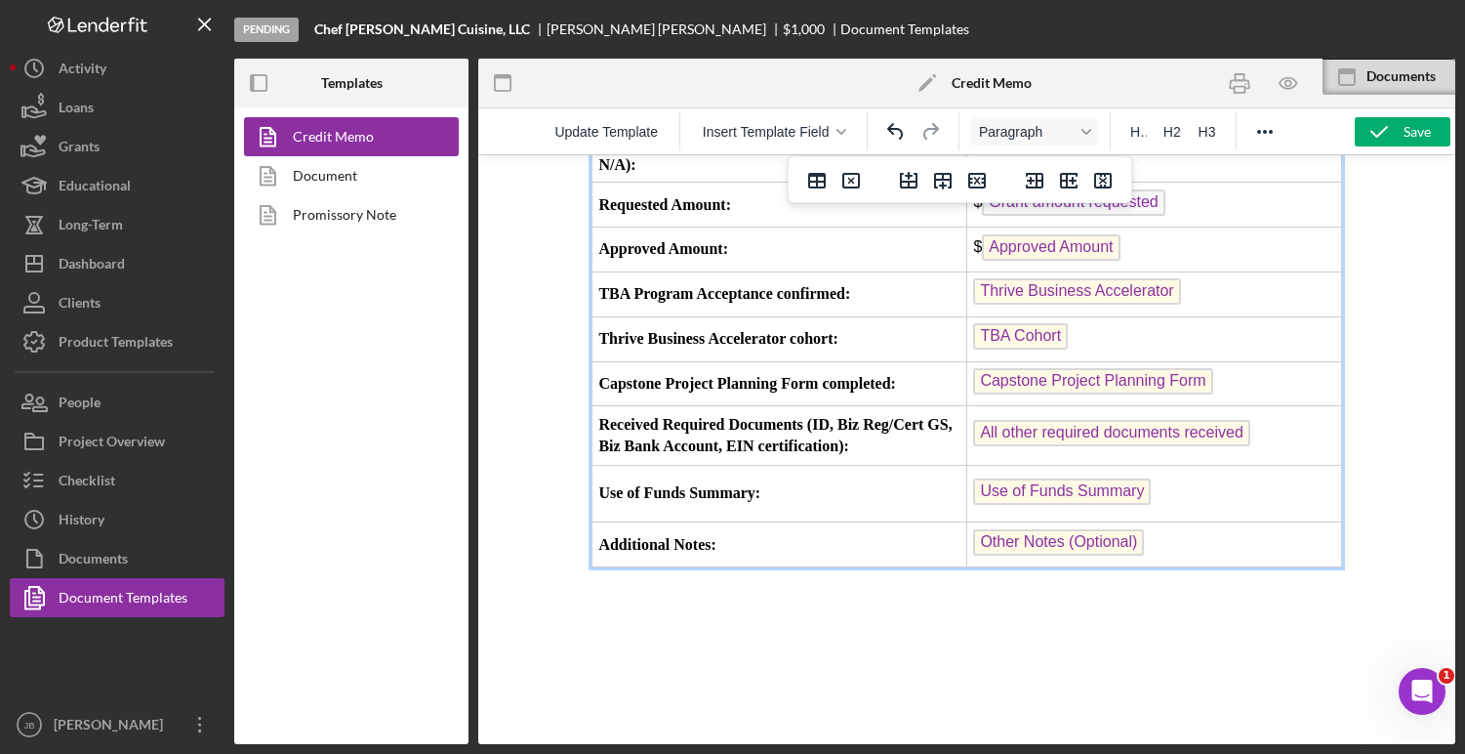
scroll to position [633, 0]
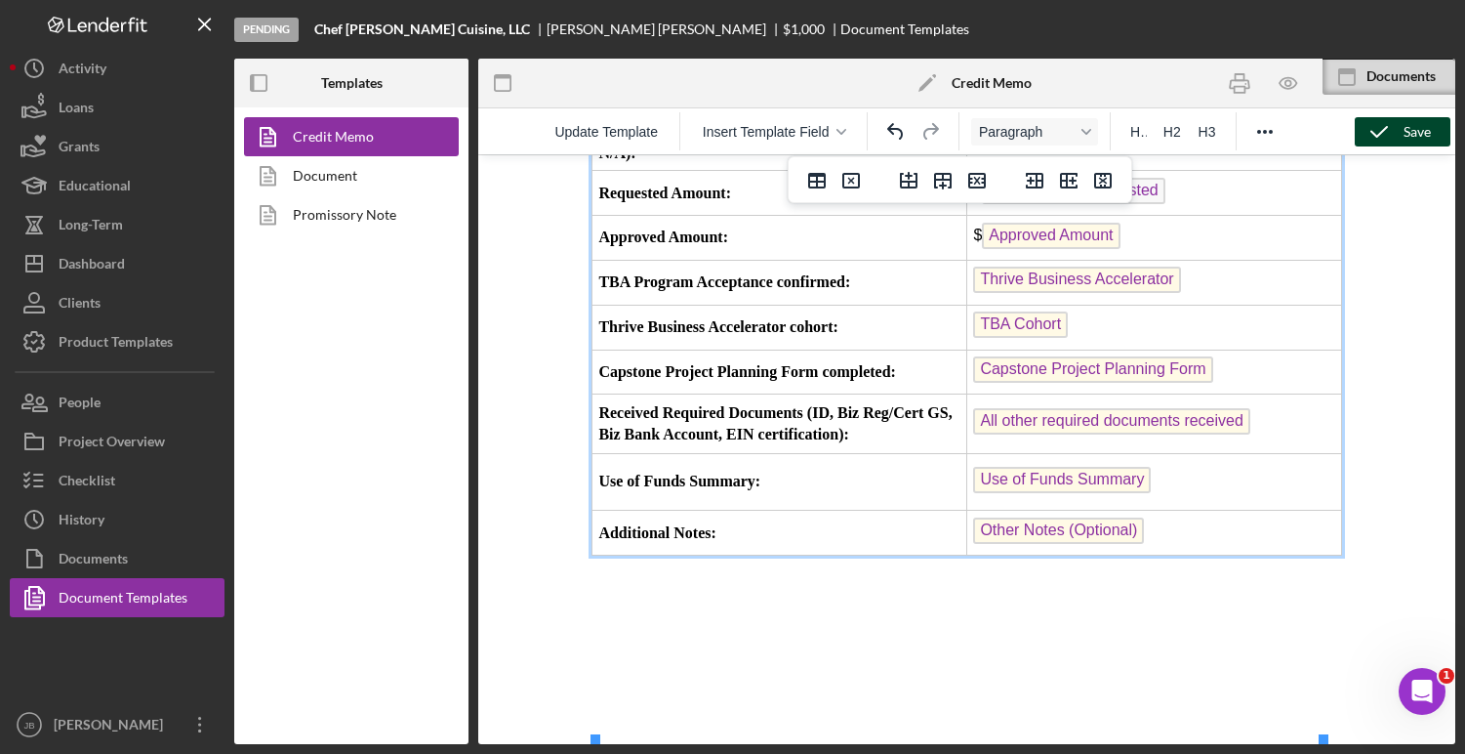
click at [1378, 138] on icon "button" at bounding box center [1379, 131] width 49 height 49
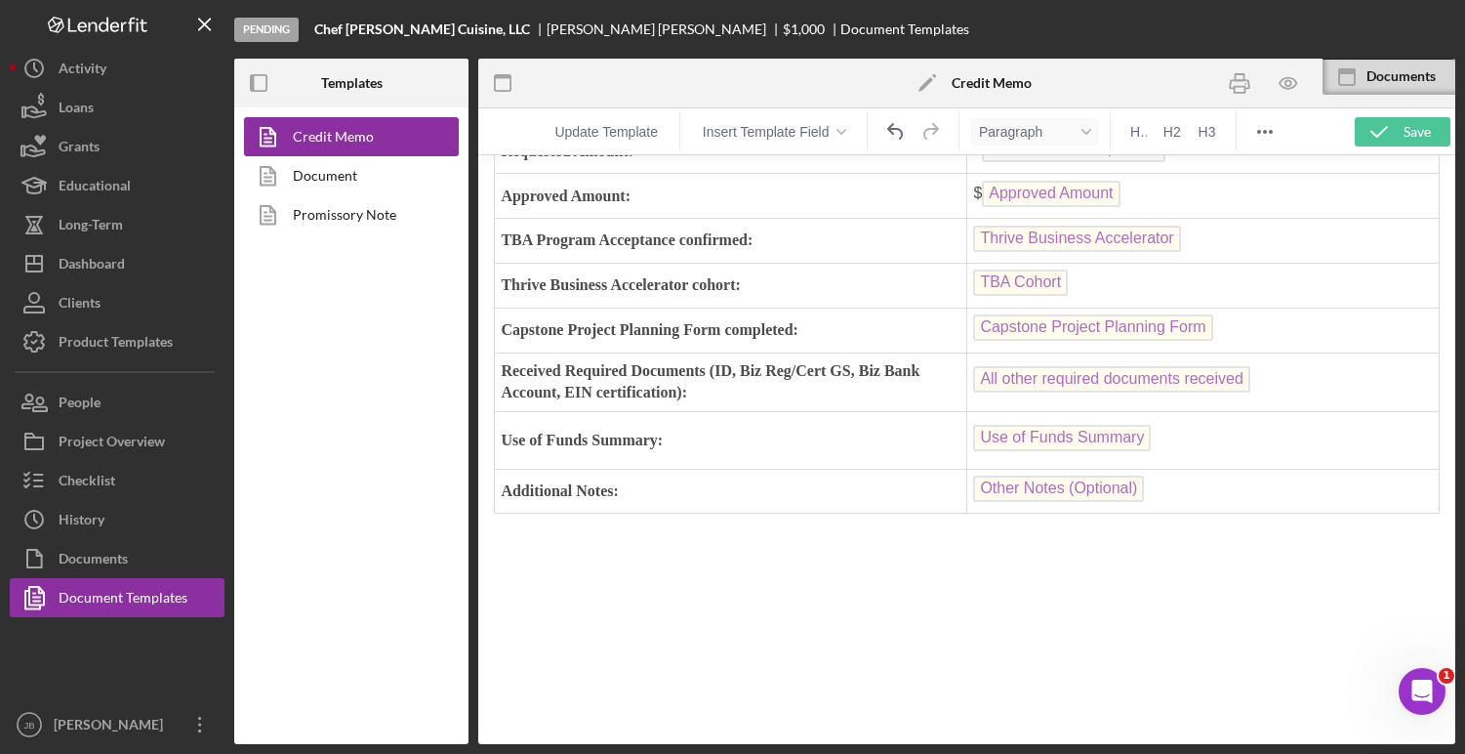
scroll to position [583, 0]
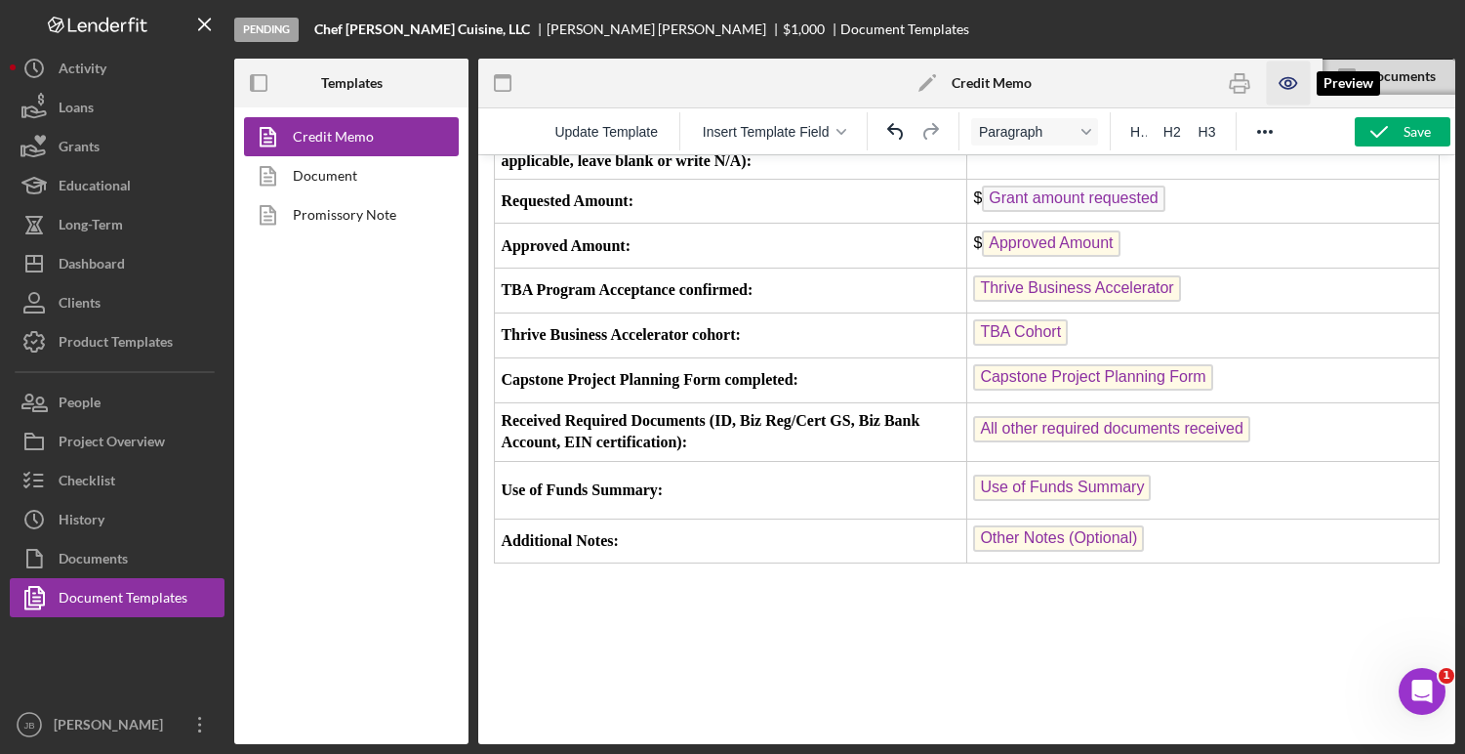
click at [1289, 86] on icon "button" at bounding box center [1289, 83] width 44 height 44
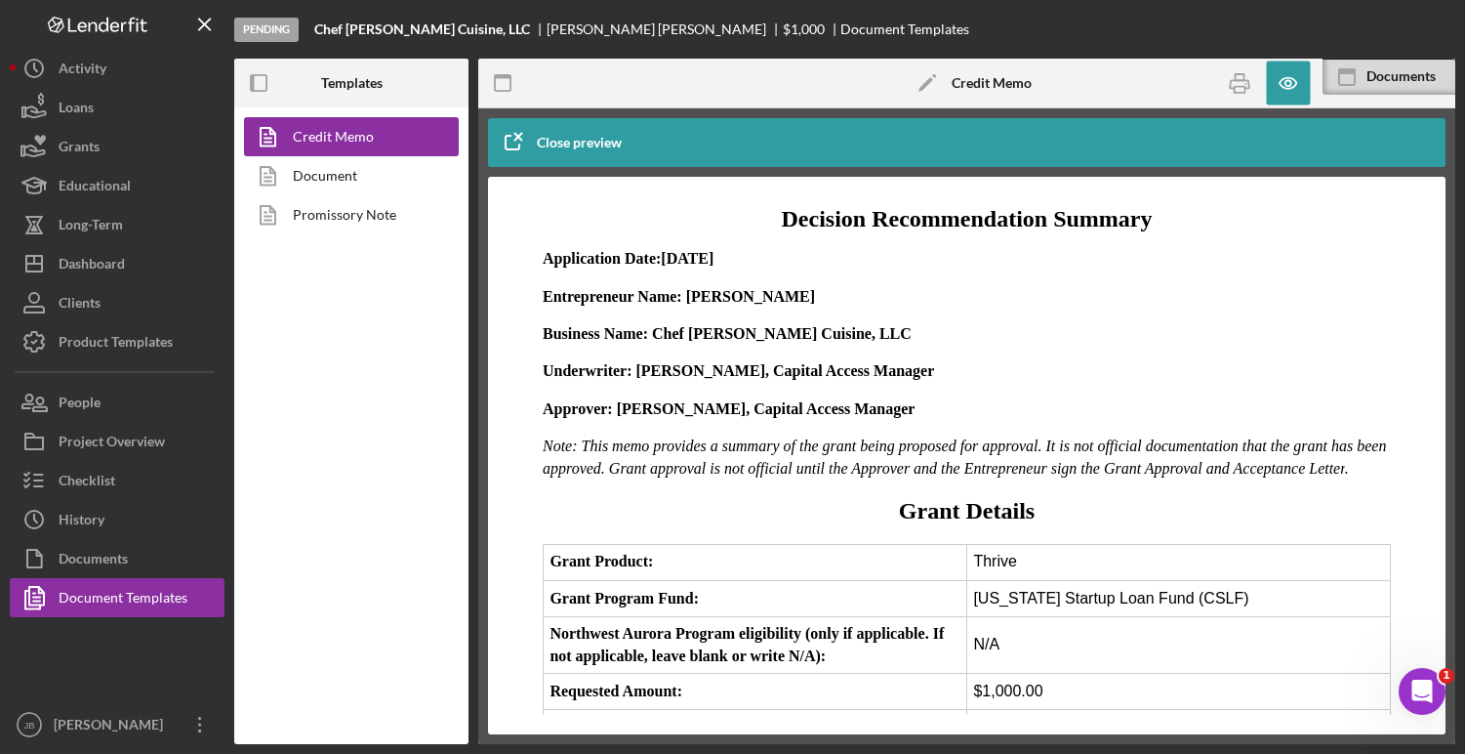
scroll to position [0, 0]
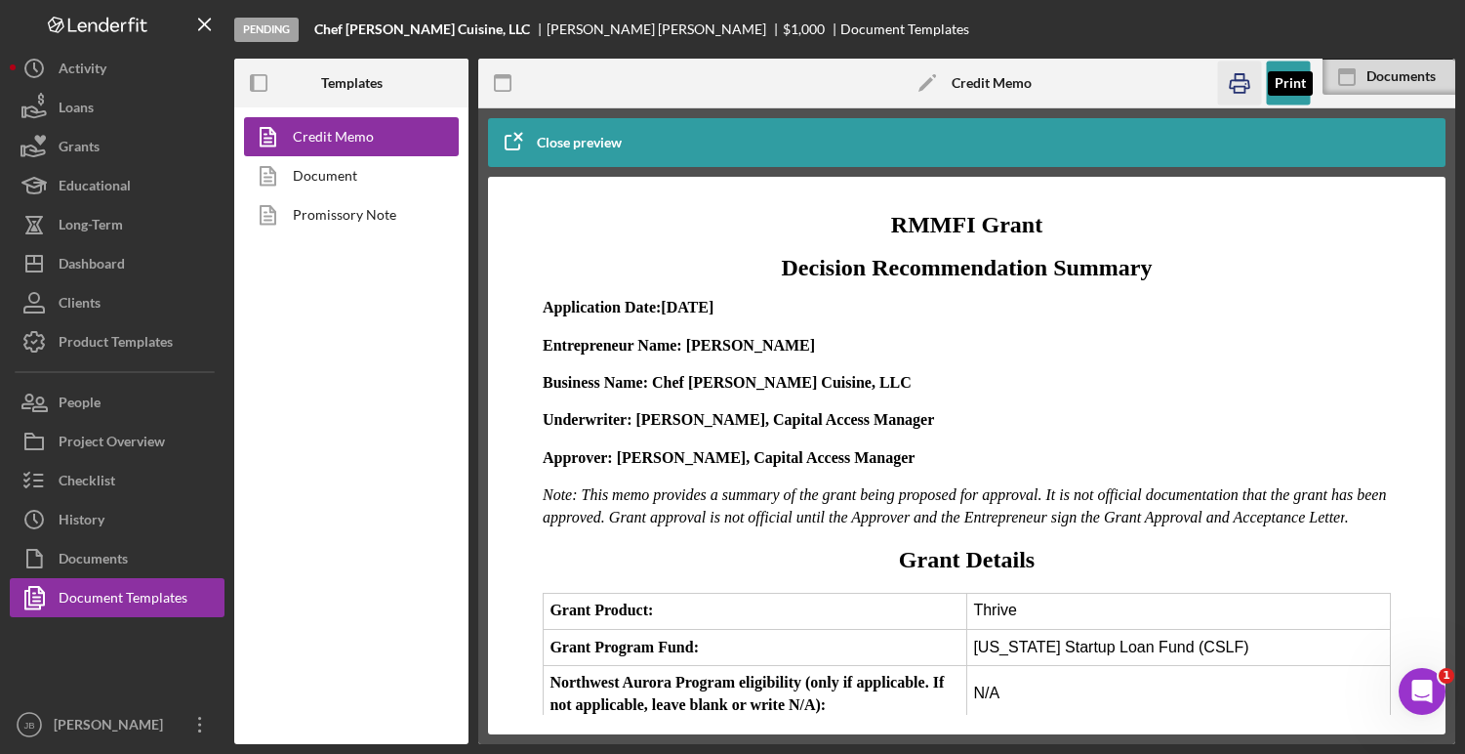
click at [1236, 88] on icon "button" at bounding box center [1240, 83] width 44 height 44
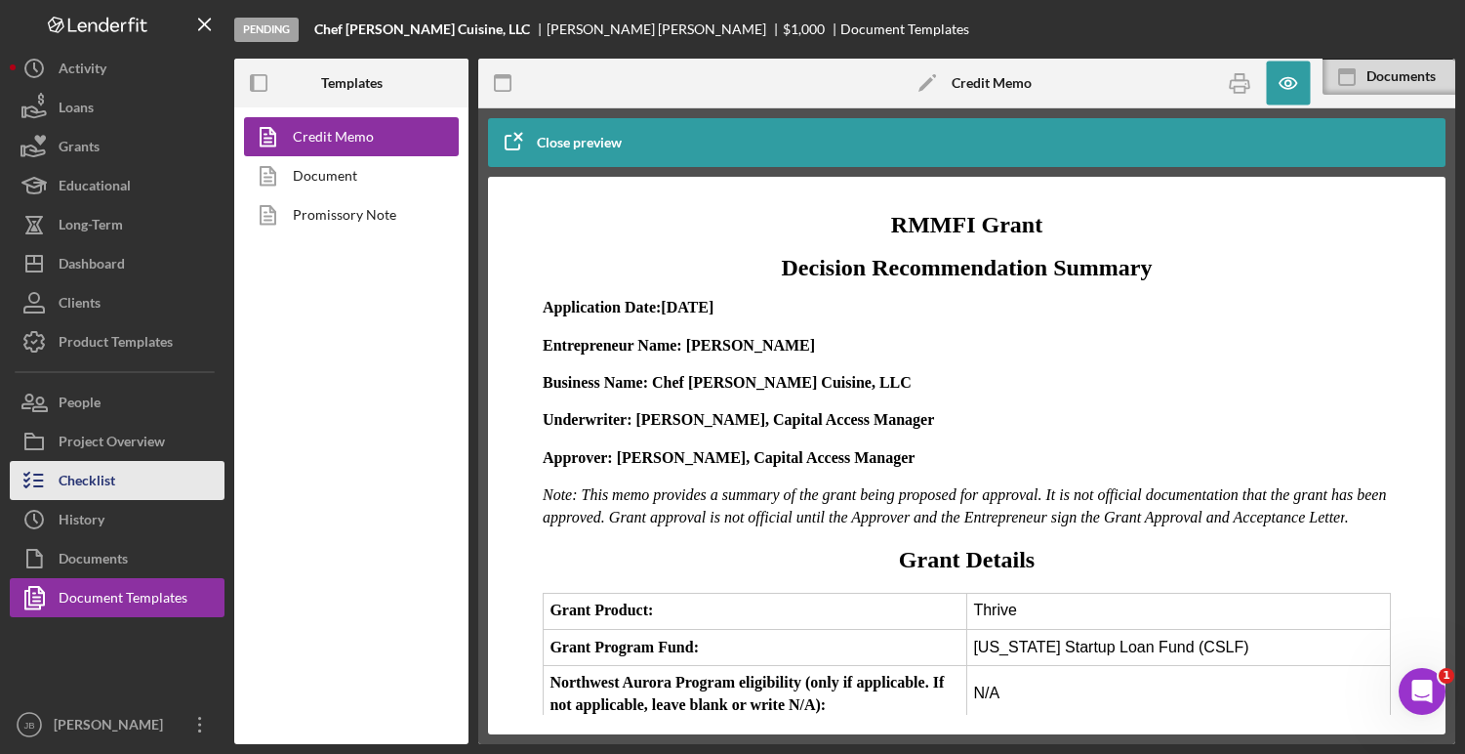
click at [83, 484] on div "Checklist" at bounding box center [87, 483] width 57 height 44
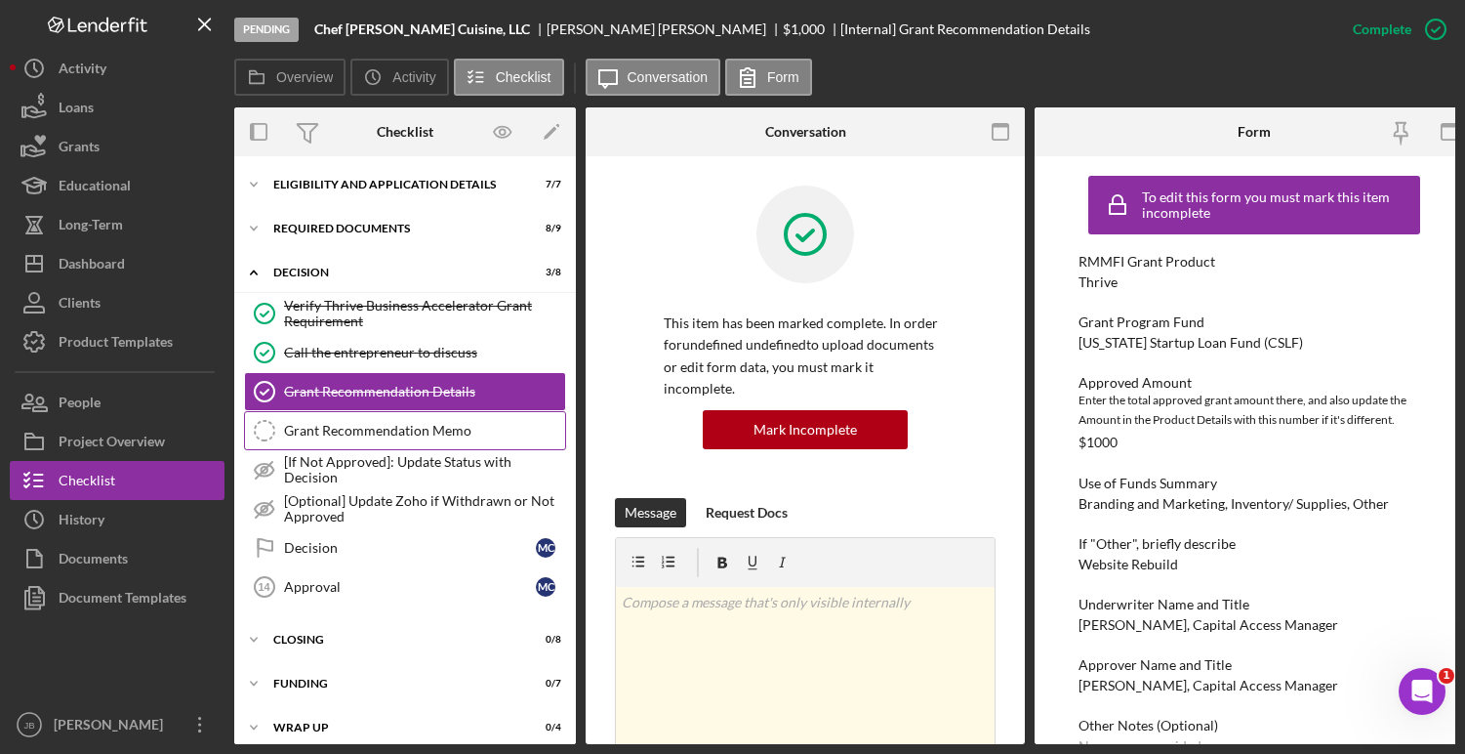
click at [373, 435] on div "Grant Recommendation Memo" at bounding box center [424, 431] width 281 height 16
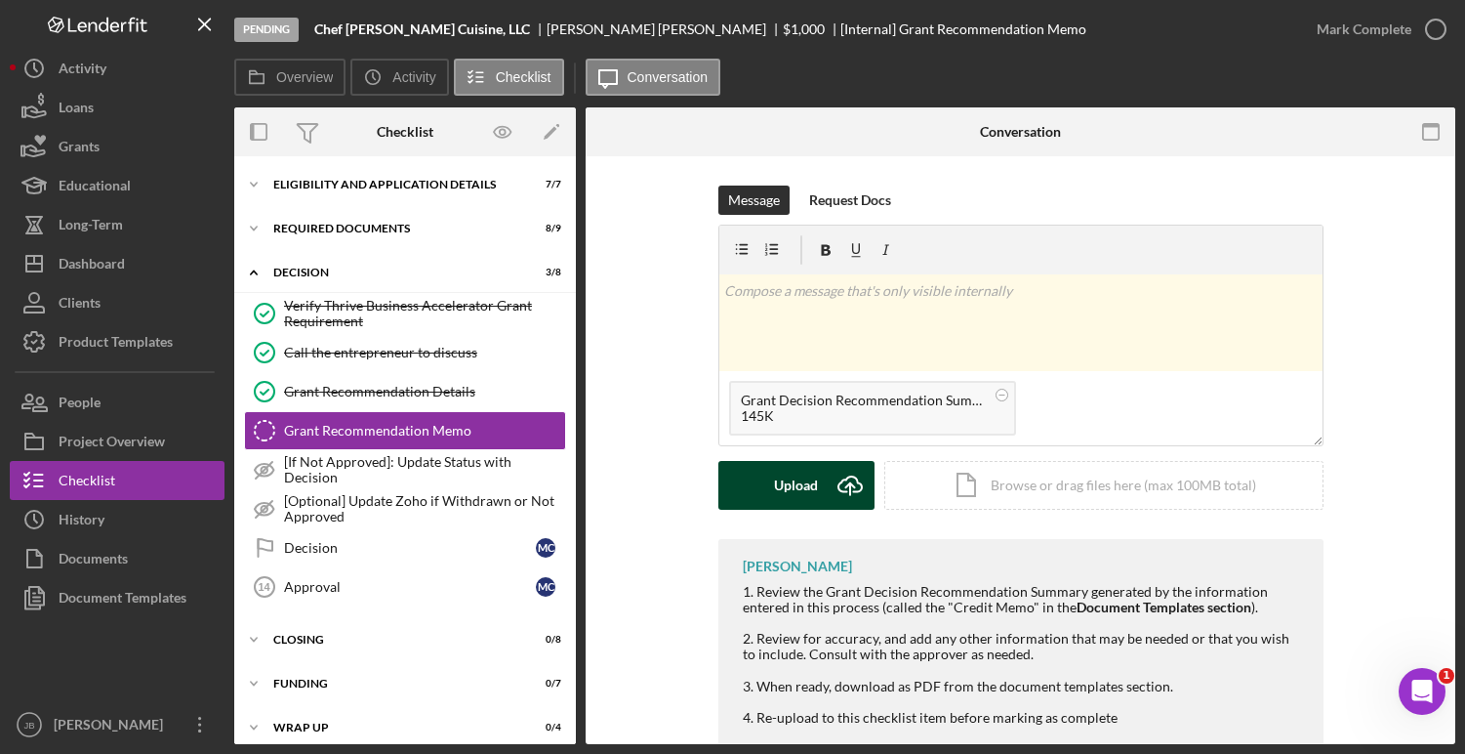
click at [848, 482] on icon "Icon/Upload" at bounding box center [850, 485] width 49 height 49
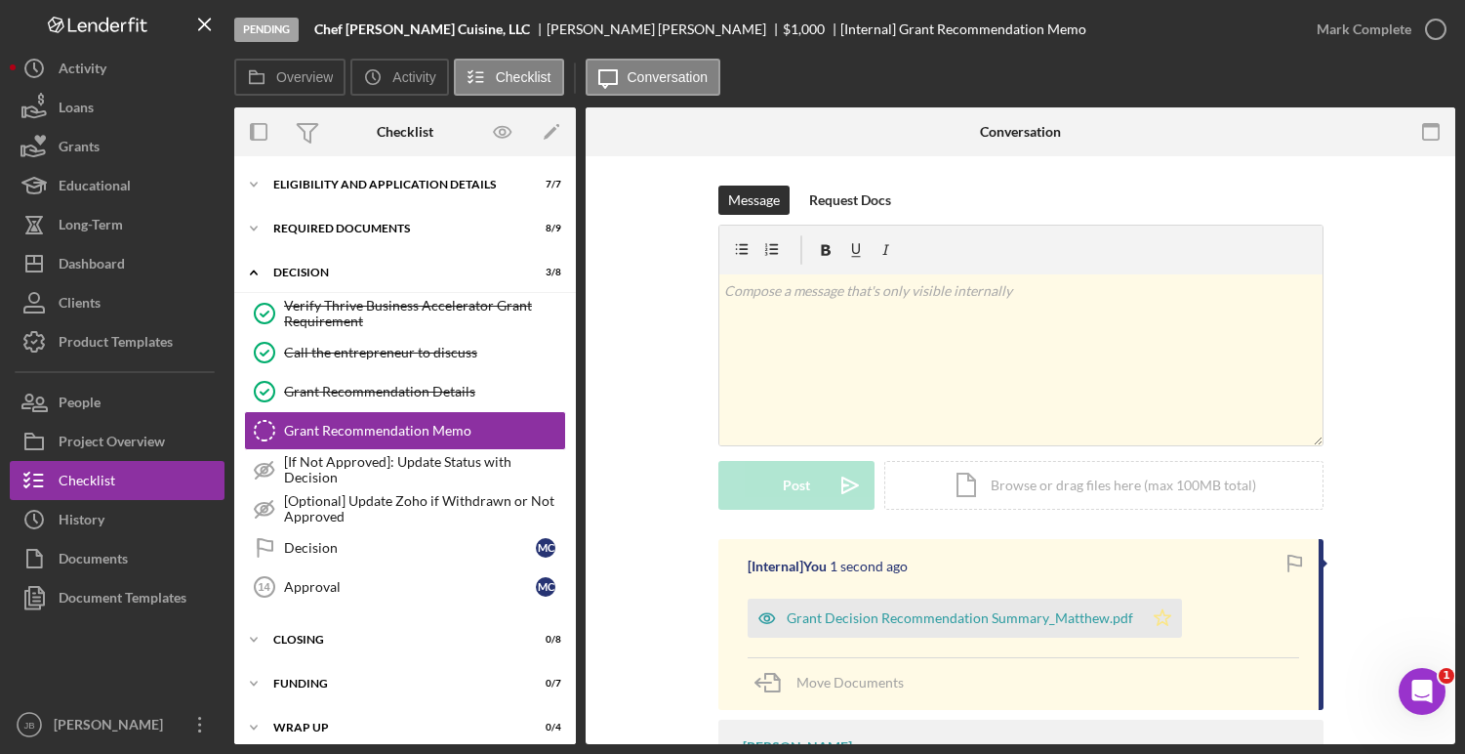
click at [1154, 618] on polygon "button" at bounding box center [1162, 617] width 17 height 16
click at [1435, 19] on icon "button" at bounding box center [1435, 29] width 49 height 49
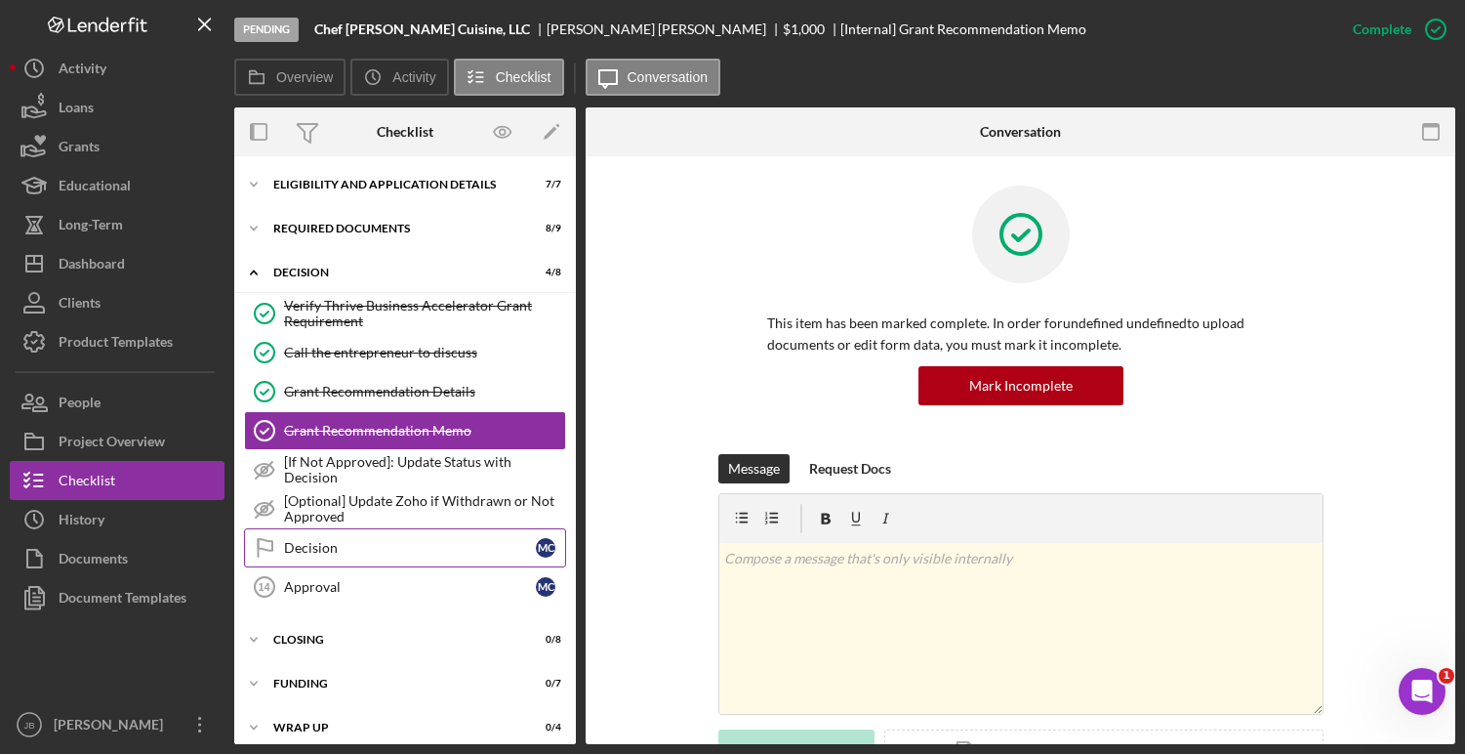
drag, startPoint x: 388, startPoint y: 557, endPoint x: 504, endPoint y: 541, distance: 116.4
click at [389, 554] on link "Decision Decision M C" at bounding box center [405, 547] width 322 height 39
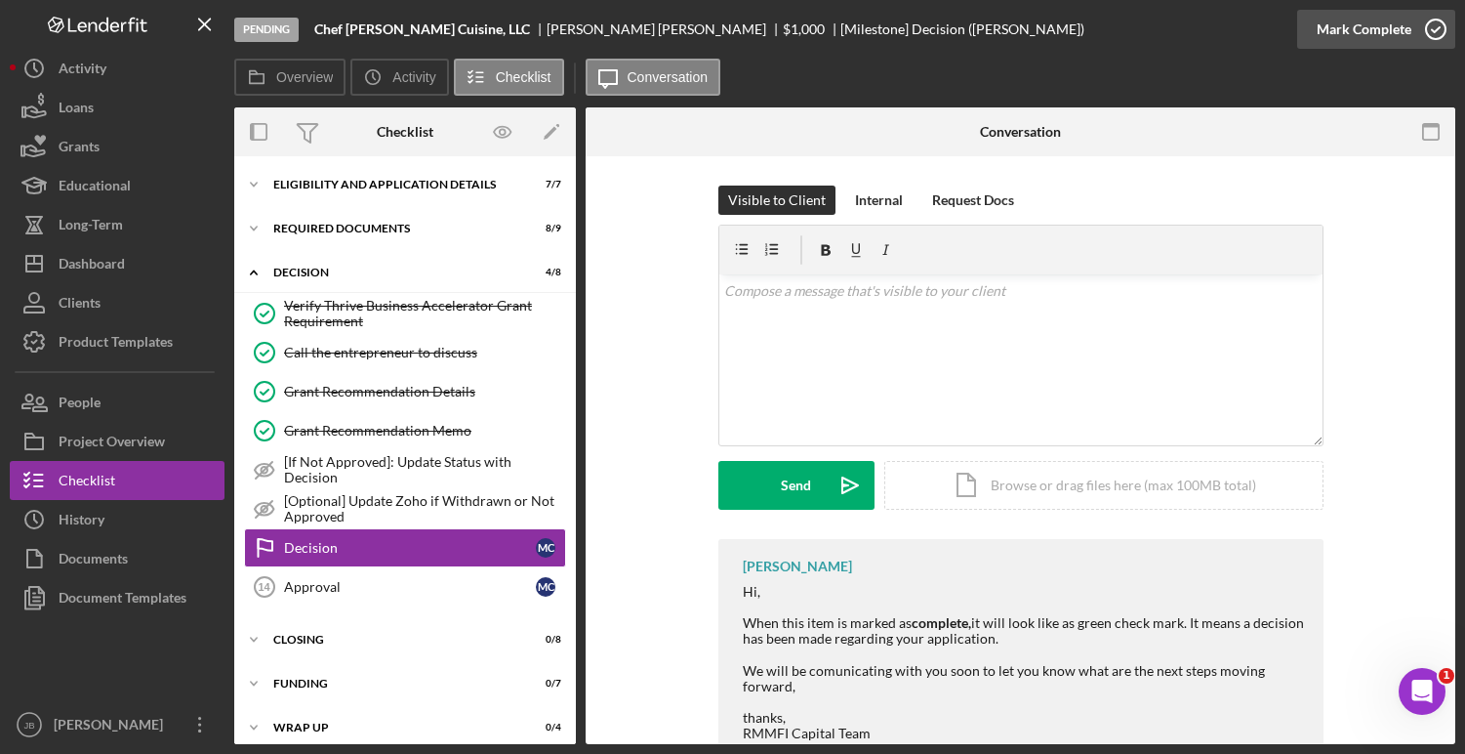
click at [1438, 31] on icon "button" at bounding box center [1435, 29] width 49 height 49
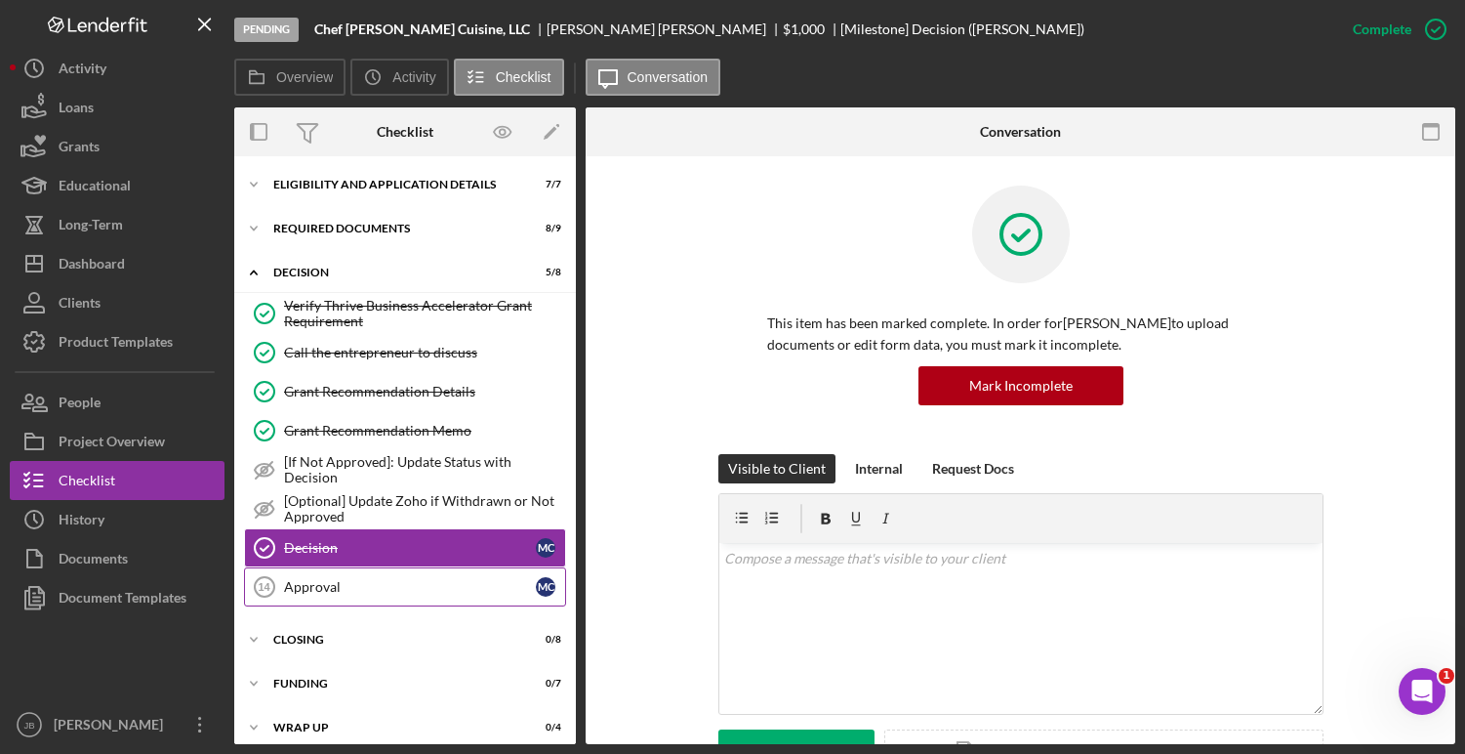
click at [285, 601] on icon "Approval 14" at bounding box center [264, 586] width 49 height 49
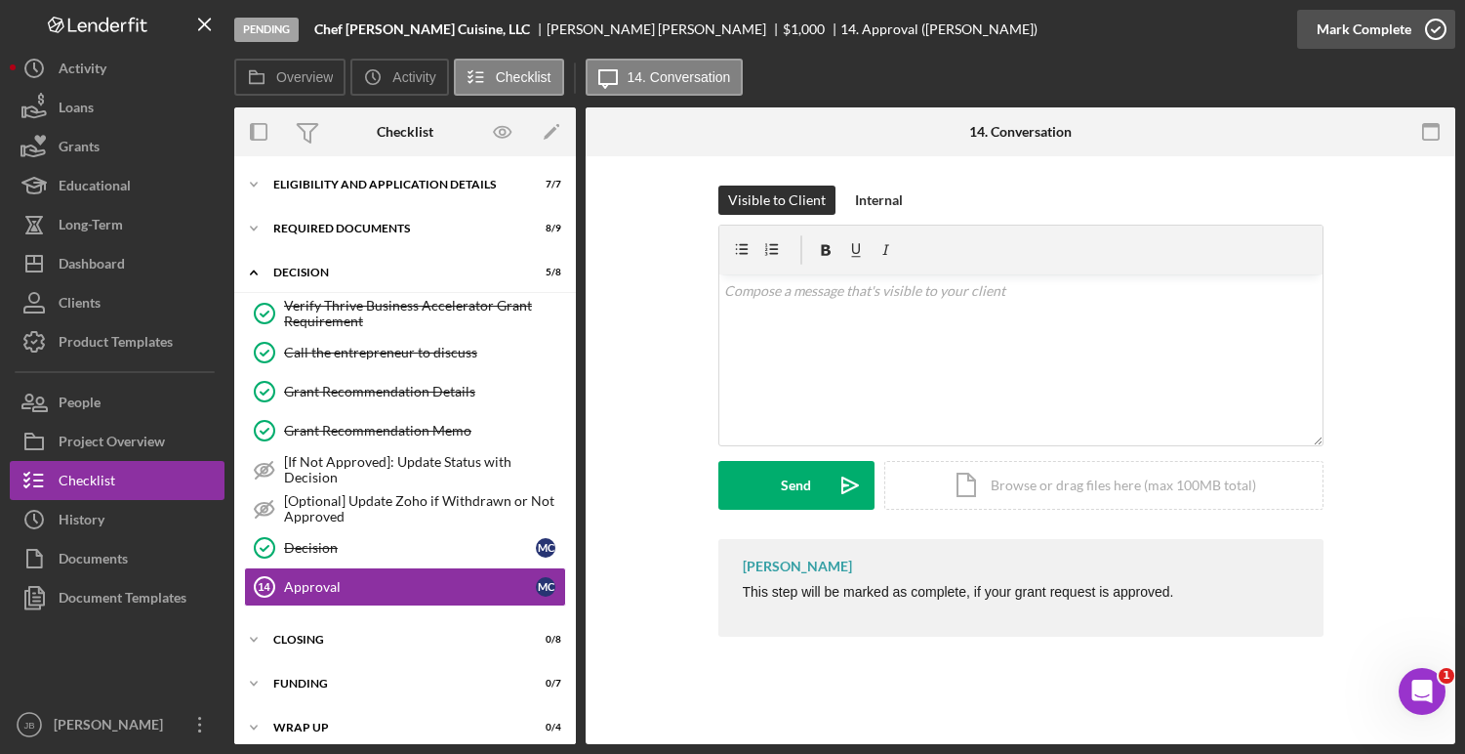
click at [1440, 27] on icon "button" at bounding box center [1435, 29] width 49 height 49
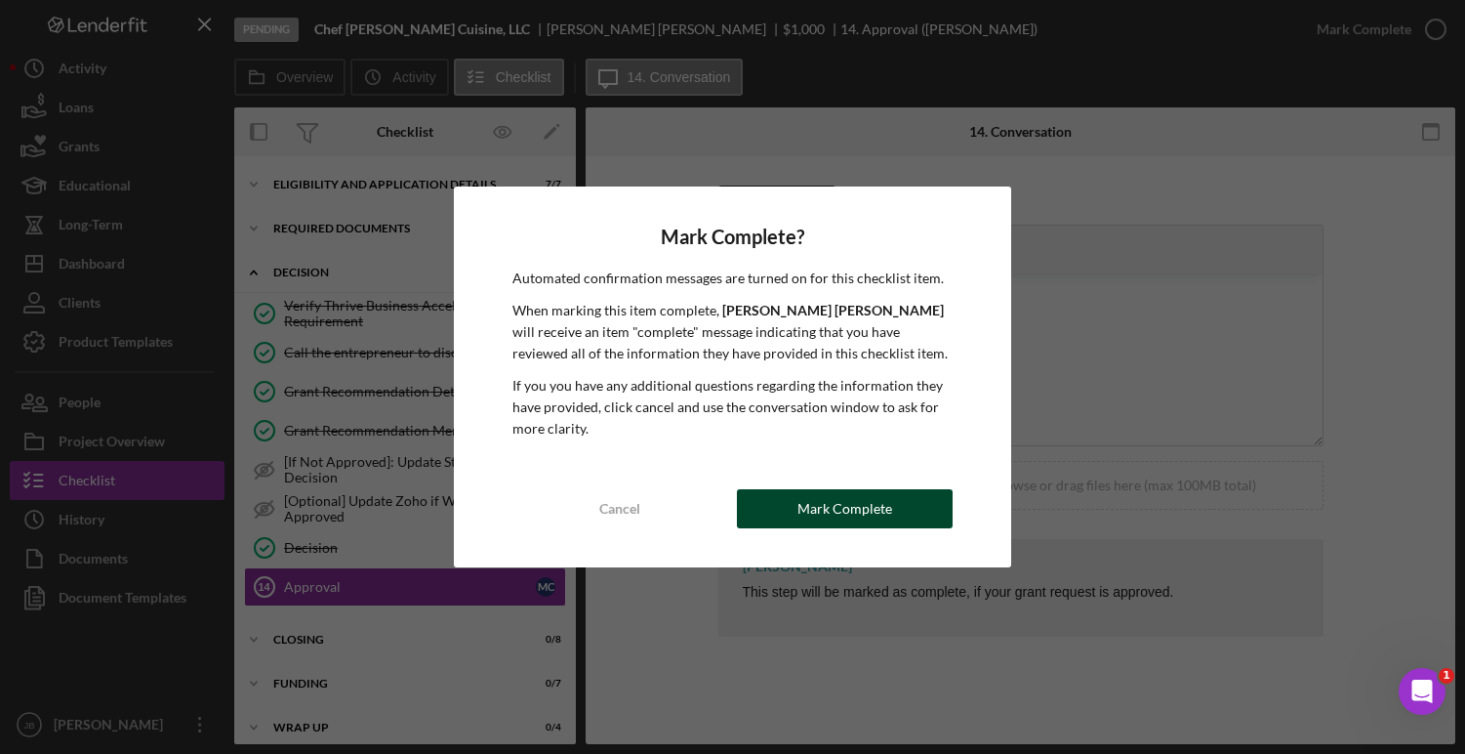
click at [830, 509] on div "Mark Complete" at bounding box center [844, 508] width 95 height 39
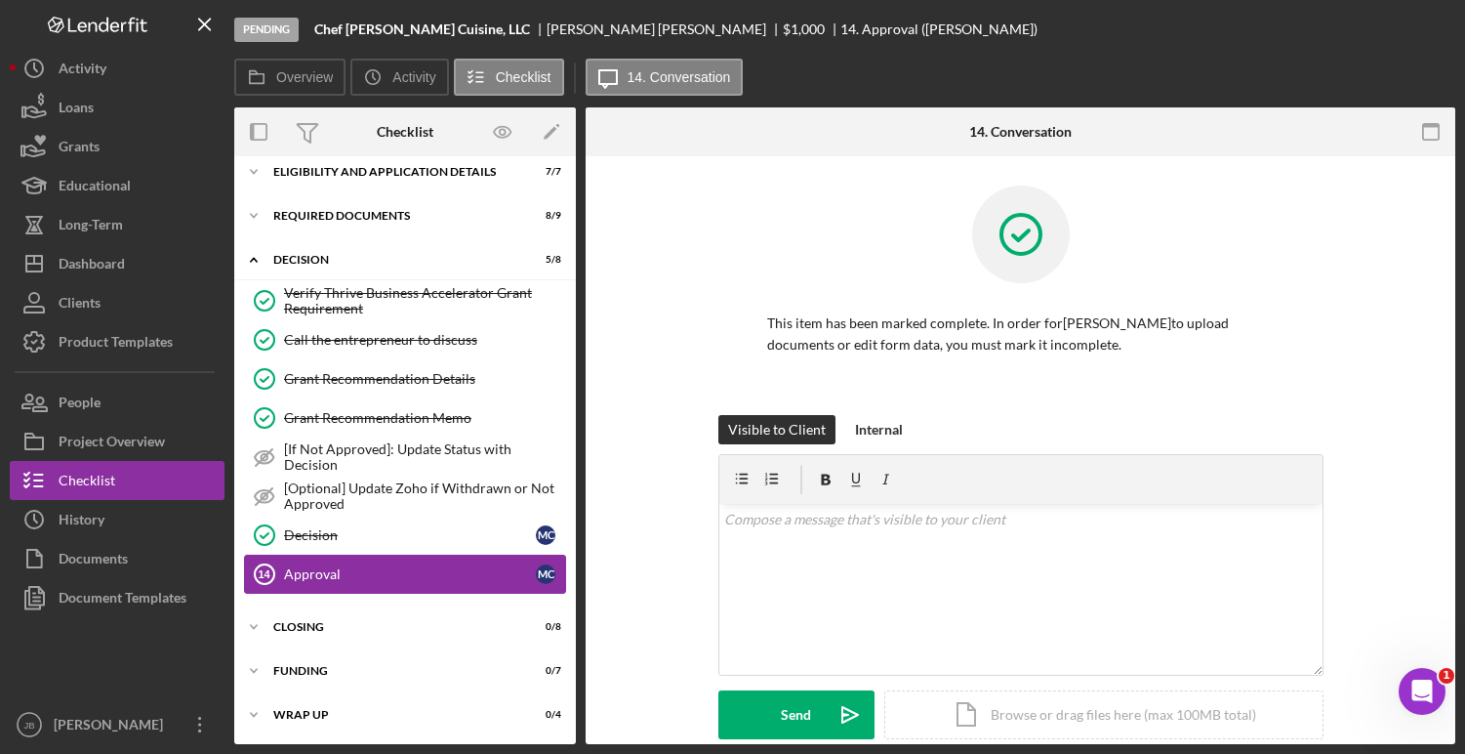
scroll to position [14, 0]
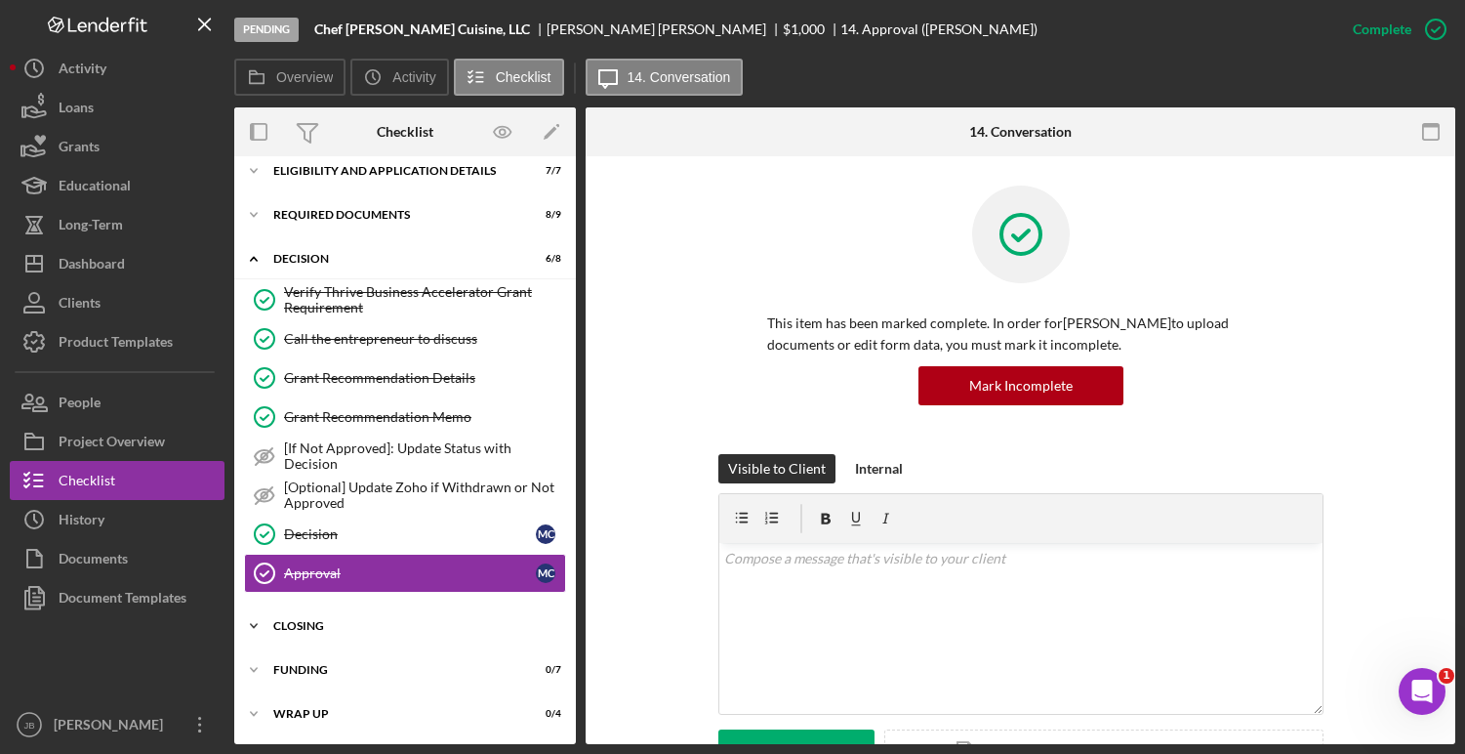
click at [342, 625] on div "CLOSING" at bounding box center [412, 626] width 278 height 12
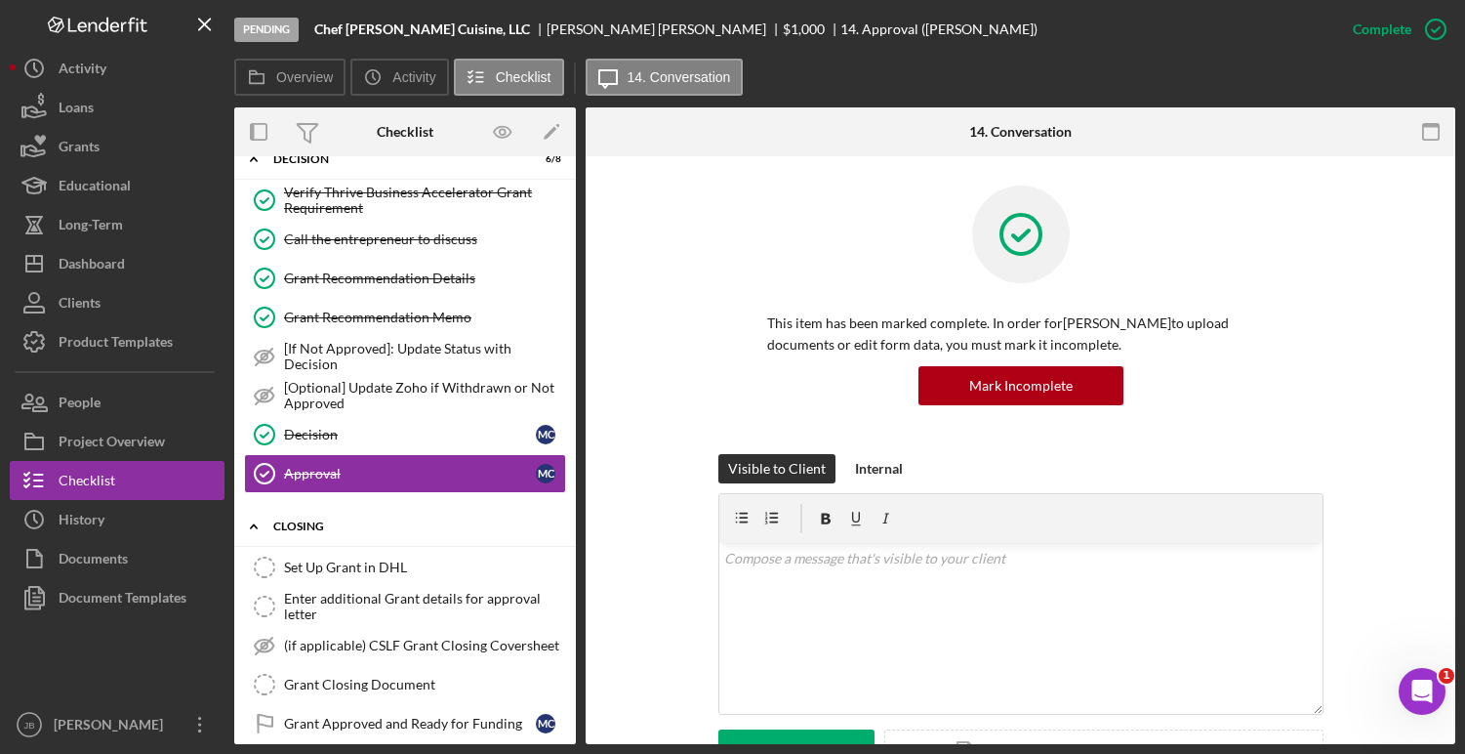
scroll to position [138, 0]
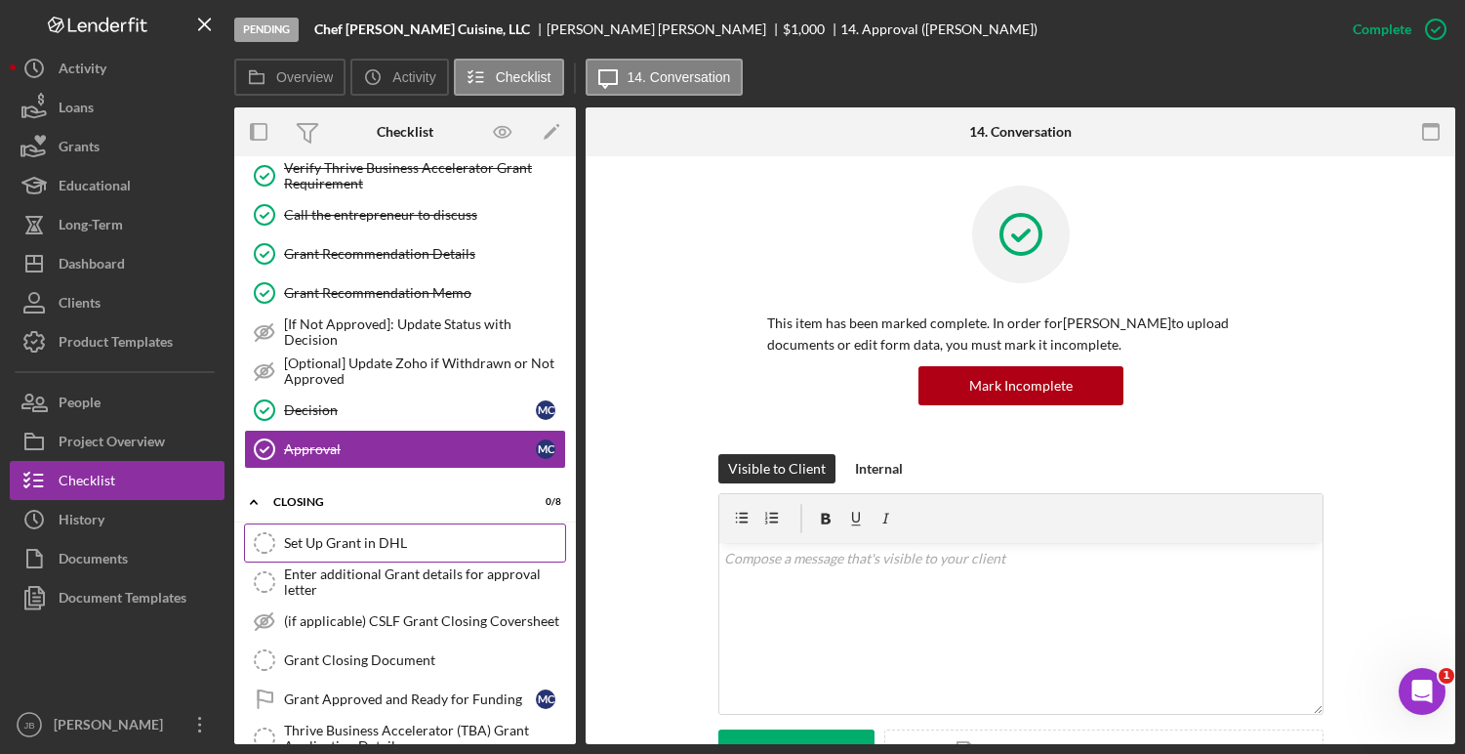
click at [371, 548] on div "Set Up Grant in DHL" at bounding box center [424, 543] width 281 height 16
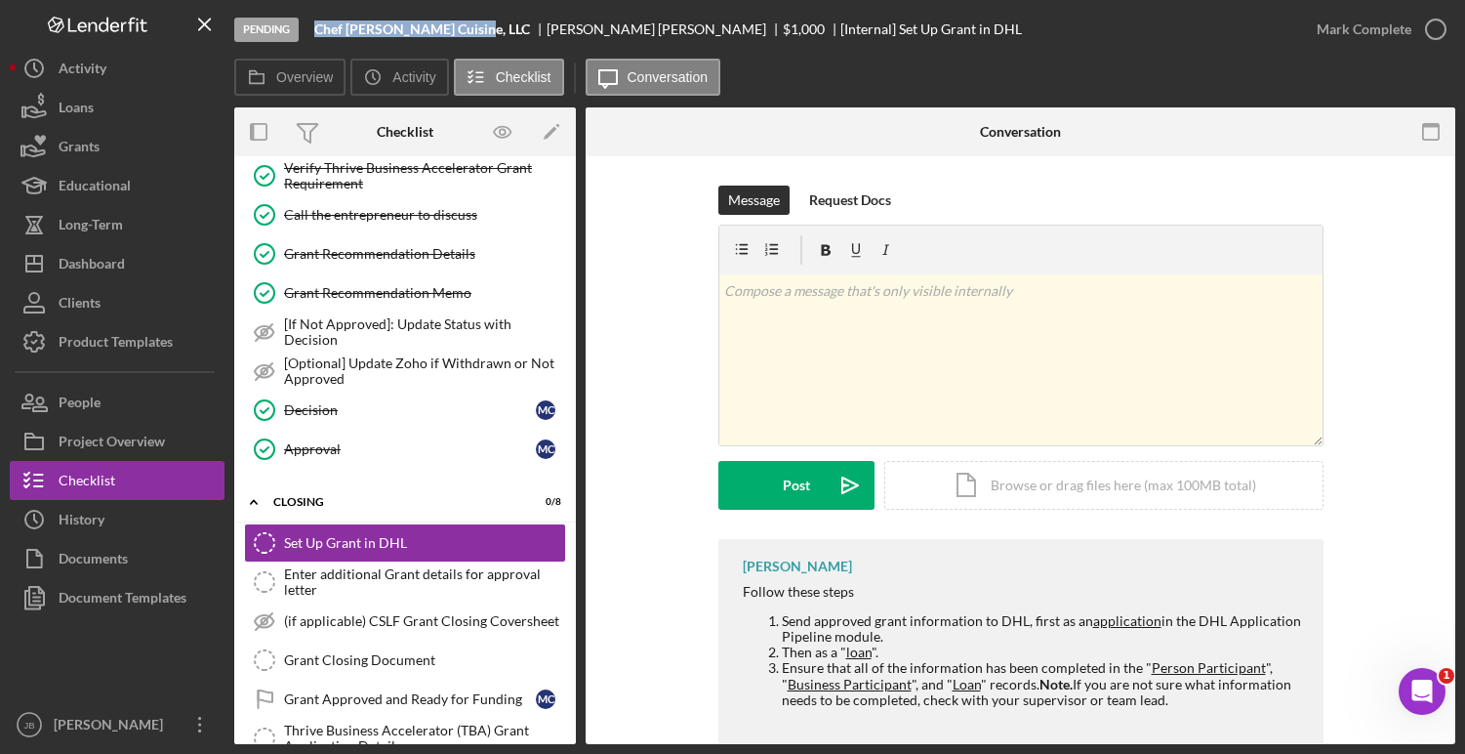
drag, startPoint x: 476, startPoint y: 27, endPoint x: 319, endPoint y: 27, distance: 157.2
click at [319, 27] on div "Chef [PERSON_NAME] Cuisine, LLC" at bounding box center [430, 29] width 232 height 16
copy b "Chef [PERSON_NAME] Cuisine, LLC"
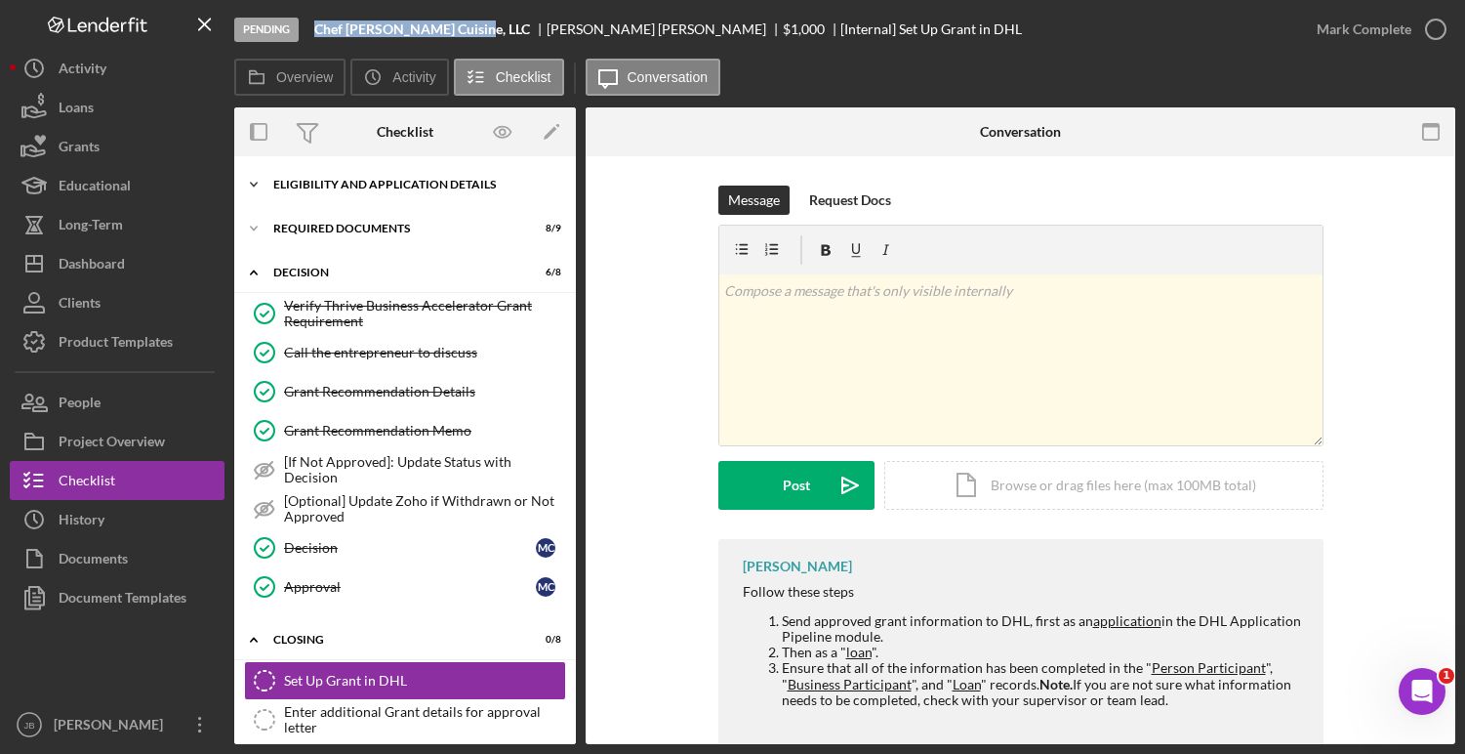
click at [364, 184] on div "Eligibility and Application Details" at bounding box center [412, 185] width 278 height 12
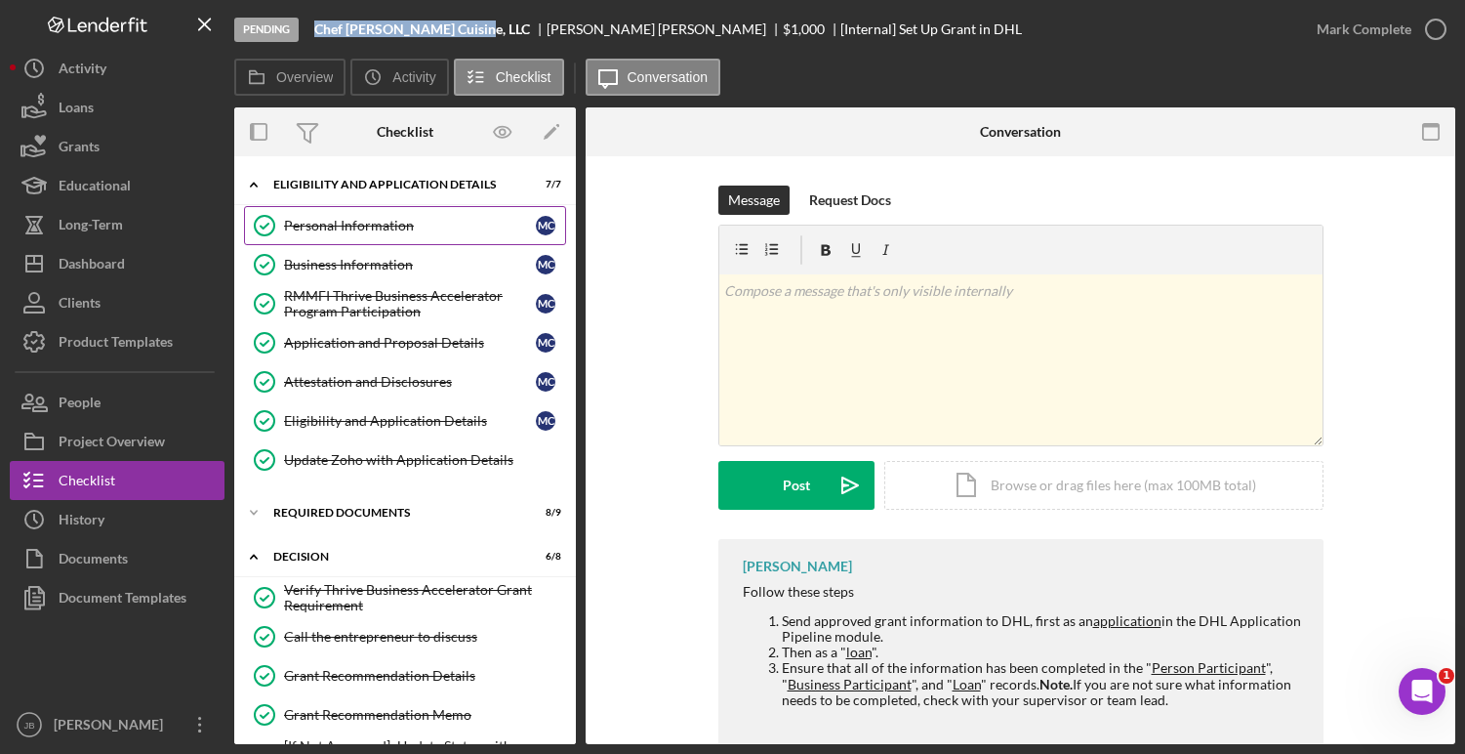
click at [369, 232] on div "Personal Information" at bounding box center [410, 226] width 252 height 16
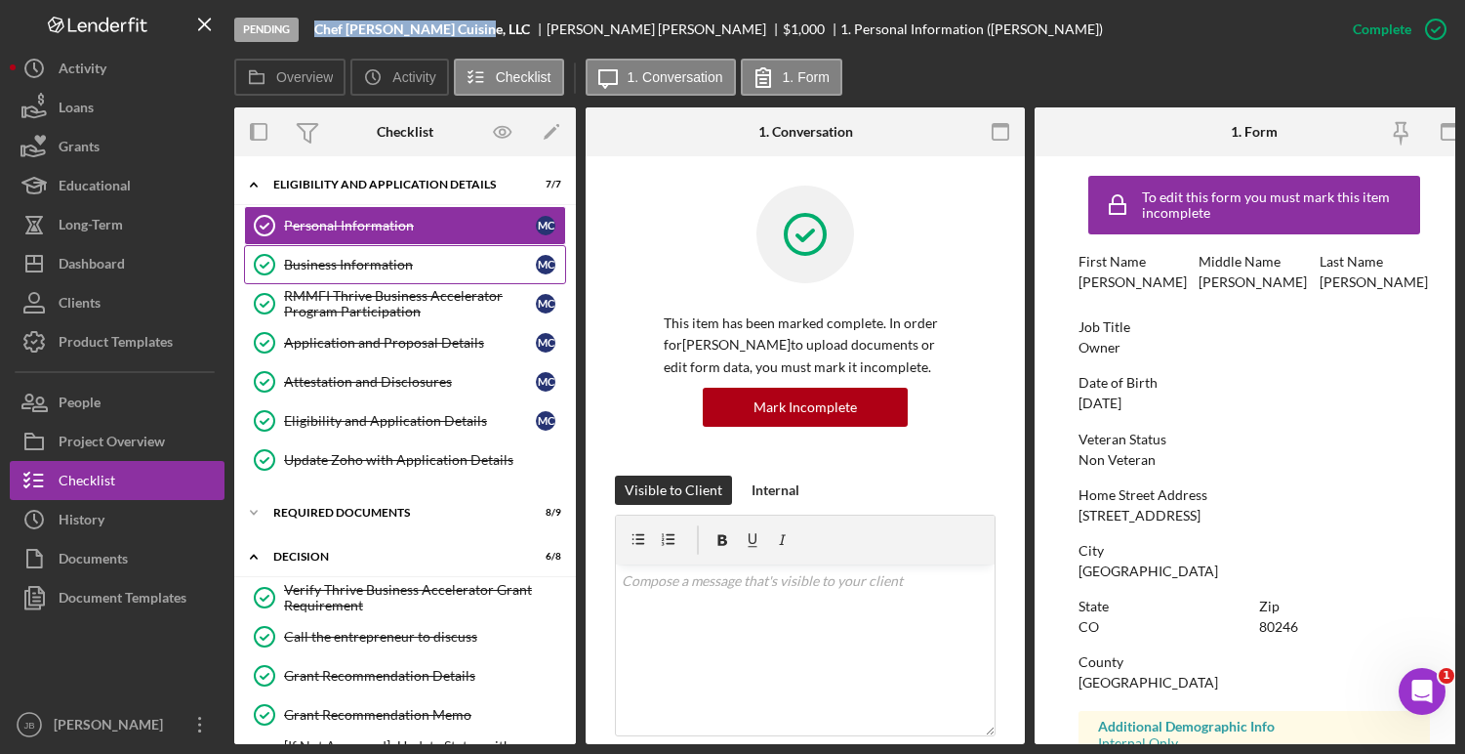
click at [318, 263] on div "Business Information" at bounding box center [410, 265] width 252 height 16
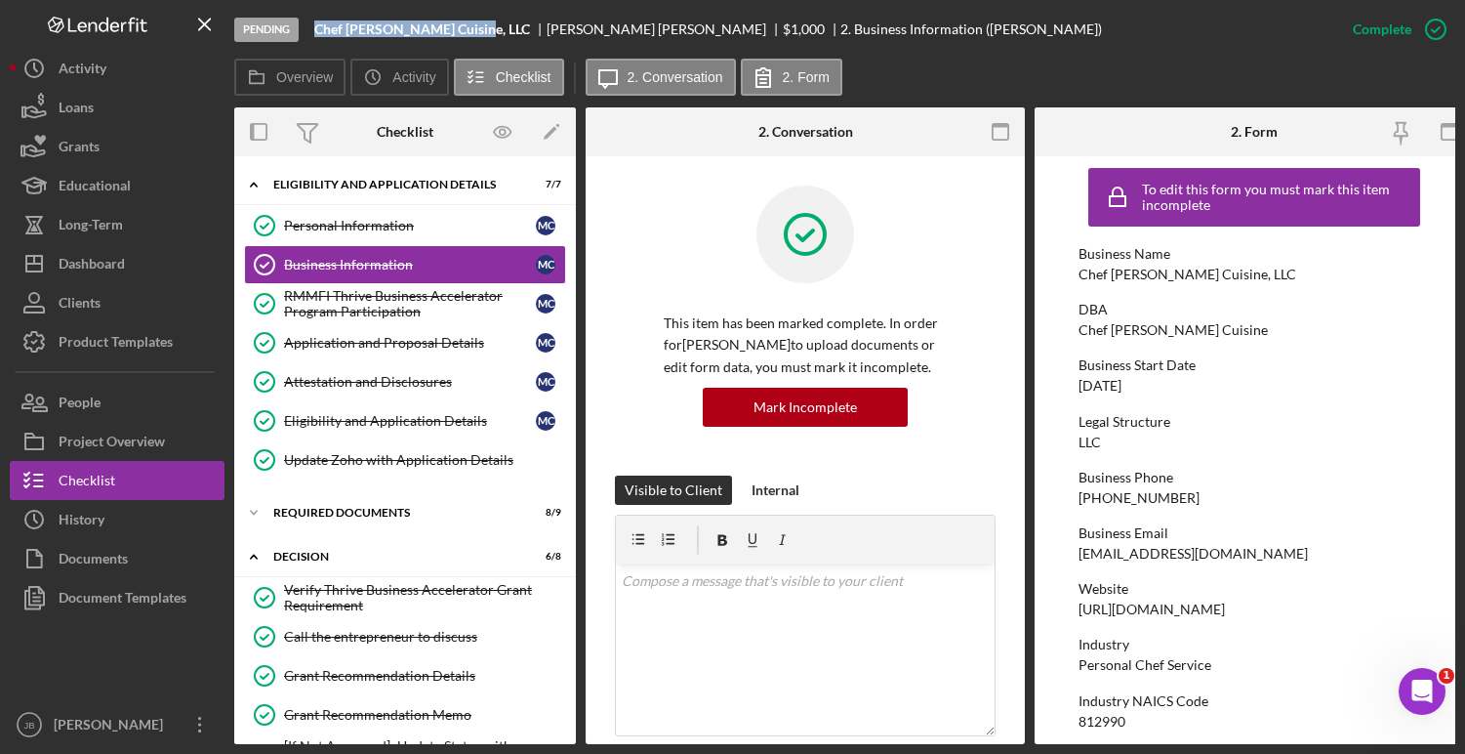
scroll to position [11, 0]
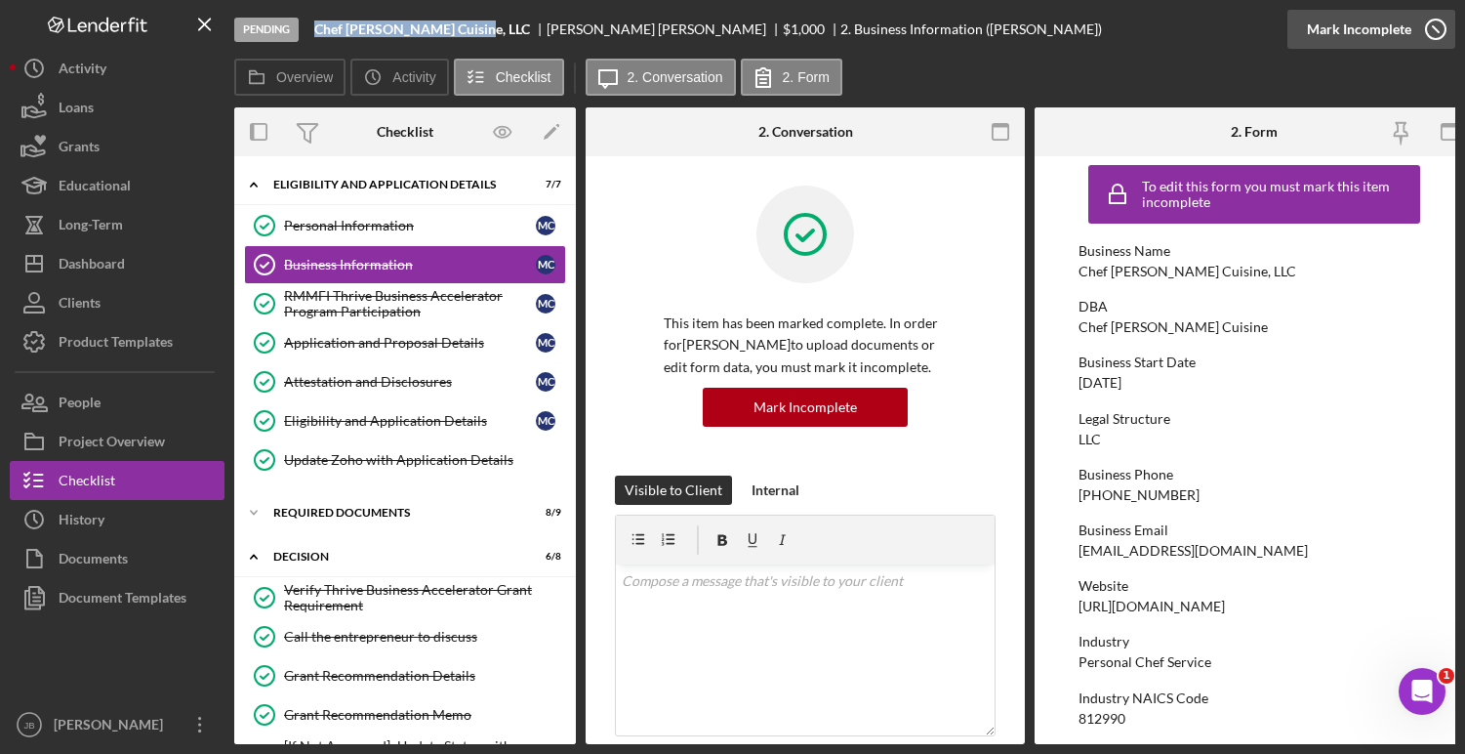
click at [1442, 26] on icon "button" at bounding box center [1435, 29] width 49 height 49
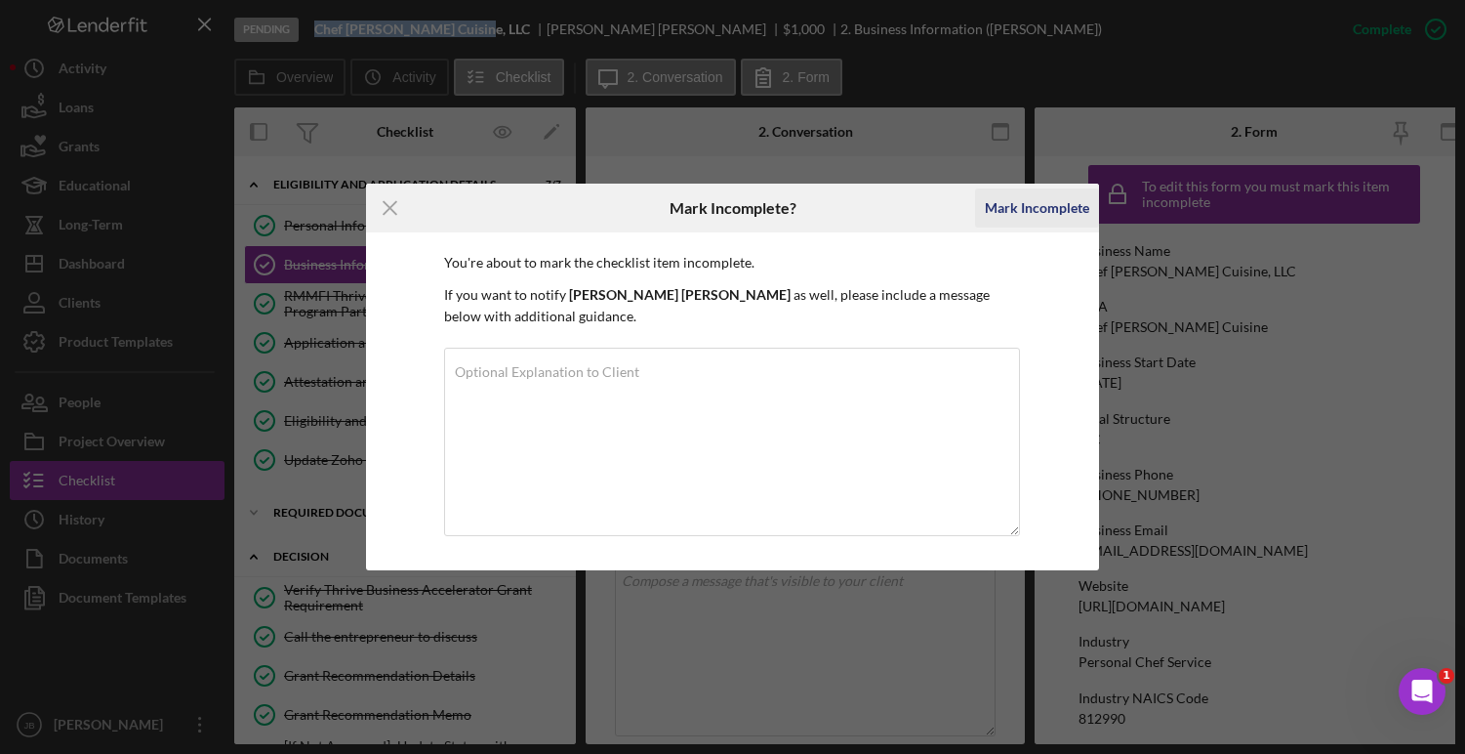
click at [1041, 212] on div "Mark Incomplete" at bounding box center [1037, 207] width 104 height 39
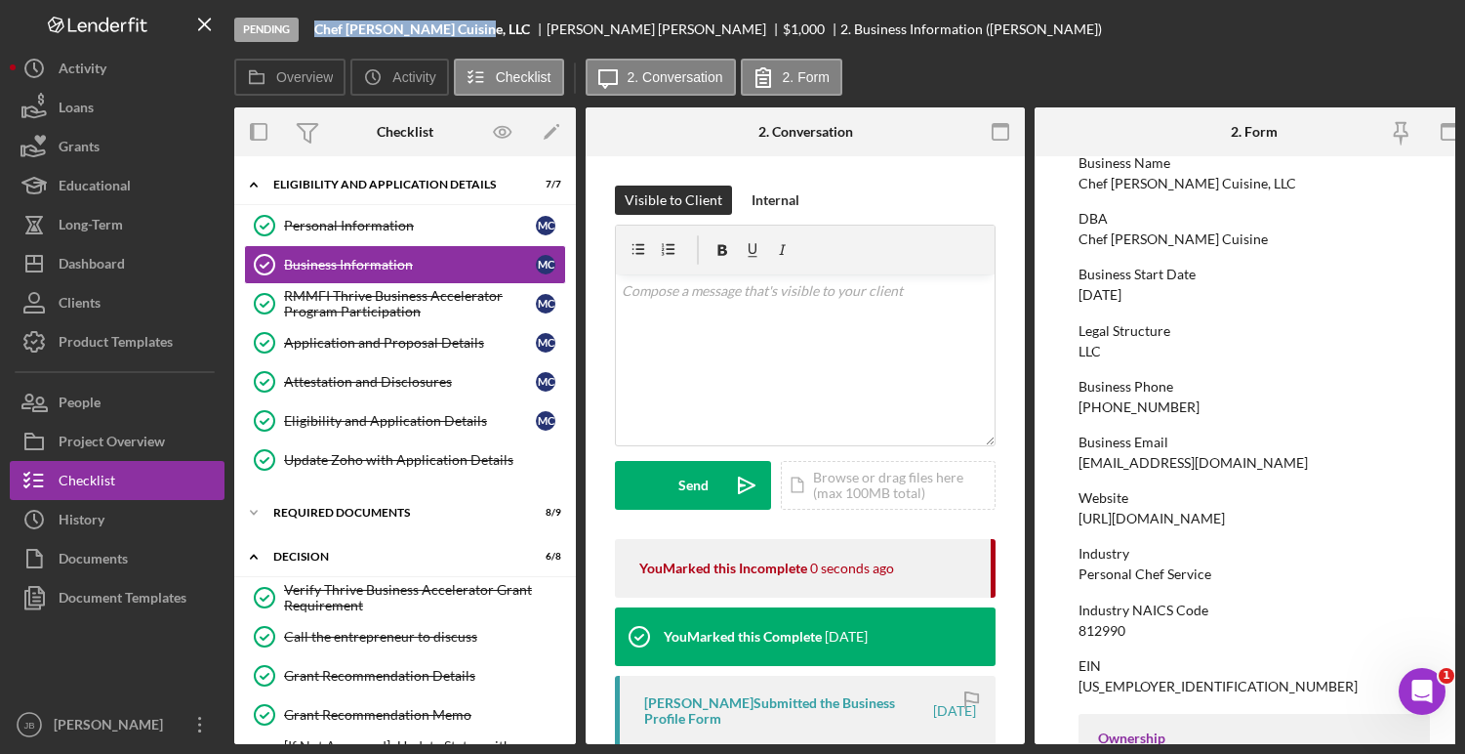
scroll to position [0, 0]
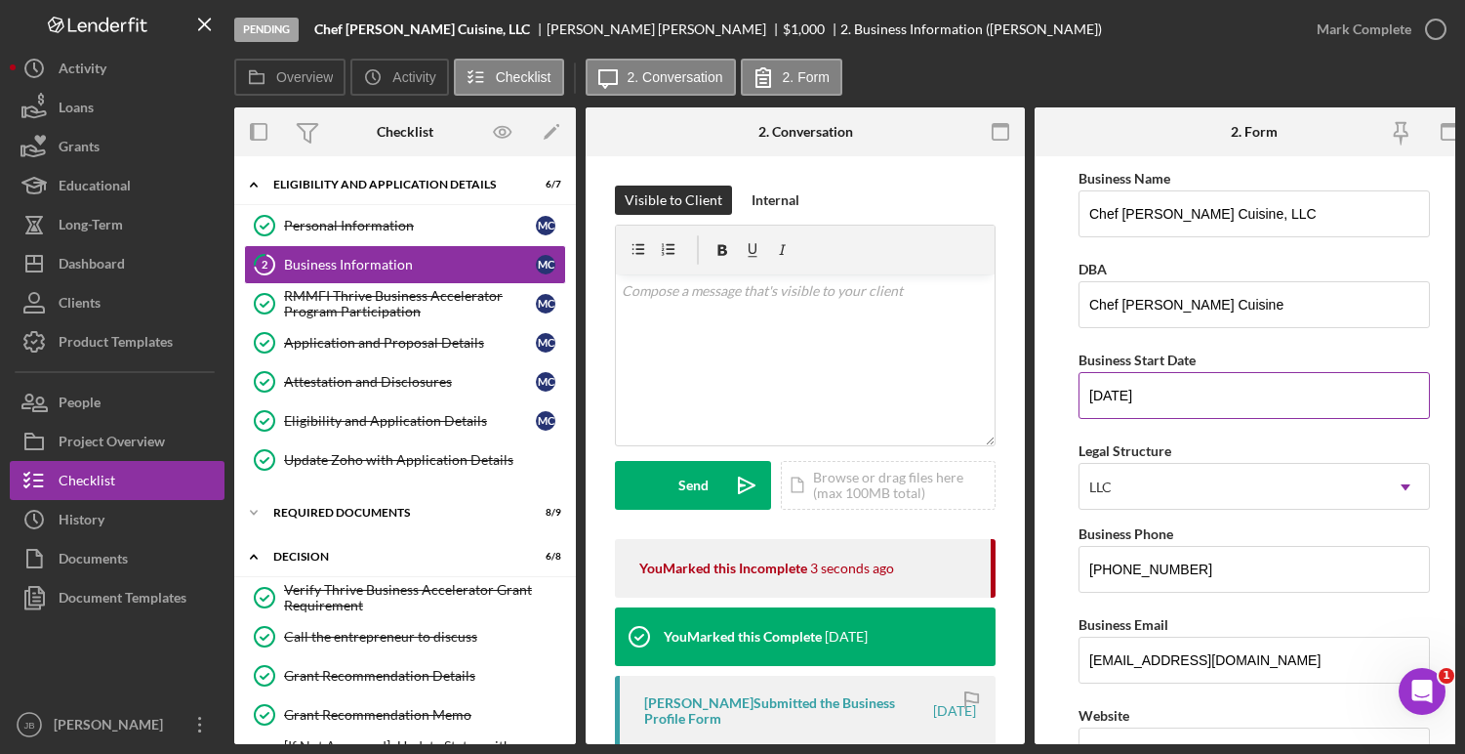
click at [1120, 392] on input "01/18/2013" at bounding box center [1254, 395] width 351 height 47
type input "01/02/2013"
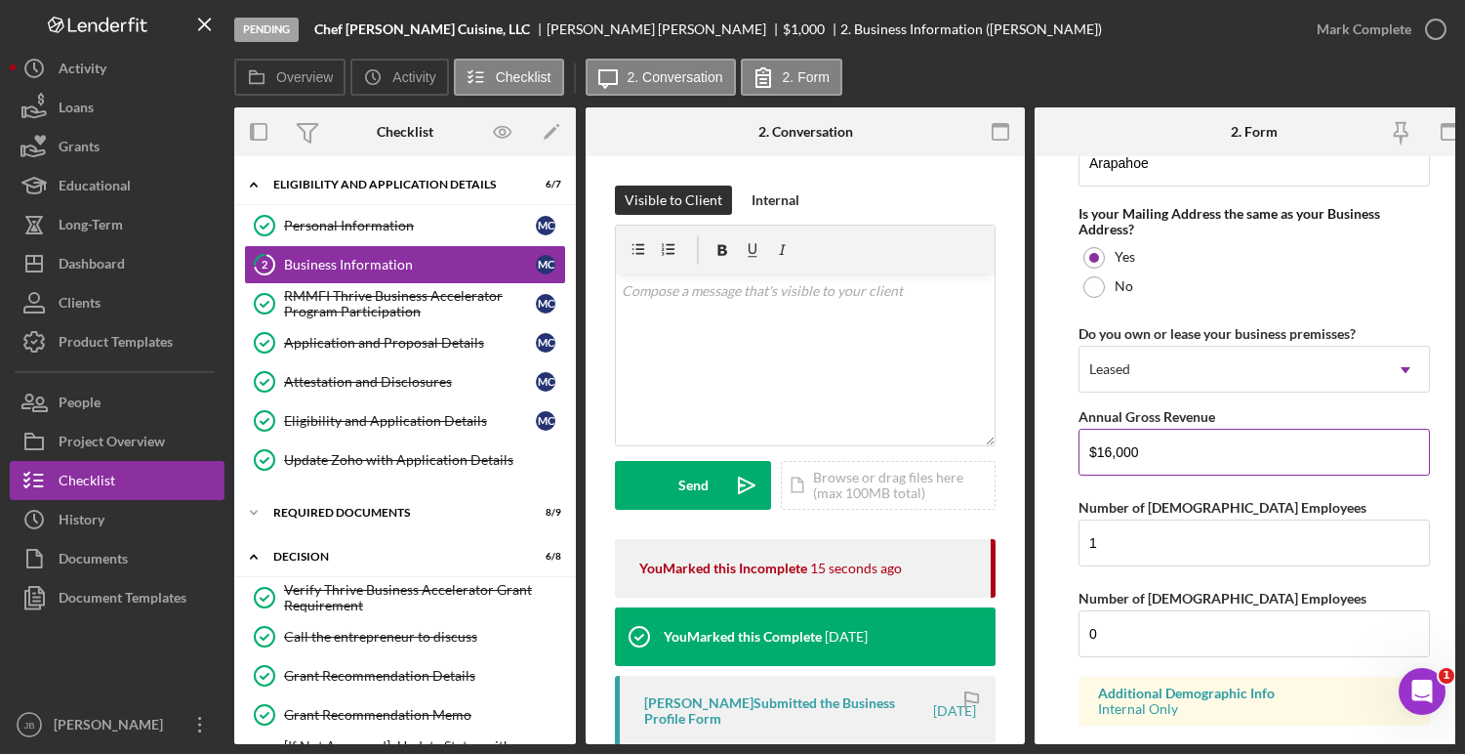
scroll to position [1601, 0]
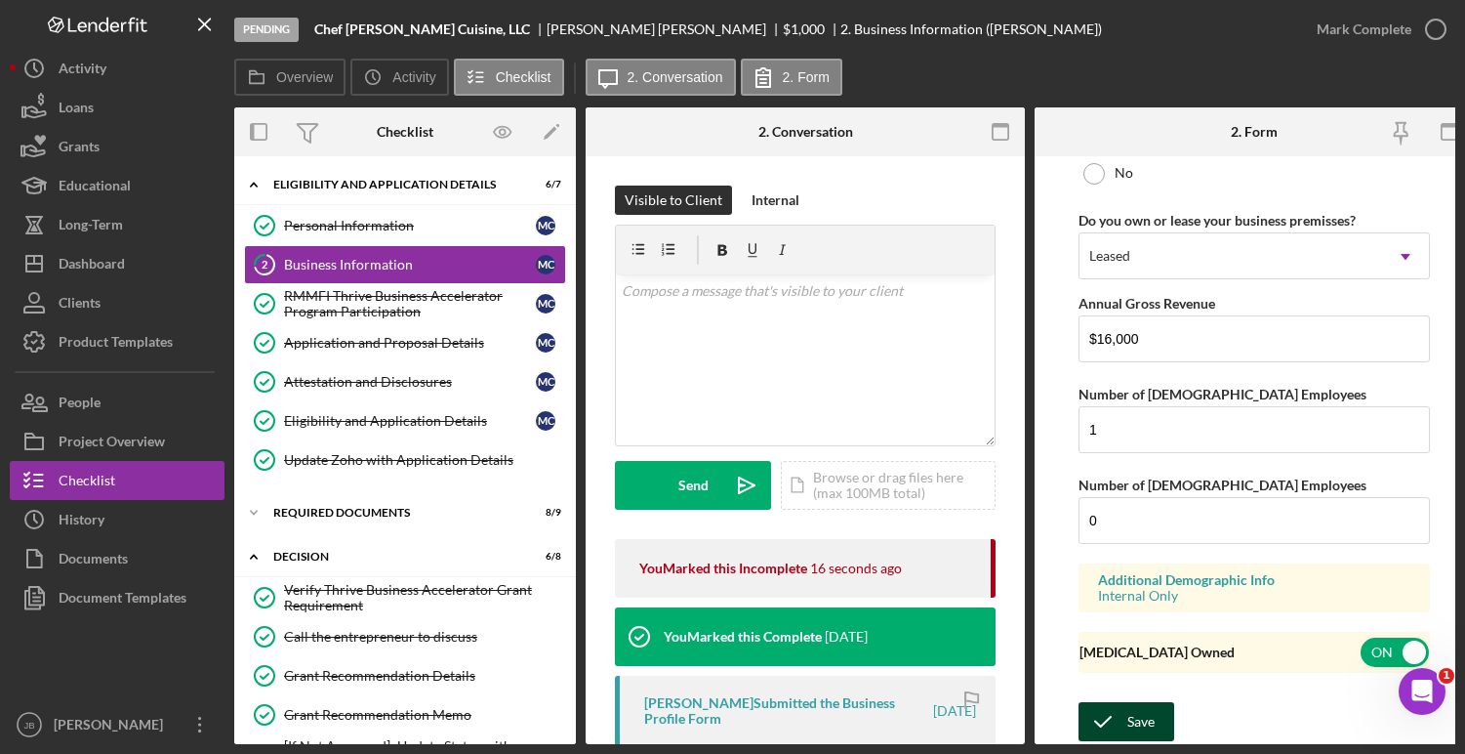
click at [1160, 718] on button "Save" at bounding box center [1127, 721] width 96 height 39
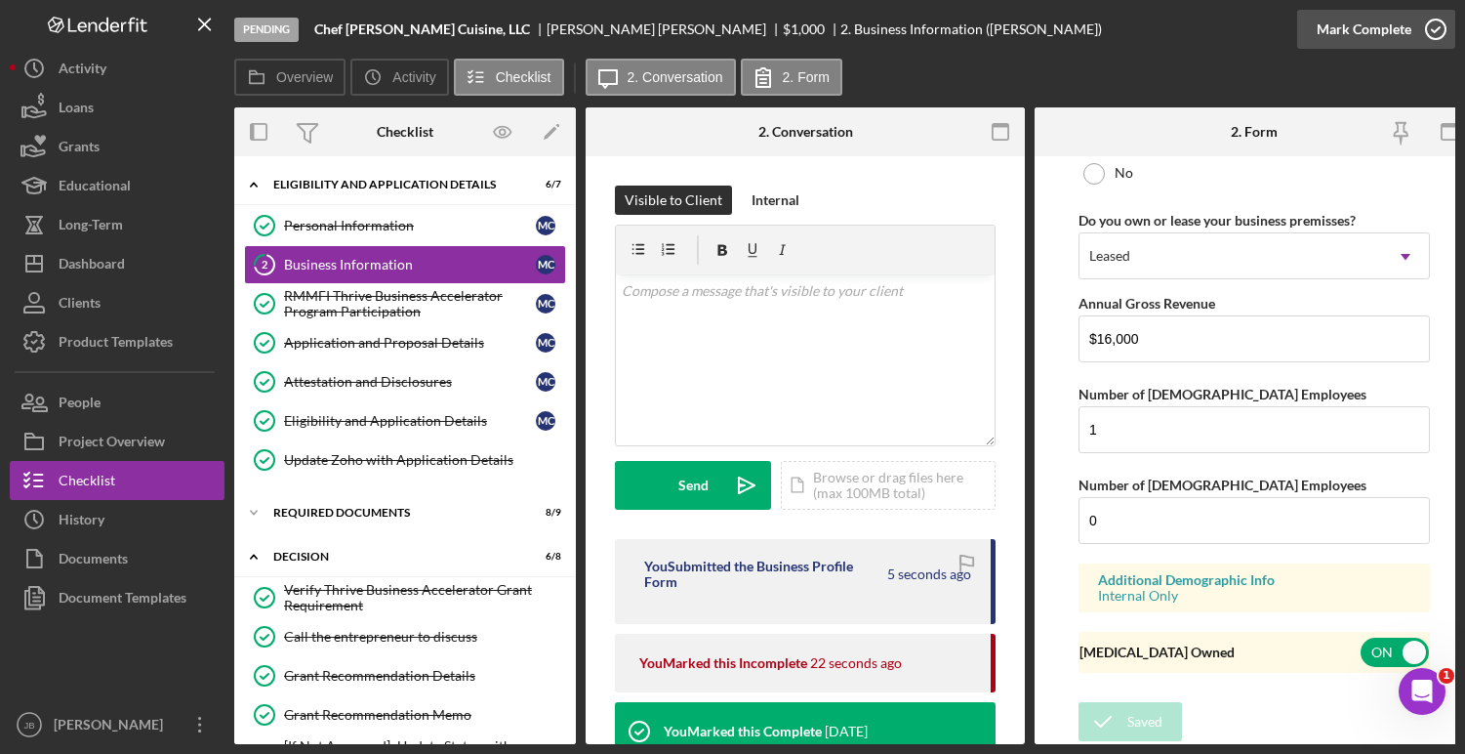
click at [1439, 29] on icon "button" at bounding box center [1435, 29] width 49 height 49
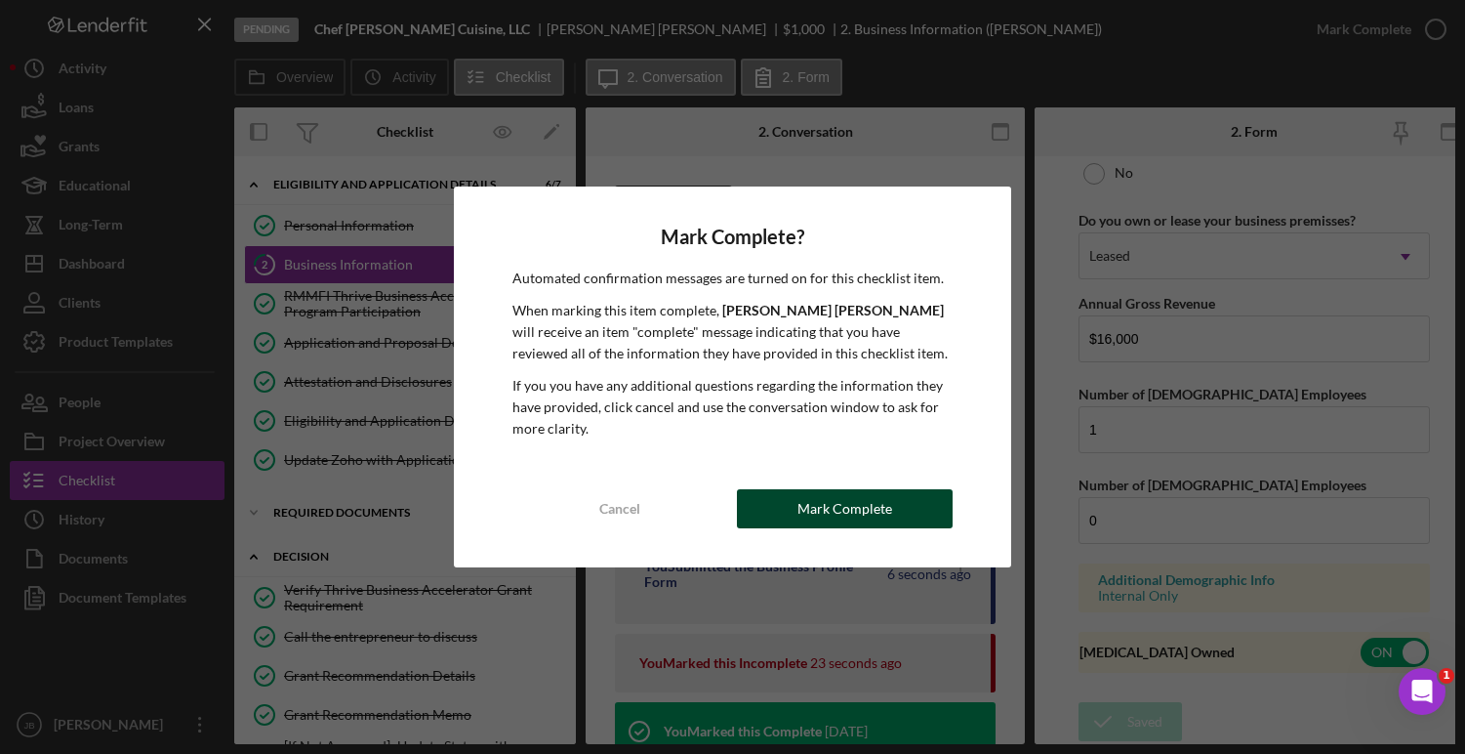
click at [911, 516] on button "Mark Complete" at bounding box center [844, 508] width 215 height 39
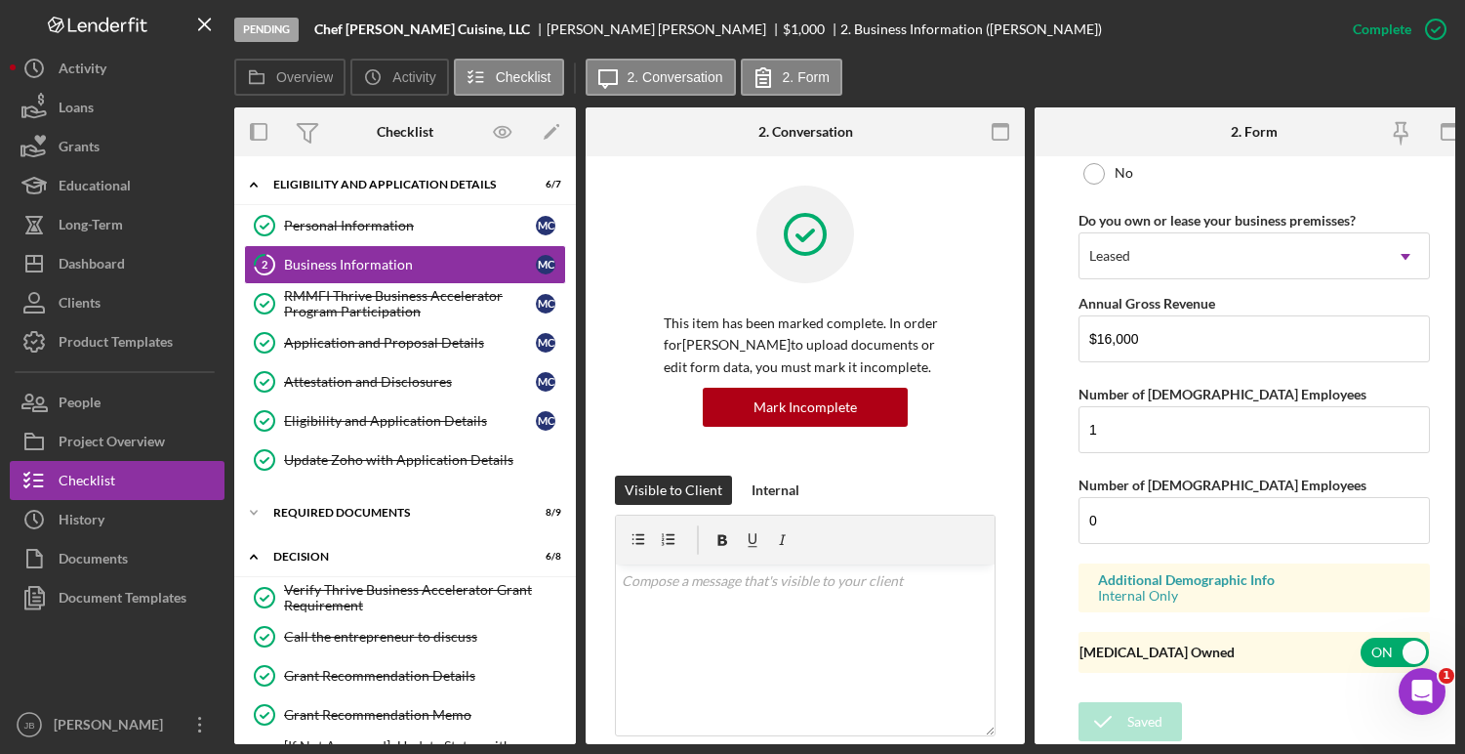
scroll to position [906, 0]
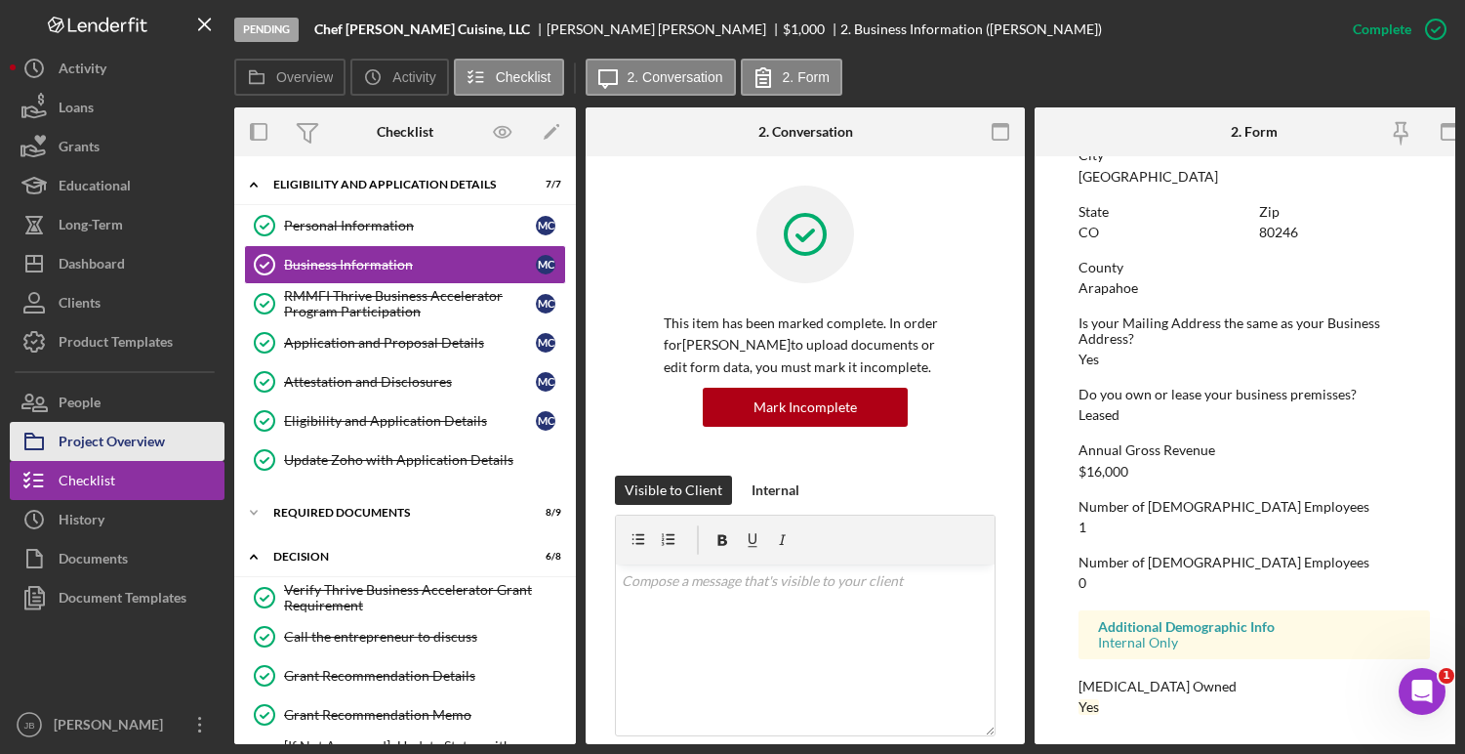
click at [111, 436] on div "Project Overview" at bounding box center [112, 444] width 106 height 44
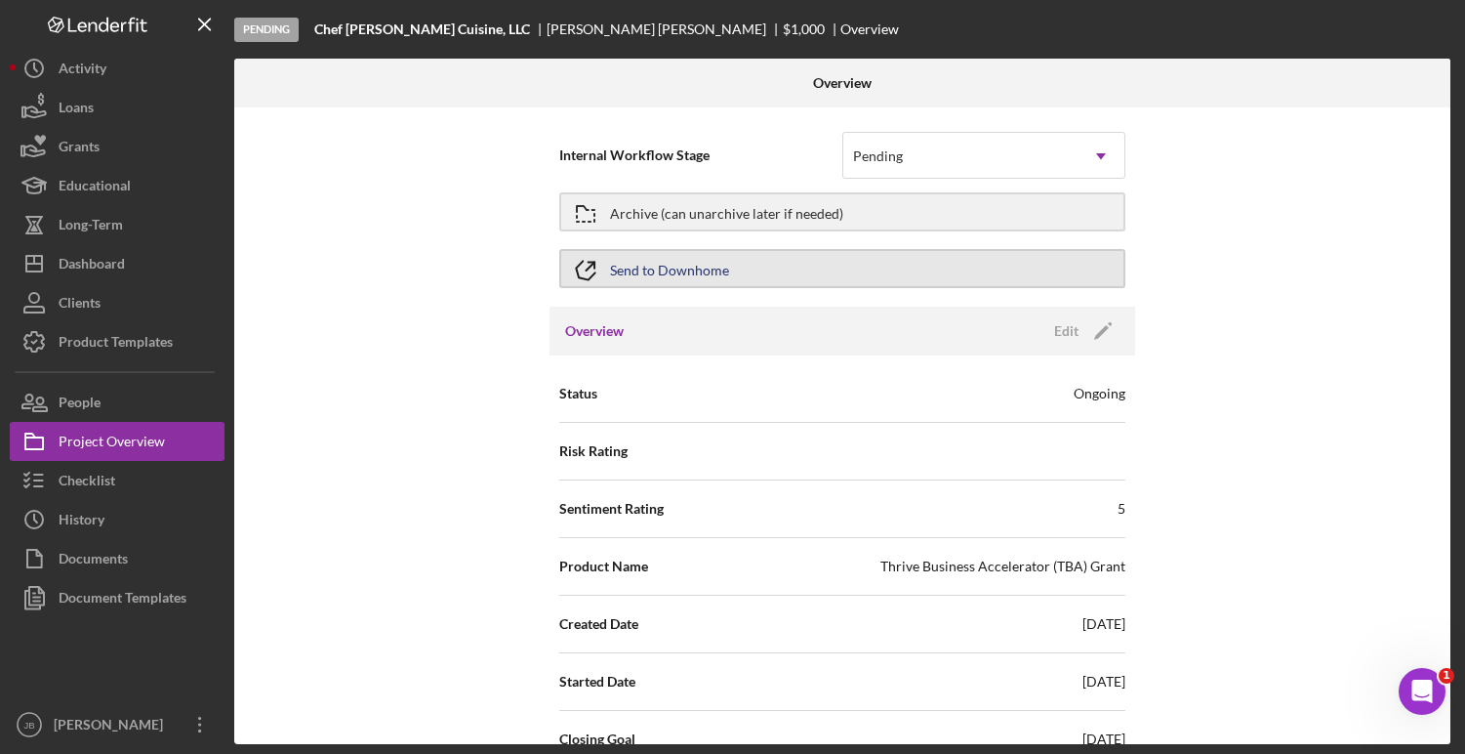
click at [677, 282] on div "Send to Downhome" at bounding box center [669, 268] width 119 height 35
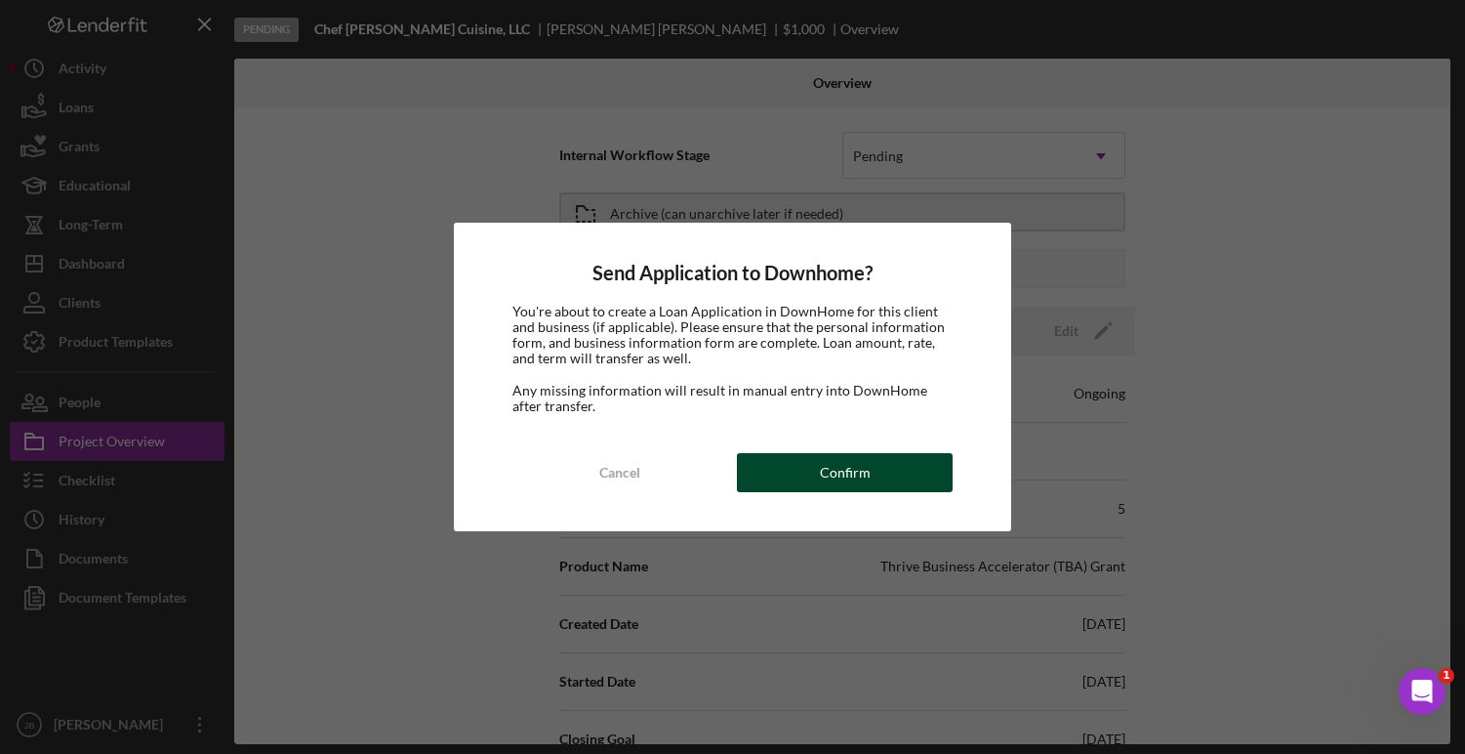
click at [859, 463] on div "Confirm" at bounding box center [845, 472] width 51 height 39
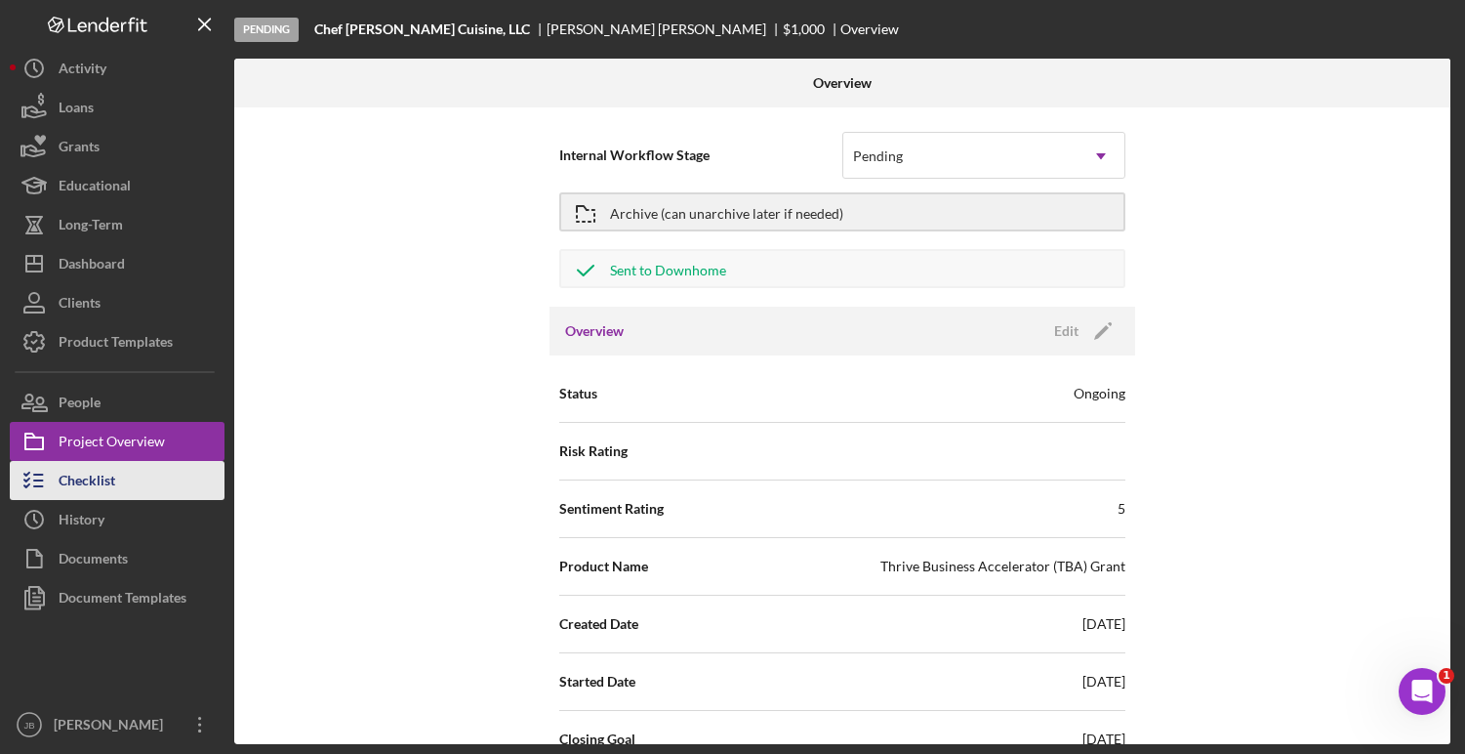
click at [116, 487] on button "Checklist" at bounding box center [117, 480] width 215 height 39
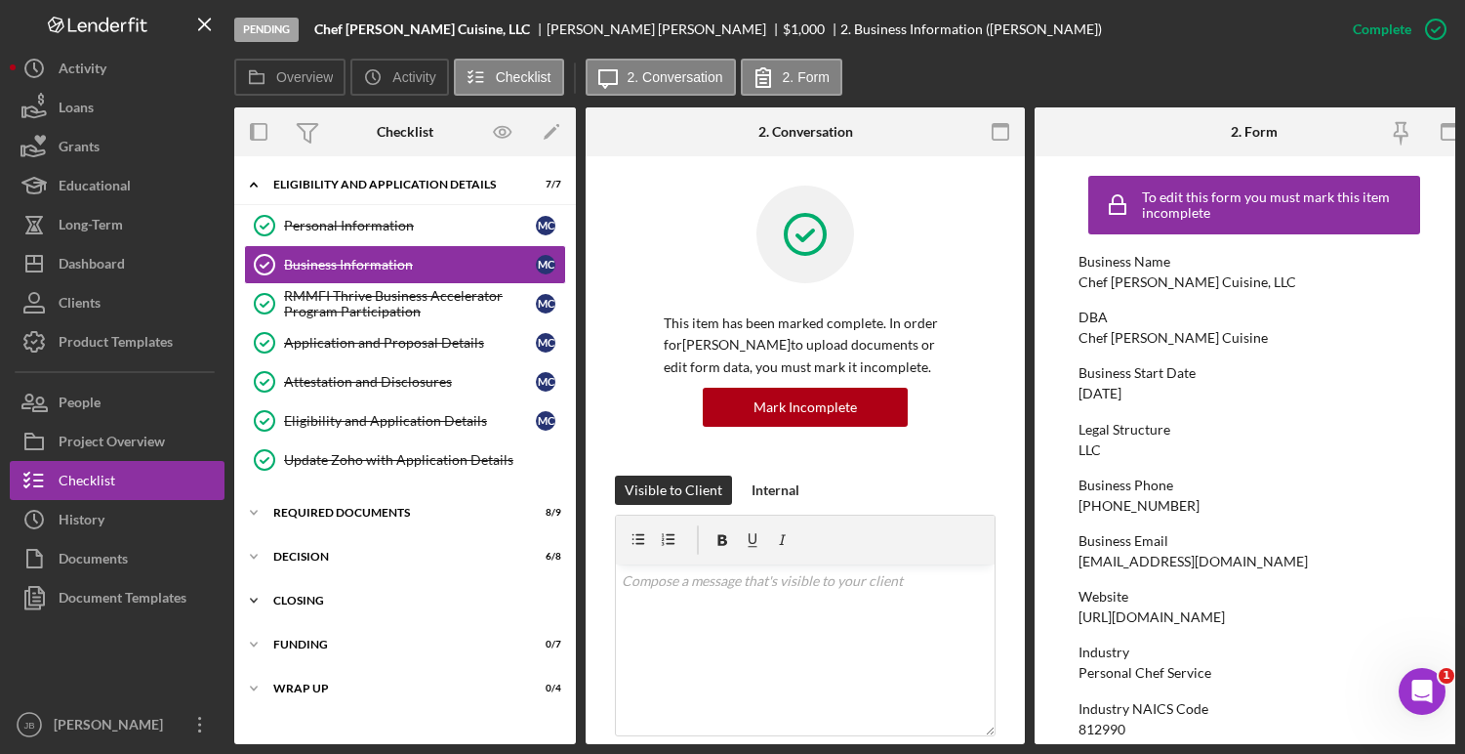
click at [322, 593] on div "Icon/Expander CLOSING 0 / 8" at bounding box center [405, 600] width 342 height 39
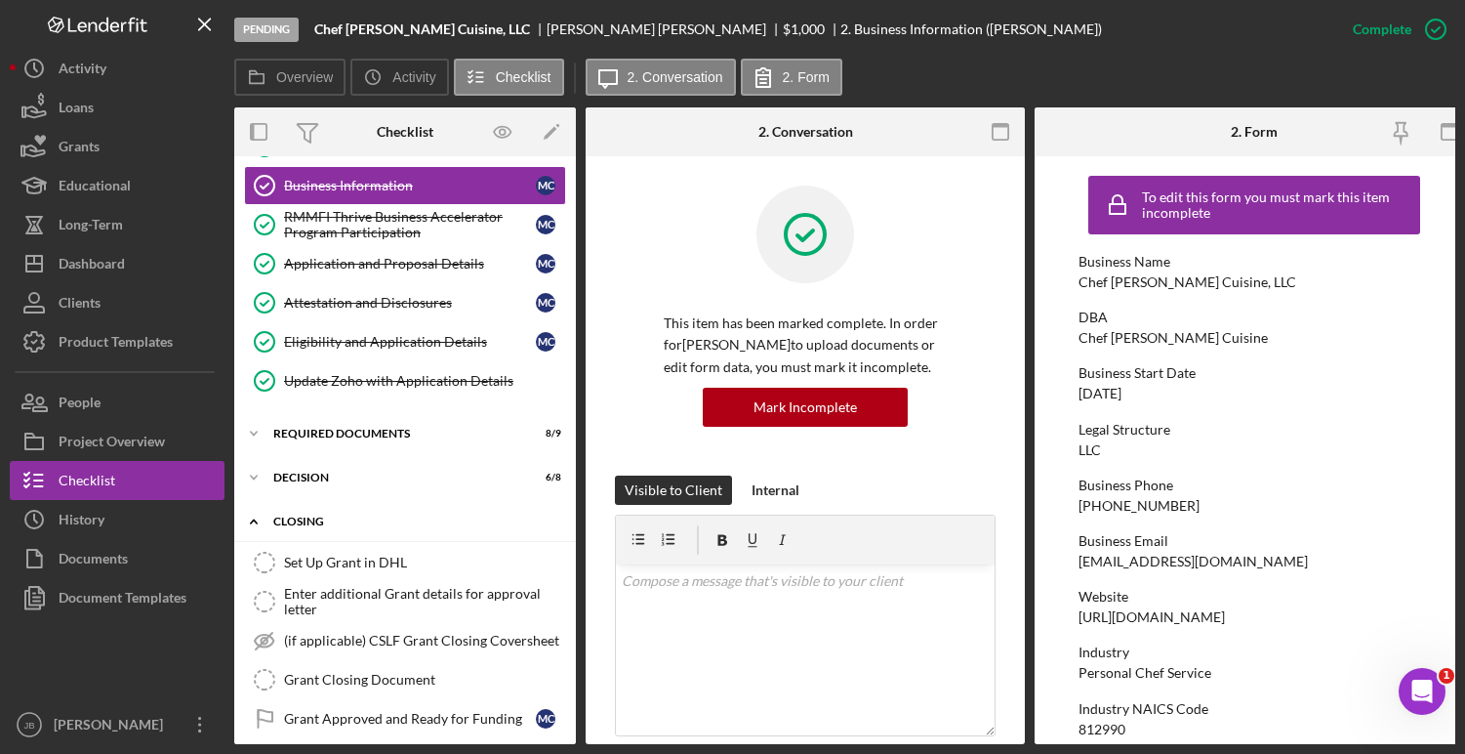
scroll to position [145, 0]
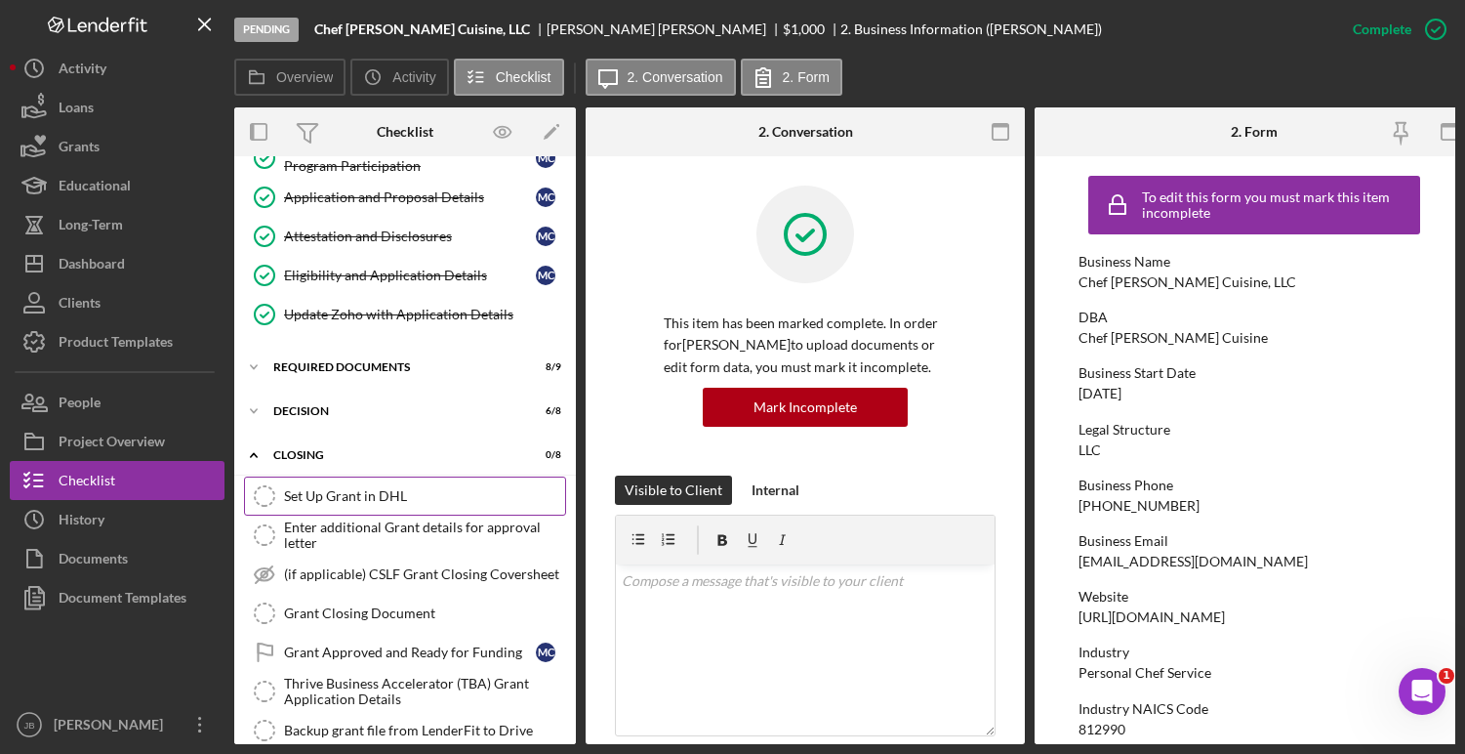
click at [301, 497] on div "Set Up Grant in DHL" at bounding box center [424, 496] width 281 height 16
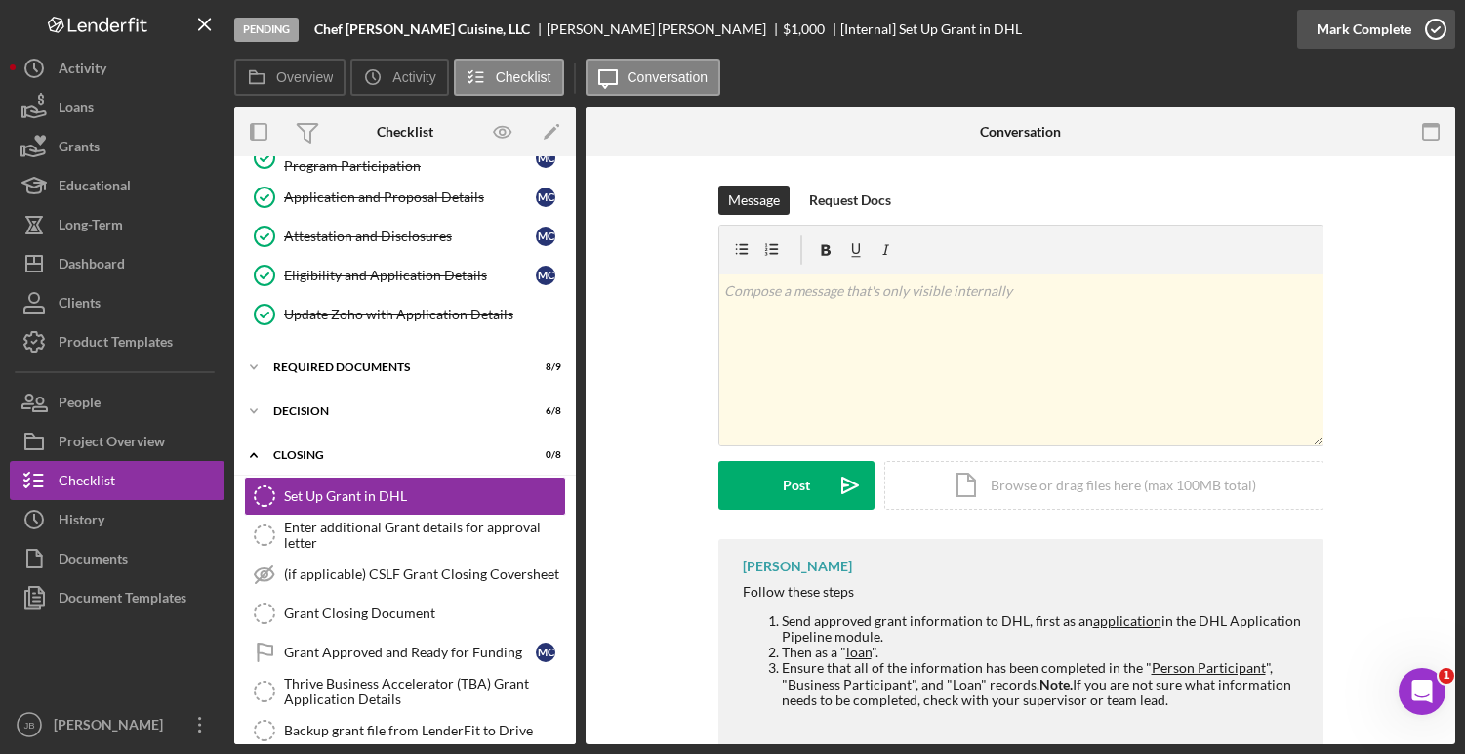
click at [1439, 24] on icon "button" at bounding box center [1435, 29] width 49 height 49
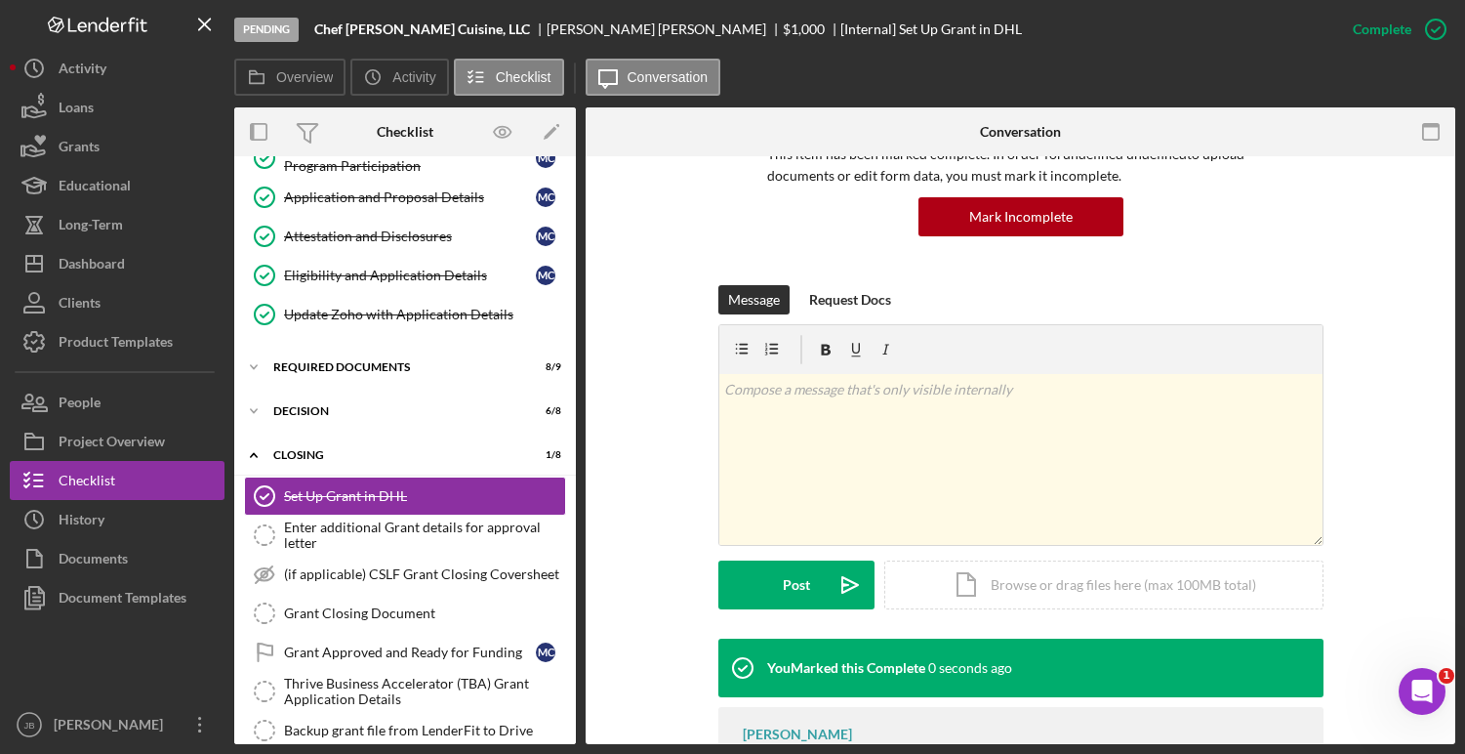
scroll to position [260, 0]
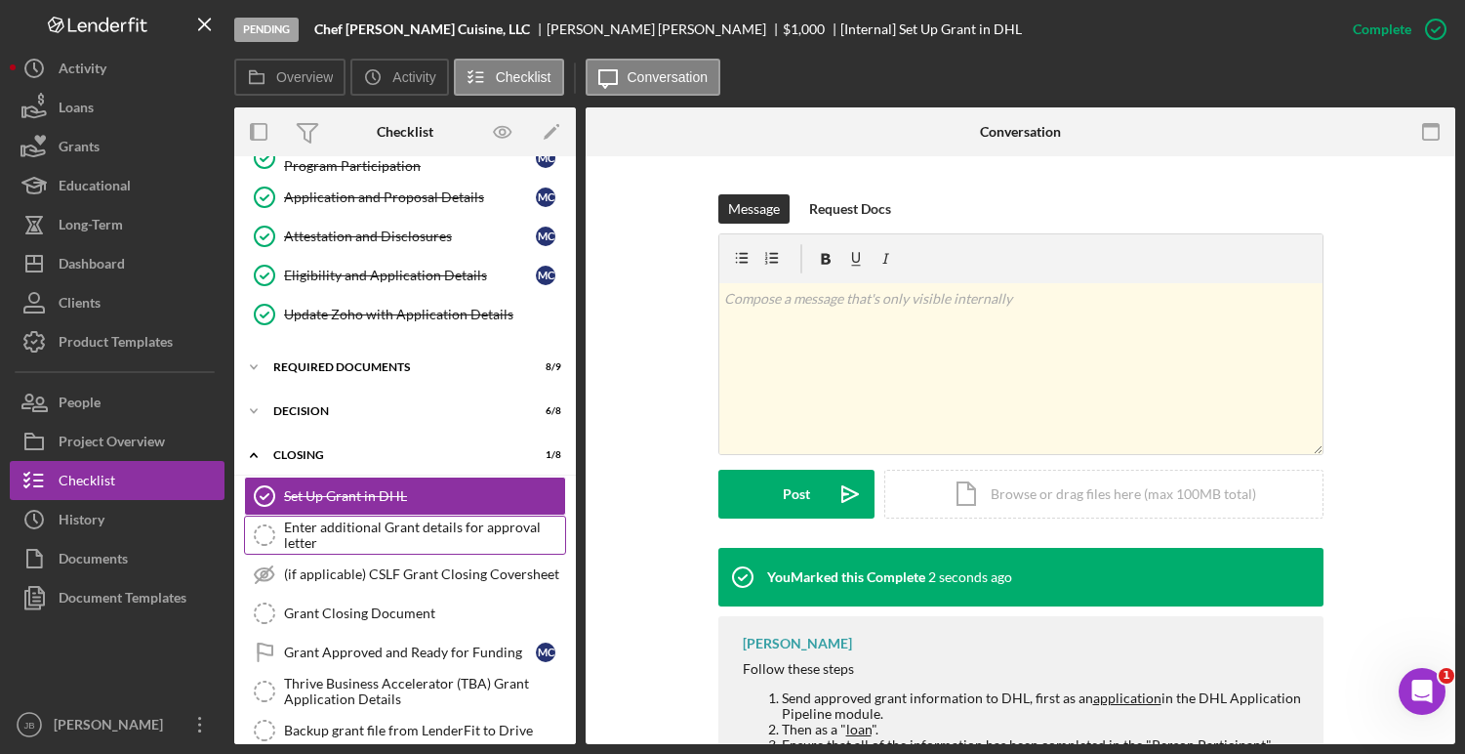
click at [421, 522] on div "Enter additional Grant details for approval letter" at bounding box center [424, 534] width 281 height 31
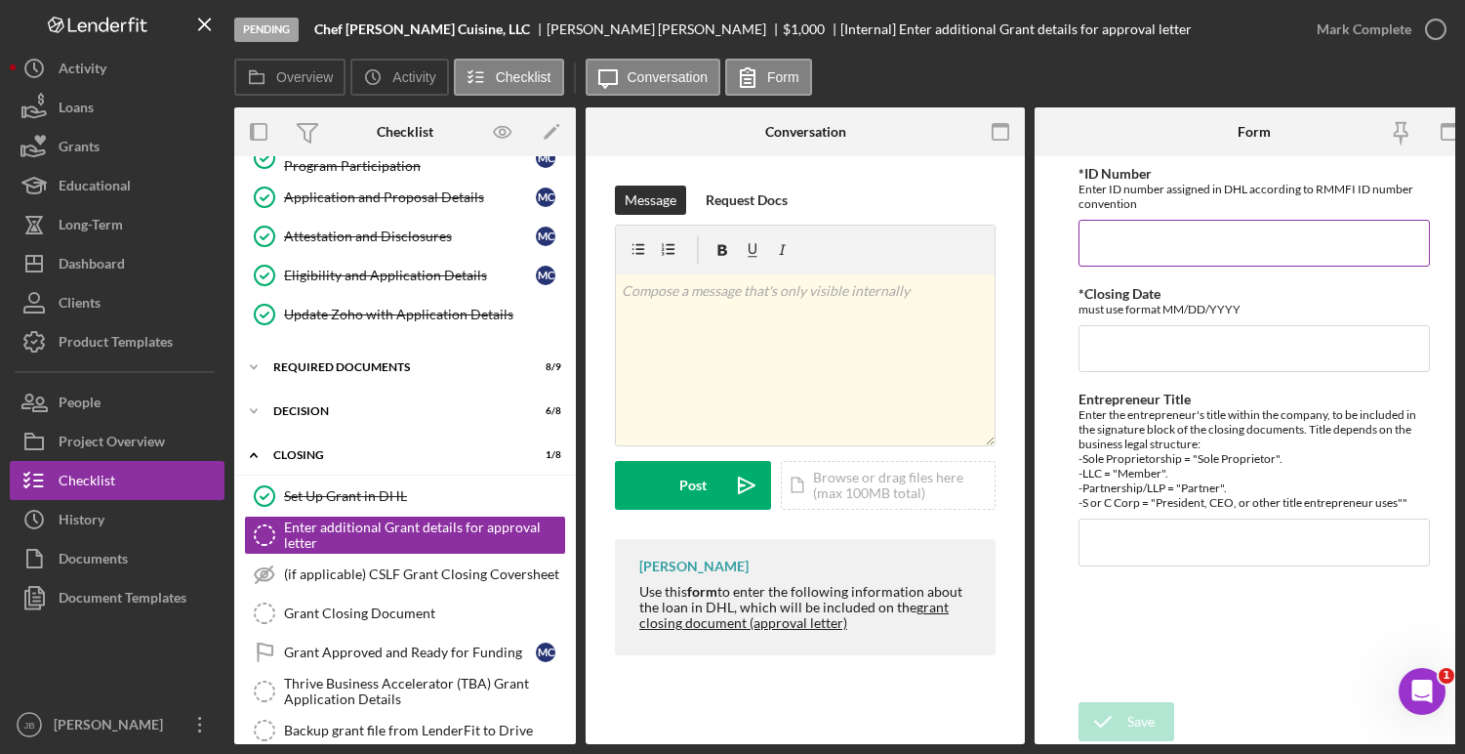
click at [1117, 249] on input "*ID Number" at bounding box center [1254, 243] width 351 height 47
type input "G-10449"
click at [1118, 339] on input "*Closing Date" at bounding box center [1254, 348] width 351 height 47
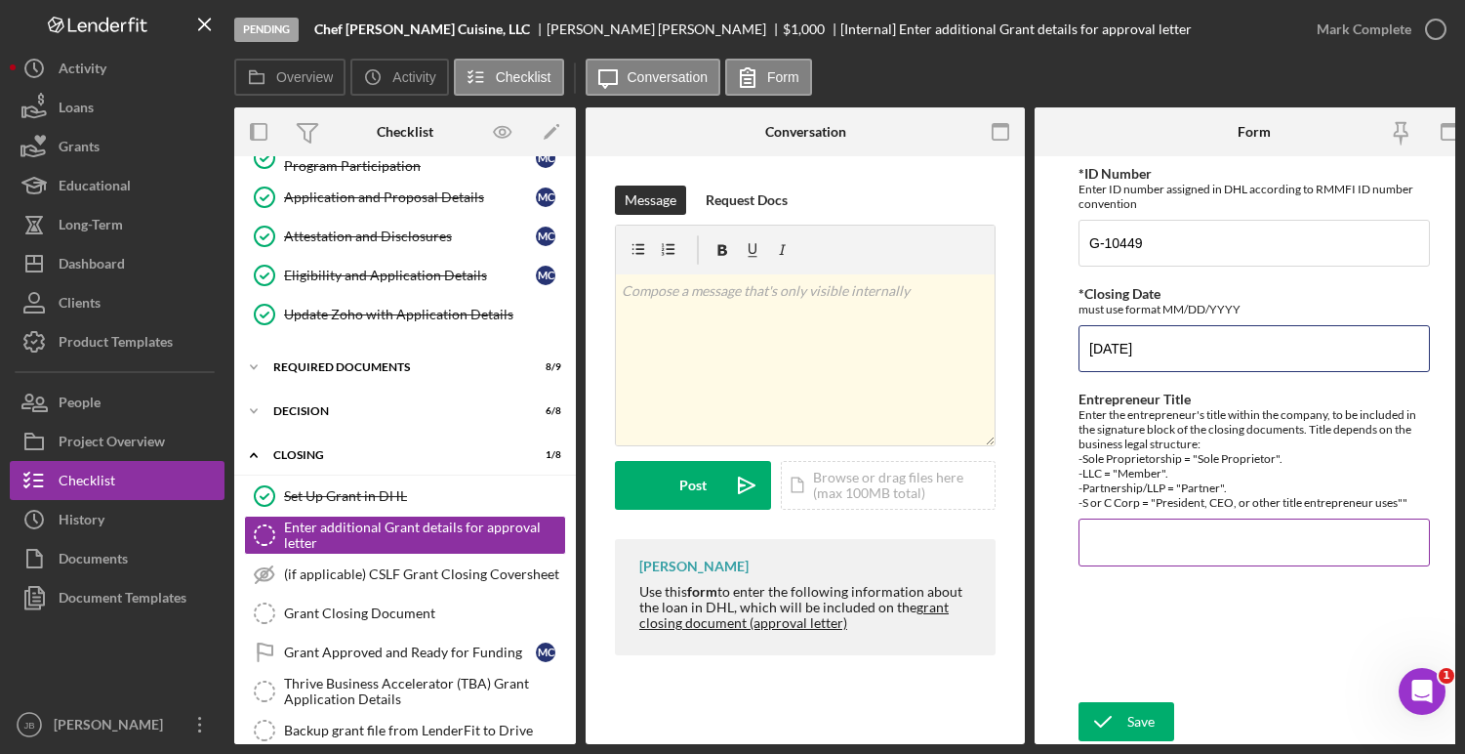
type input "09/26/2025"
click at [1123, 559] on input "Entrepreneur Title" at bounding box center [1254, 541] width 351 height 47
type input "Member"
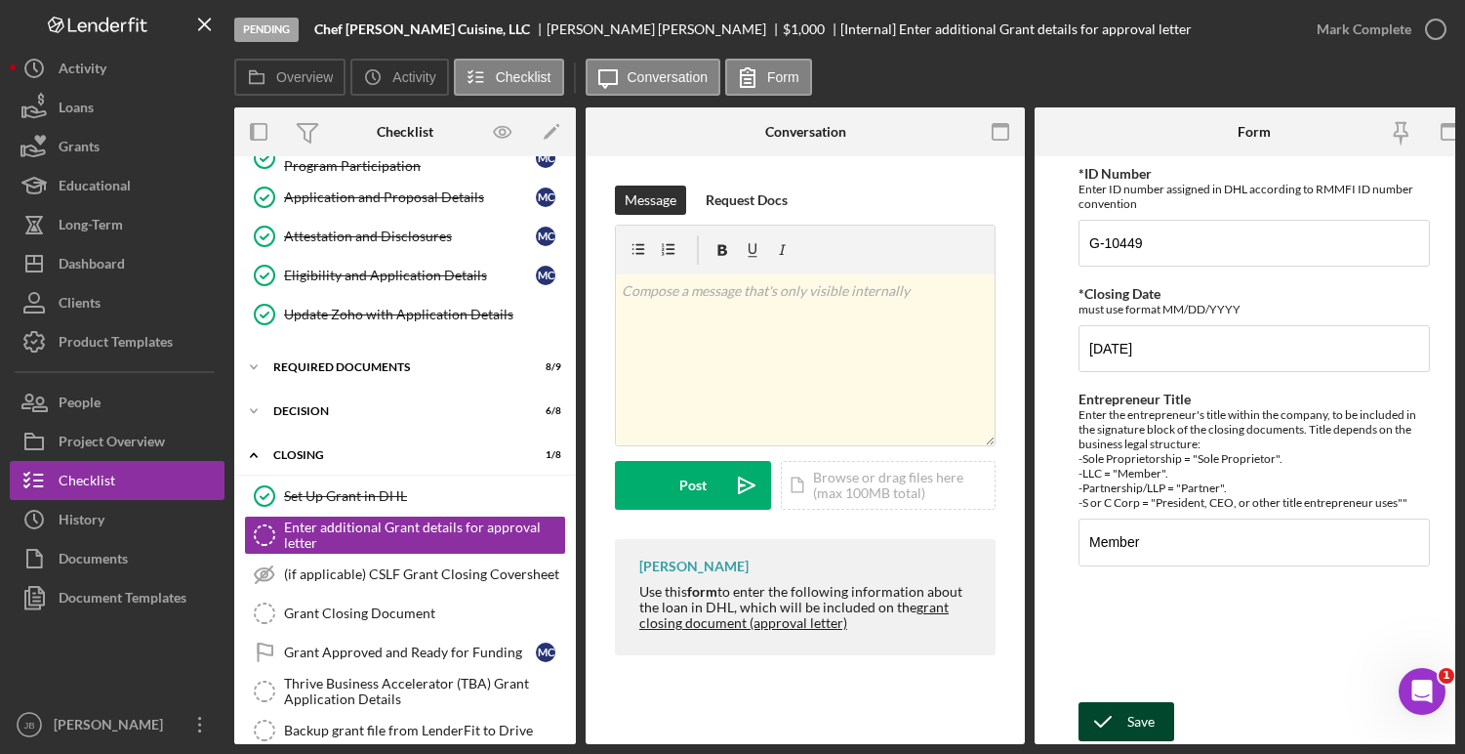
click at [1119, 714] on icon "submit" at bounding box center [1103, 721] width 49 height 49
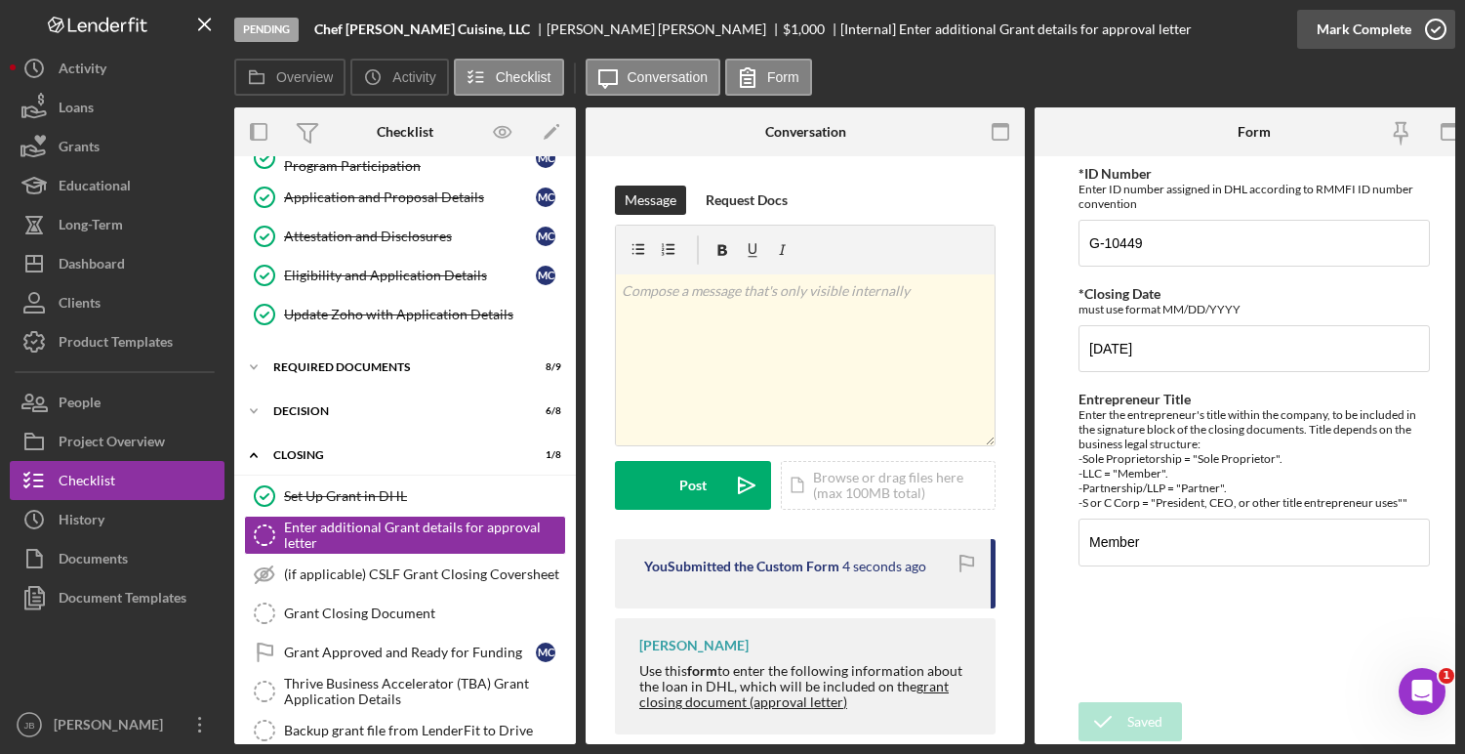
click at [1428, 29] on icon "button" at bounding box center [1435, 29] width 49 height 49
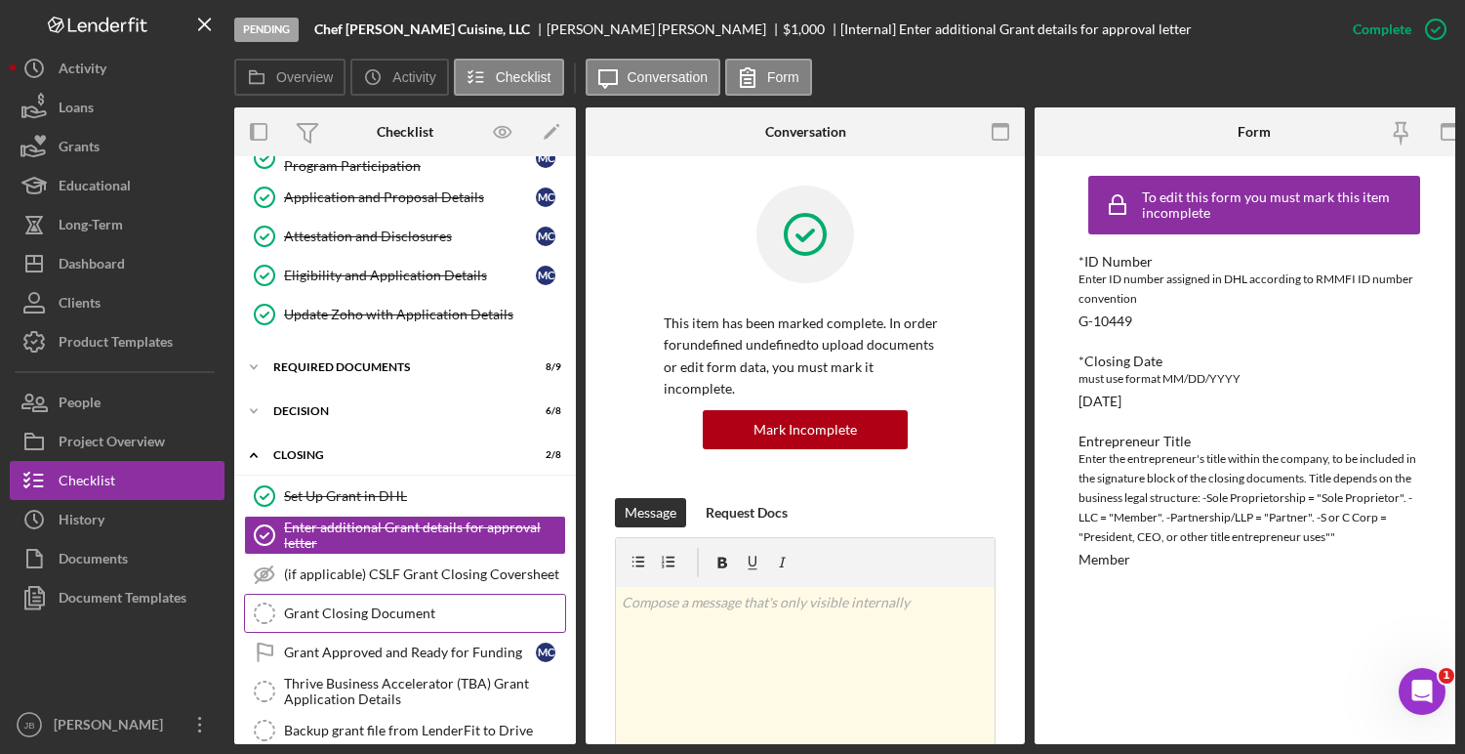
click at [438, 621] on link "Grant Closing Document Grant Closing Document" at bounding box center [405, 612] width 322 height 39
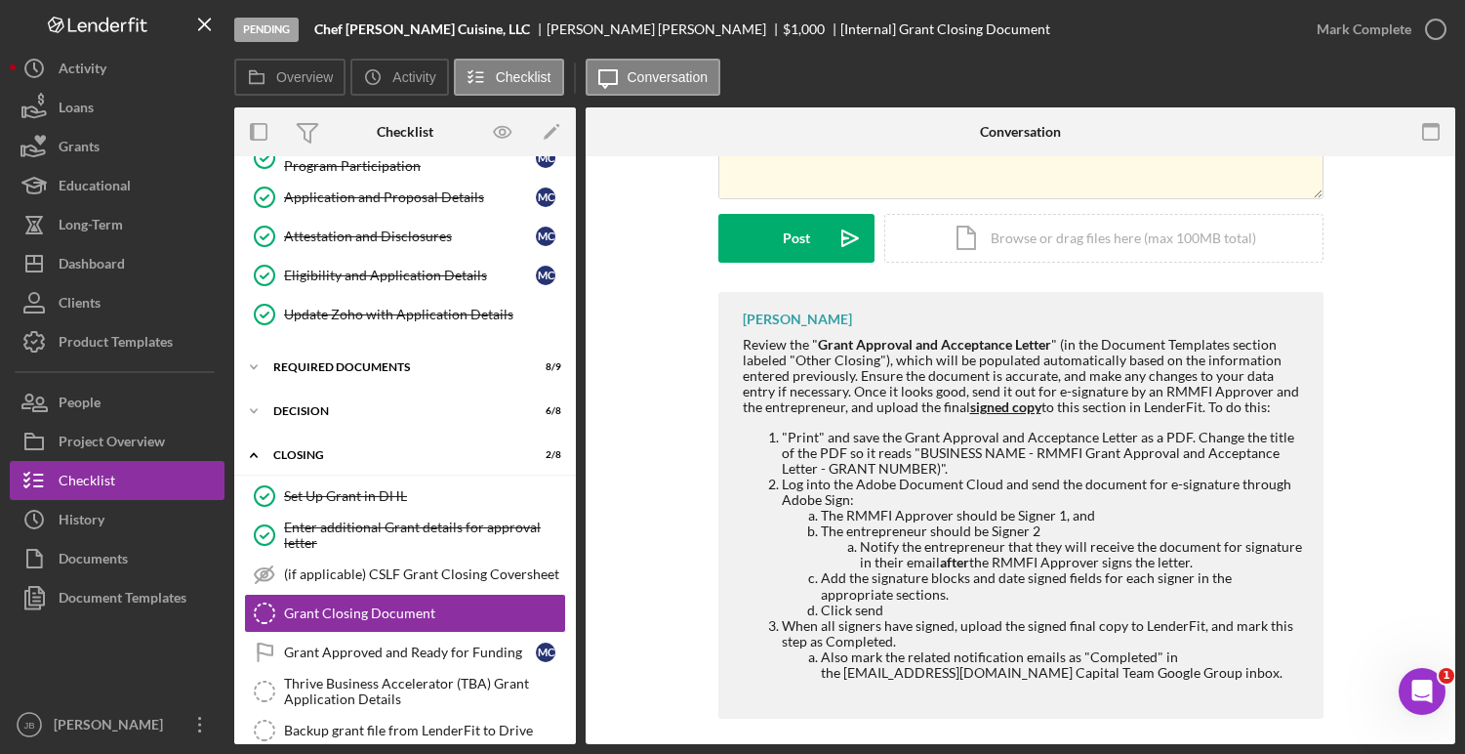
scroll to position [261, 0]
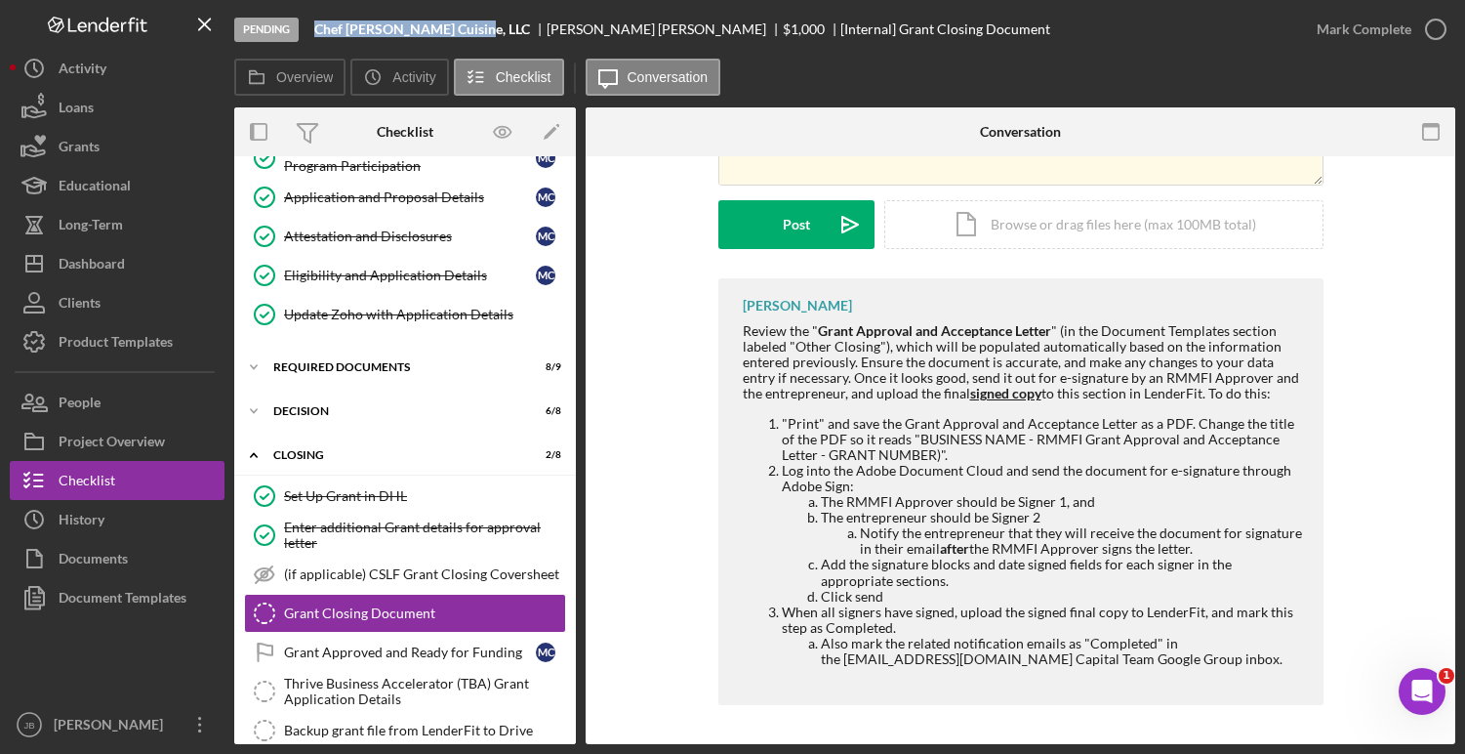
drag, startPoint x: 316, startPoint y: 27, endPoint x: 472, endPoint y: 26, distance: 156.2
click at [472, 26] on div "Pending Chef Curry's Cuisine, LLC Matthew Curry $1,000 [Internal] Grant Closing…" at bounding box center [765, 29] width 1063 height 59
copy b "Chef [PERSON_NAME] Cuisine, LLC"
click at [175, 596] on div "Document Templates" at bounding box center [123, 600] width 128 height 44
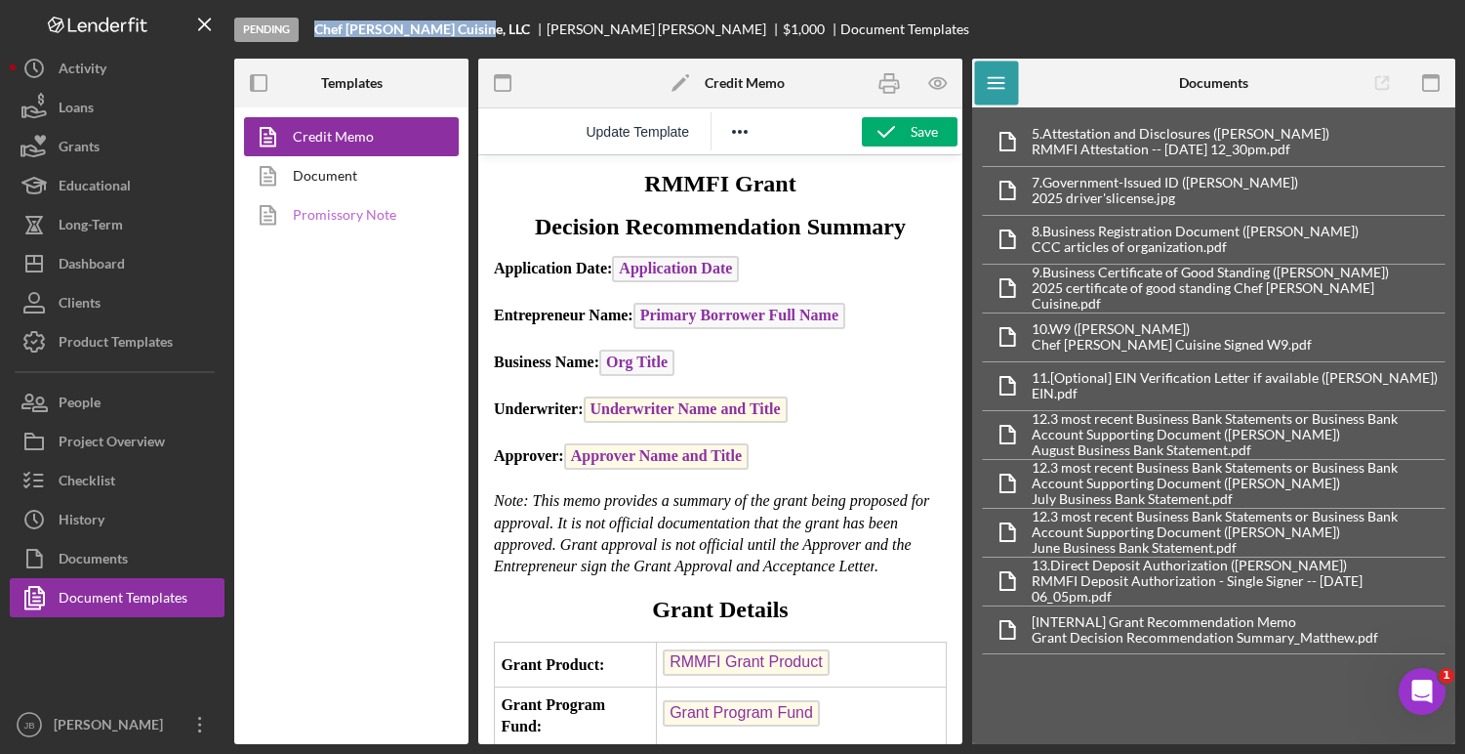
click at [386, 213] on link "Promissory Note" at bounding box center [346, 214] width 205 height 39
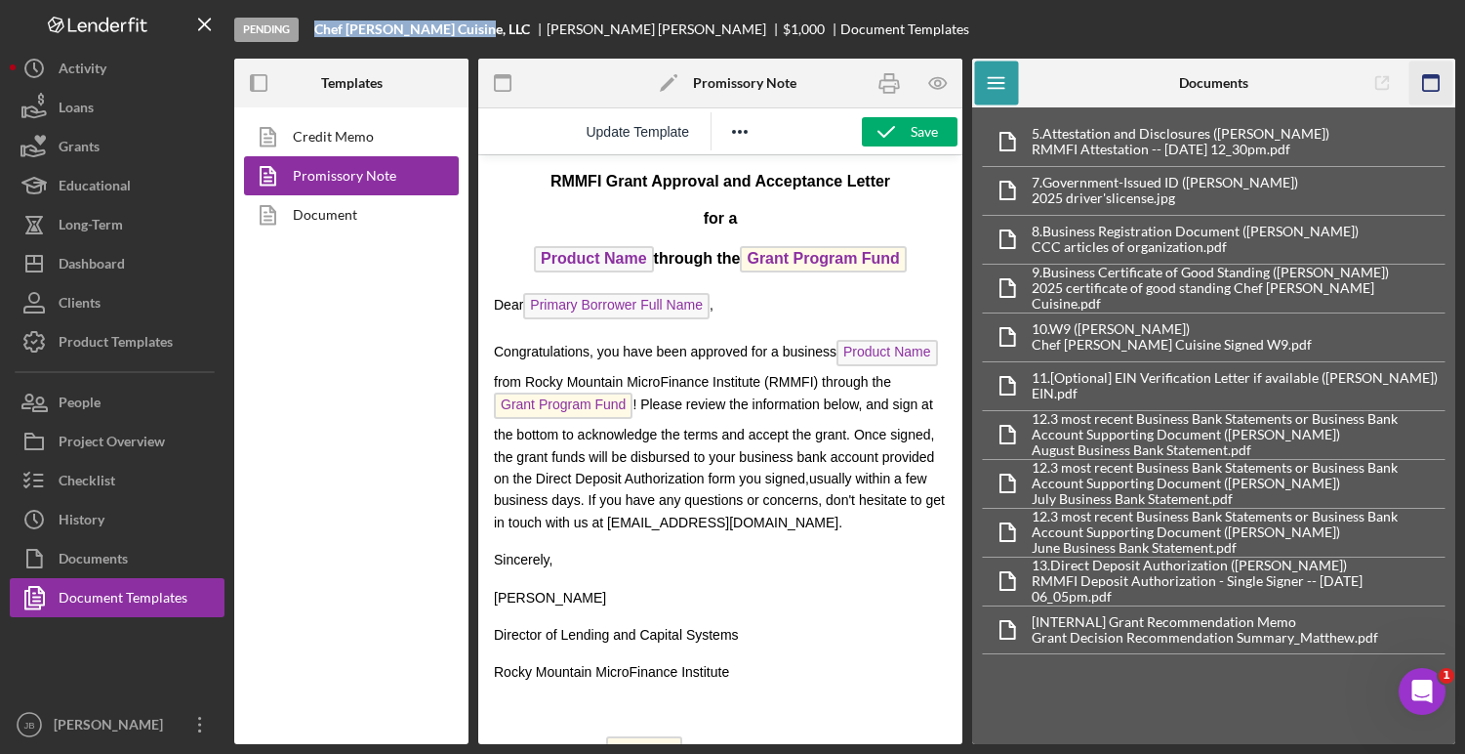
click at [1440, 79] on icon "button" at bounding box center [1431, 83] width 44 height 44
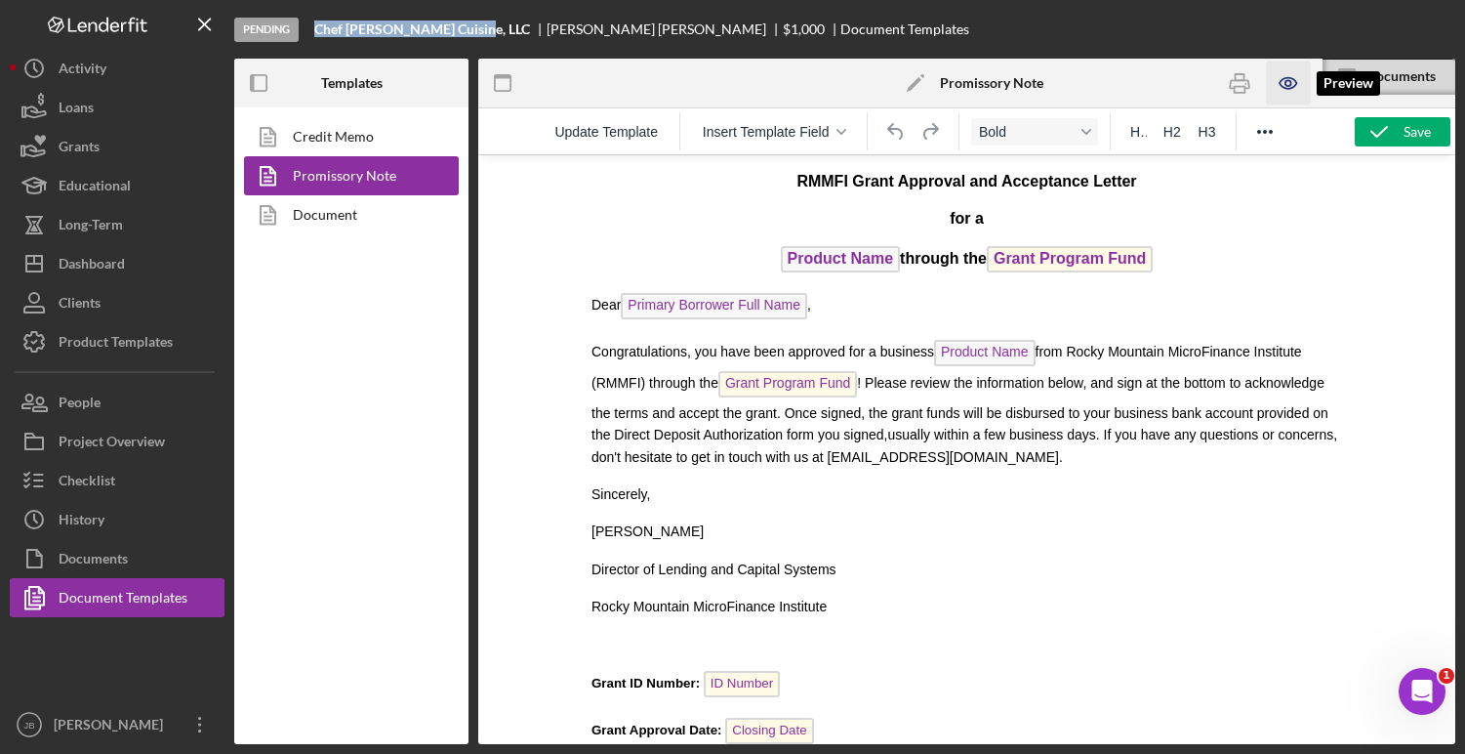
click at [1287, 75] on icon "button" at bounding box center [1289, 83] width 44 height 44
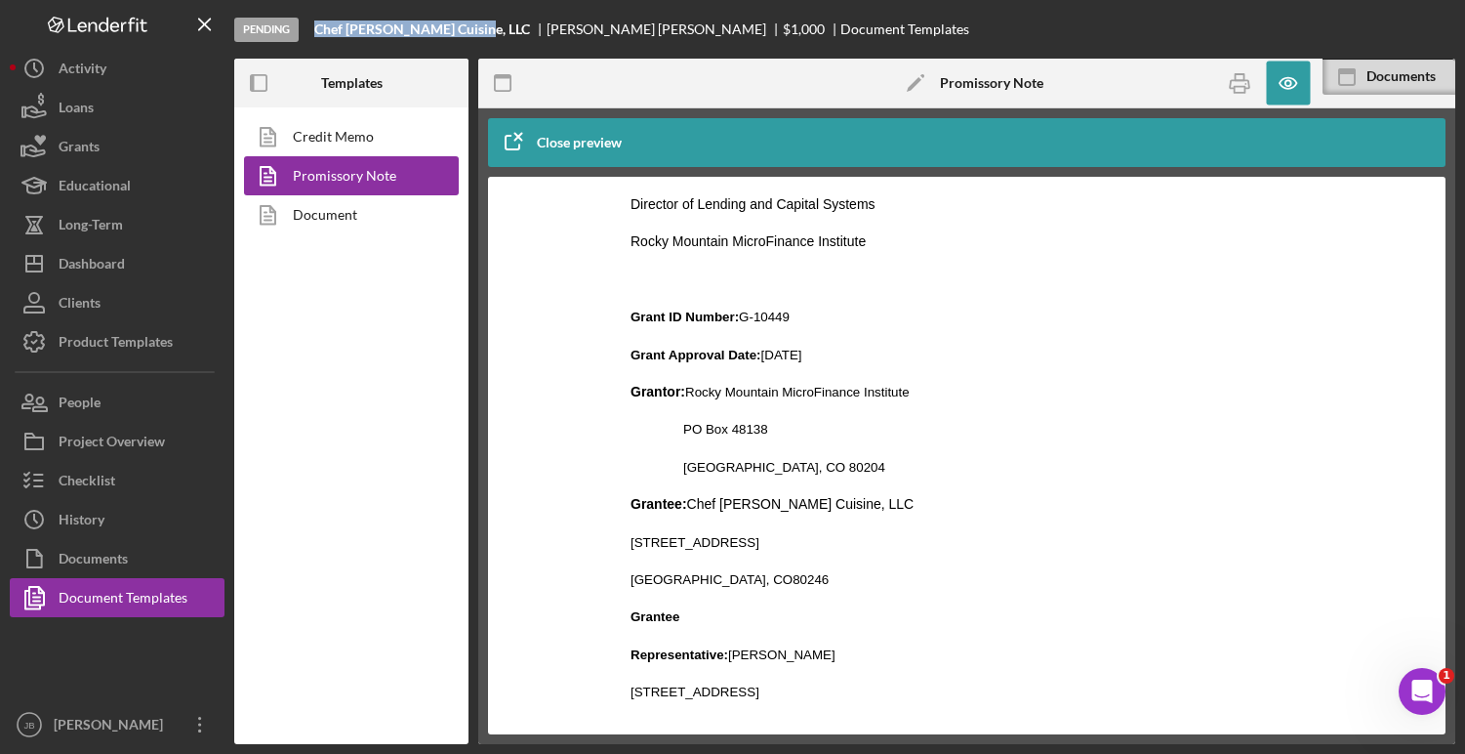
scroll to position [355, 0]
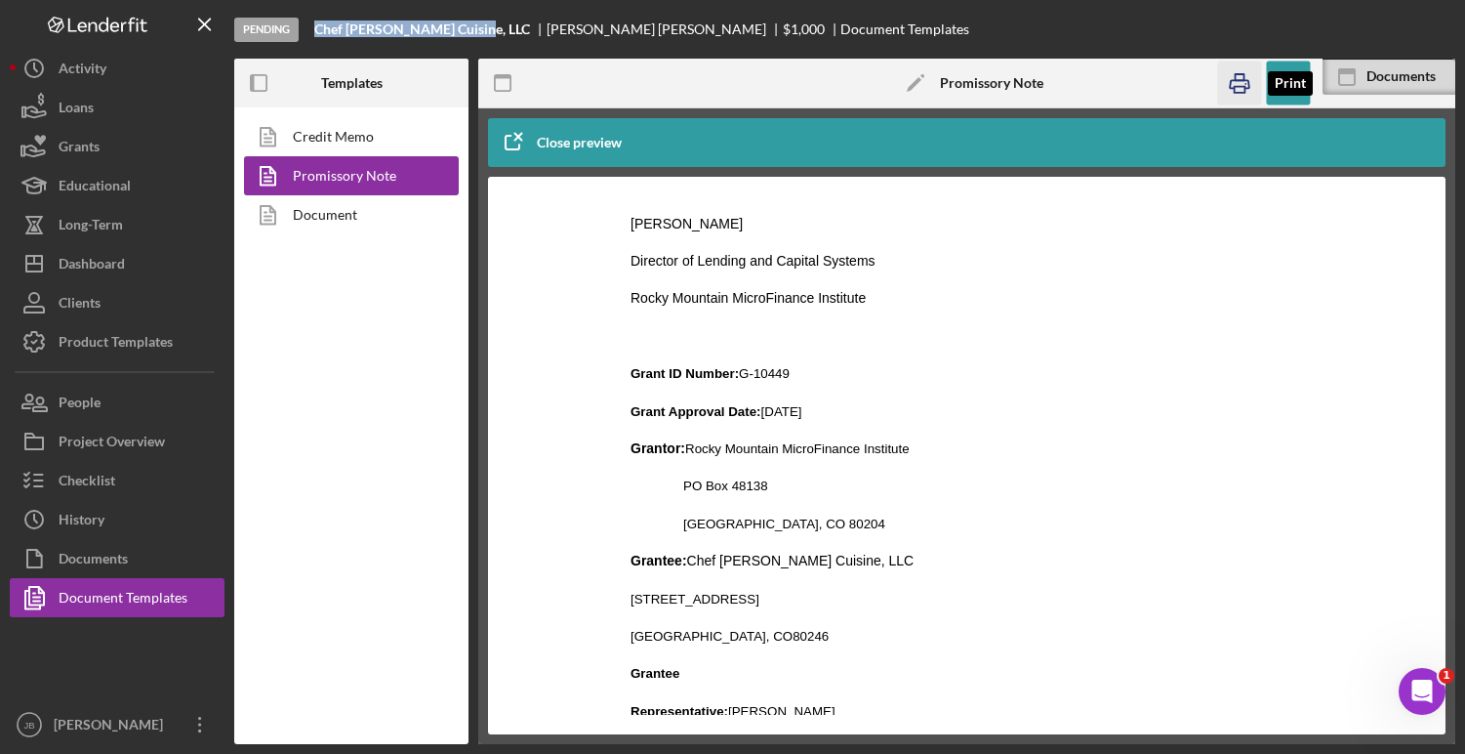
click at [1227, 89] on icon "button" at bounding box center [1240, 83] width 44 height 44
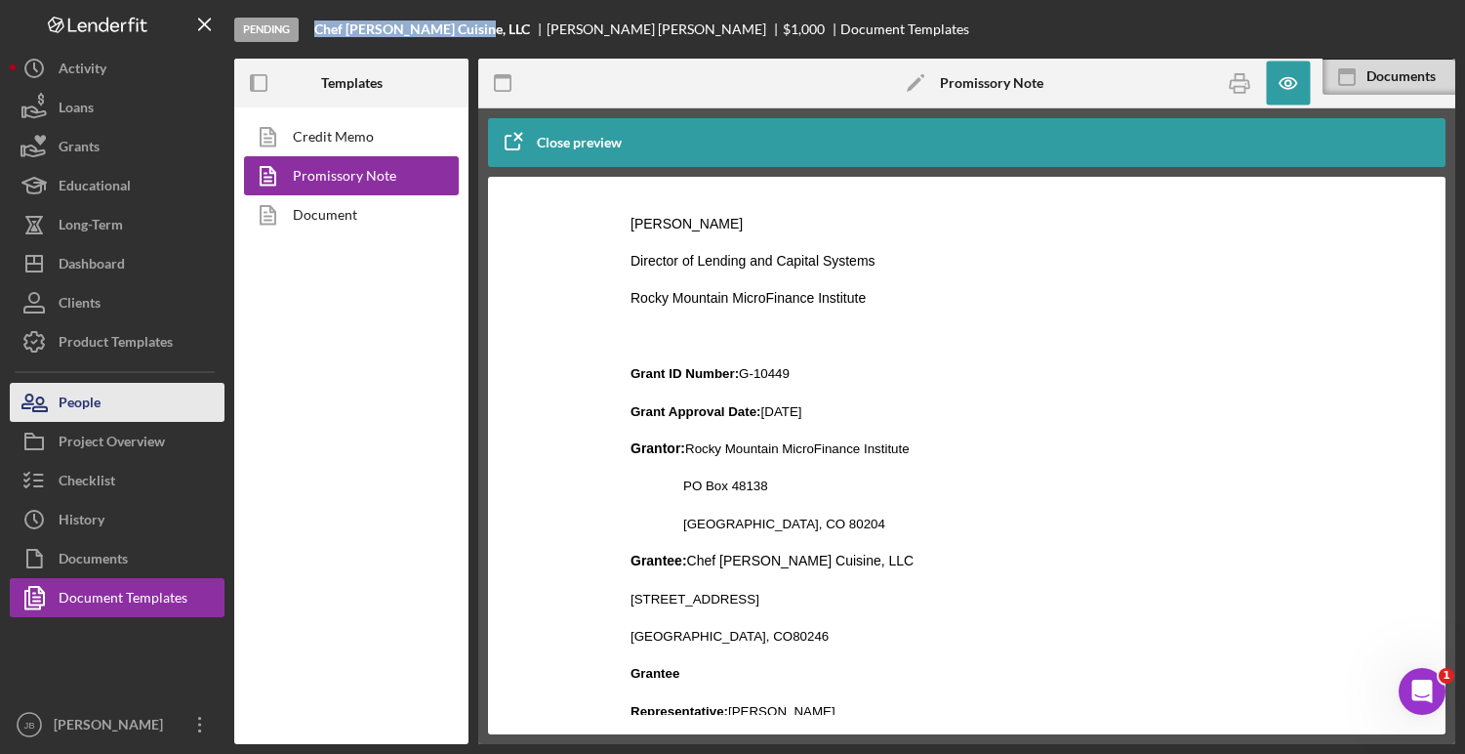
click at [126, 404] on button "People" at bounding box center [117, 402] width 215 height 39
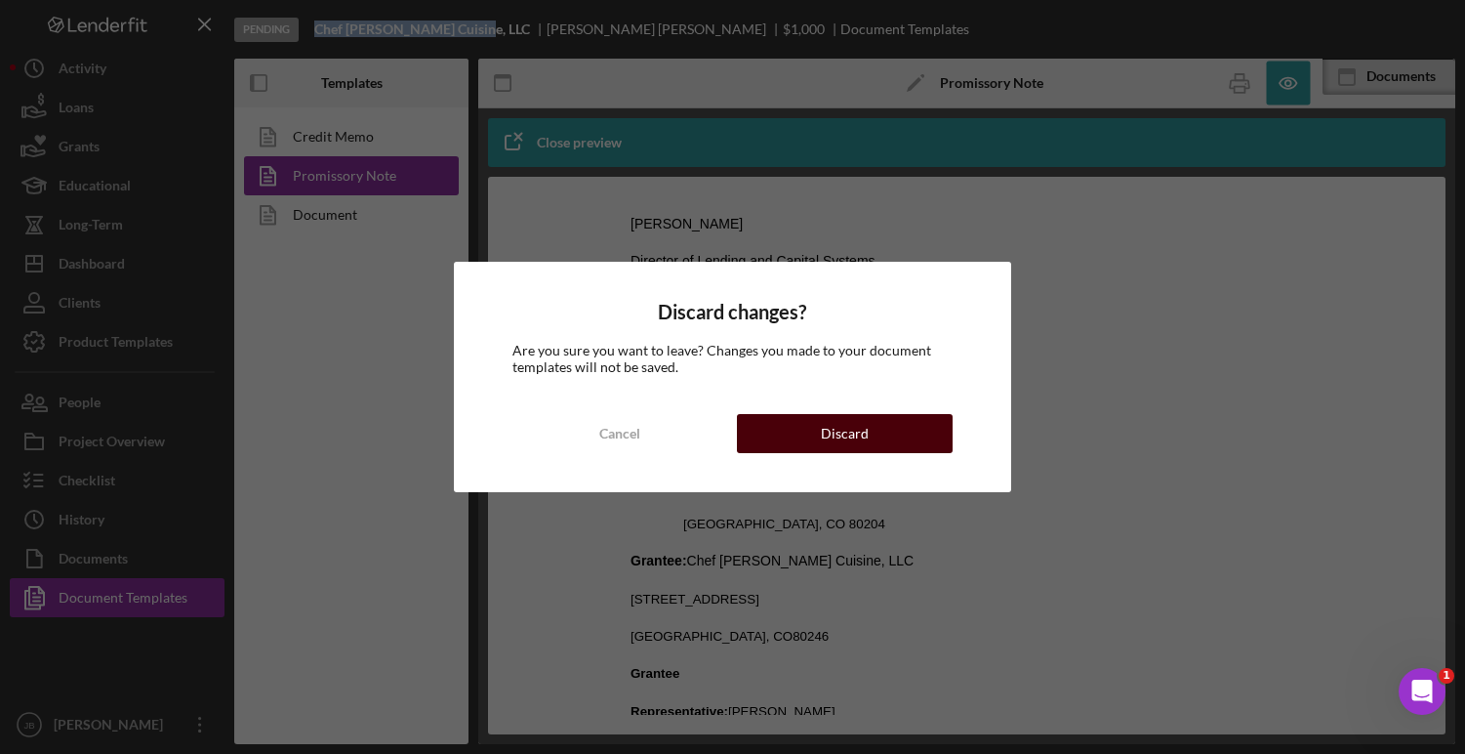
click at [793, 449] on button "Discard" at bounding box center [844, 433] width 215 height 39
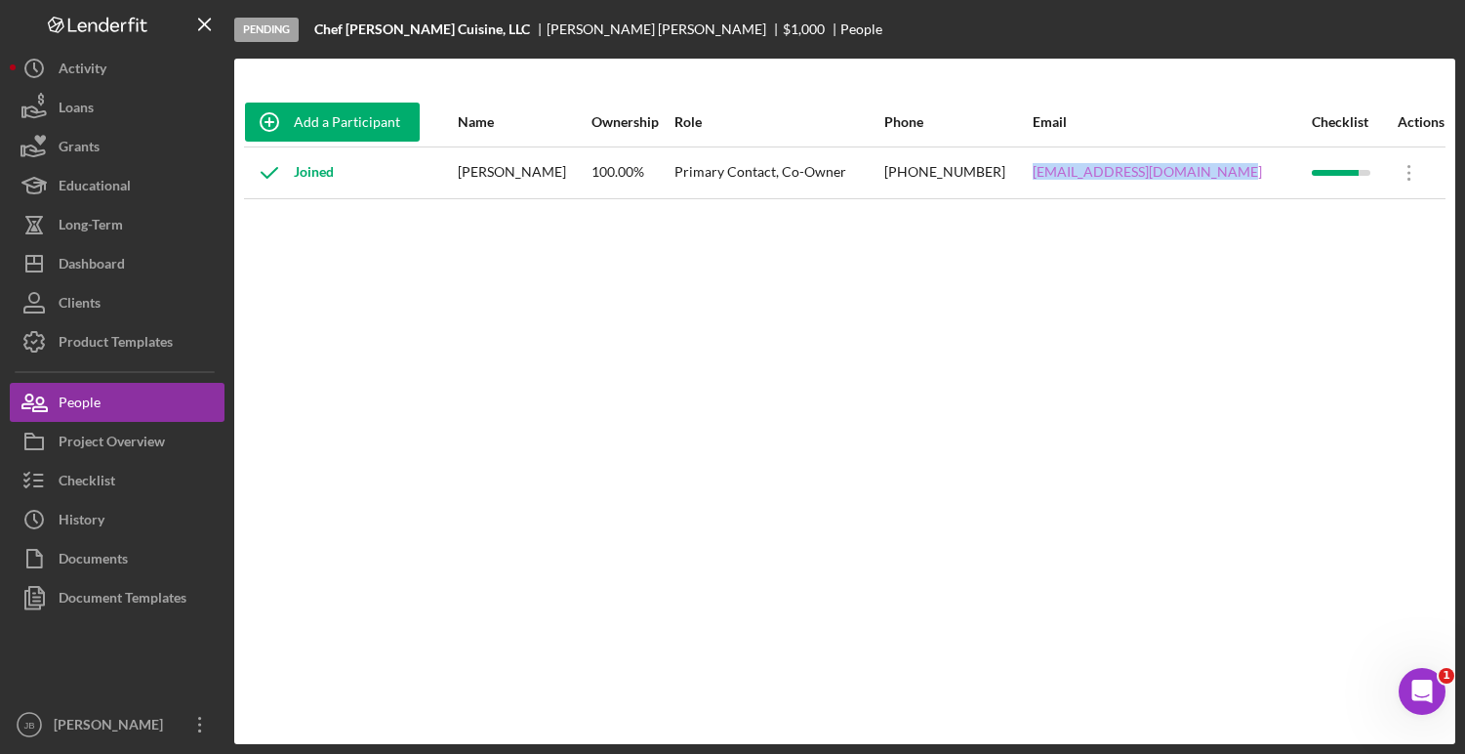
drag, startPoint x: 1236, startPoint y: 172, endPoint x: 1056, endPoint y: 172, distance: 179.6
click at [1056, 172] on div "chefcurryscuisine@gmail.com" at bounding box center [1171, 172] width 277 height 49
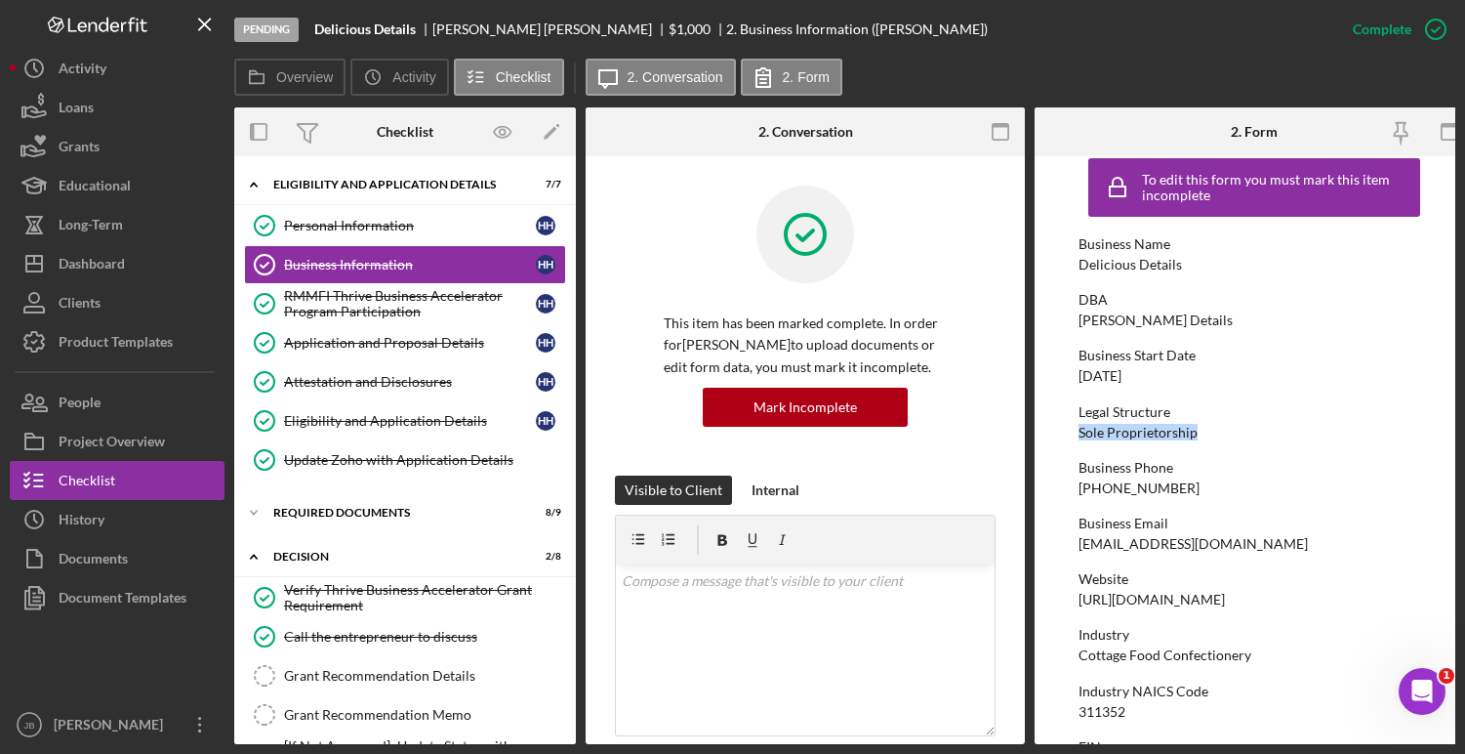
scroll to position [1908, 0]
click at [119, 265] on div "Dashboard" at bounding box center [92, 266] width 66 height 44
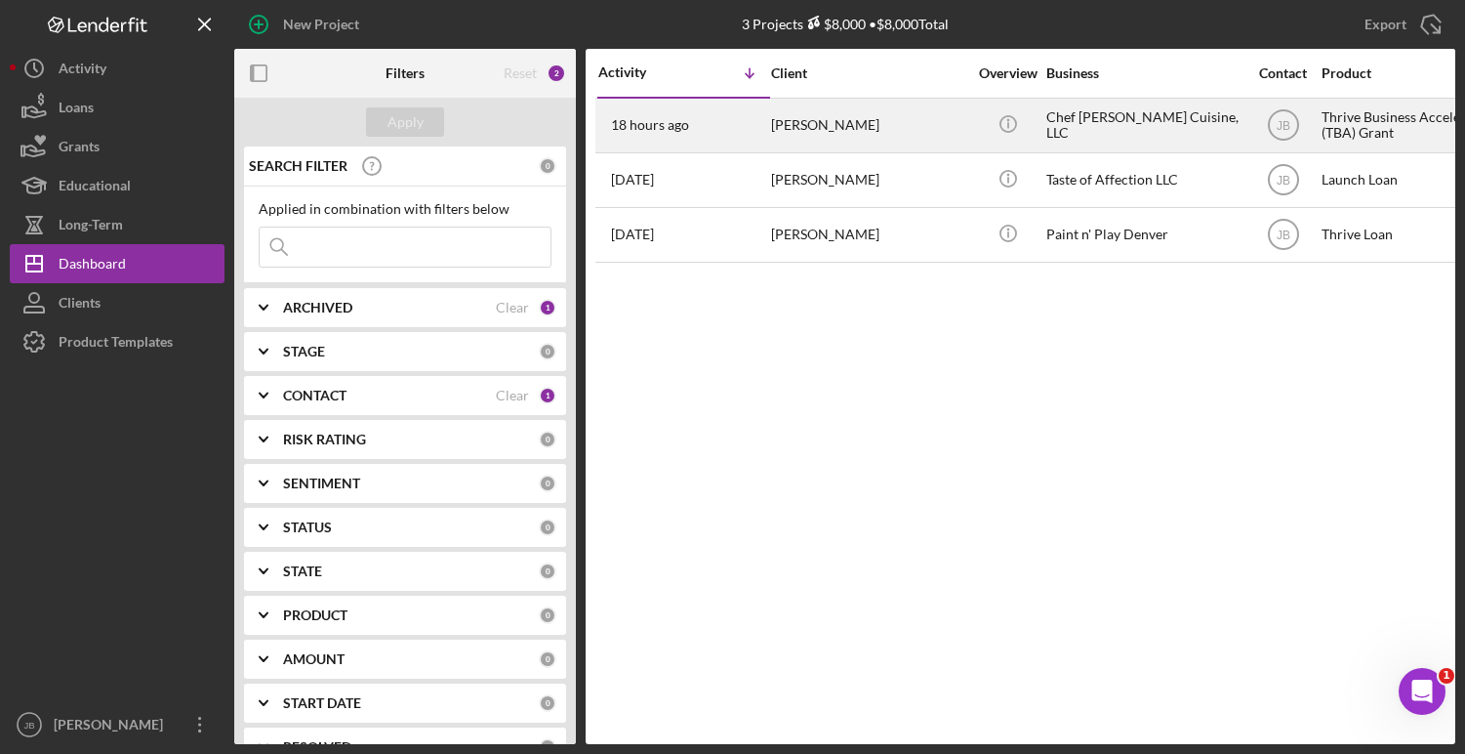
click at [787, 120] on div "[PERSON_NAME]" at bounding box center [868, 126] width 195 height 52
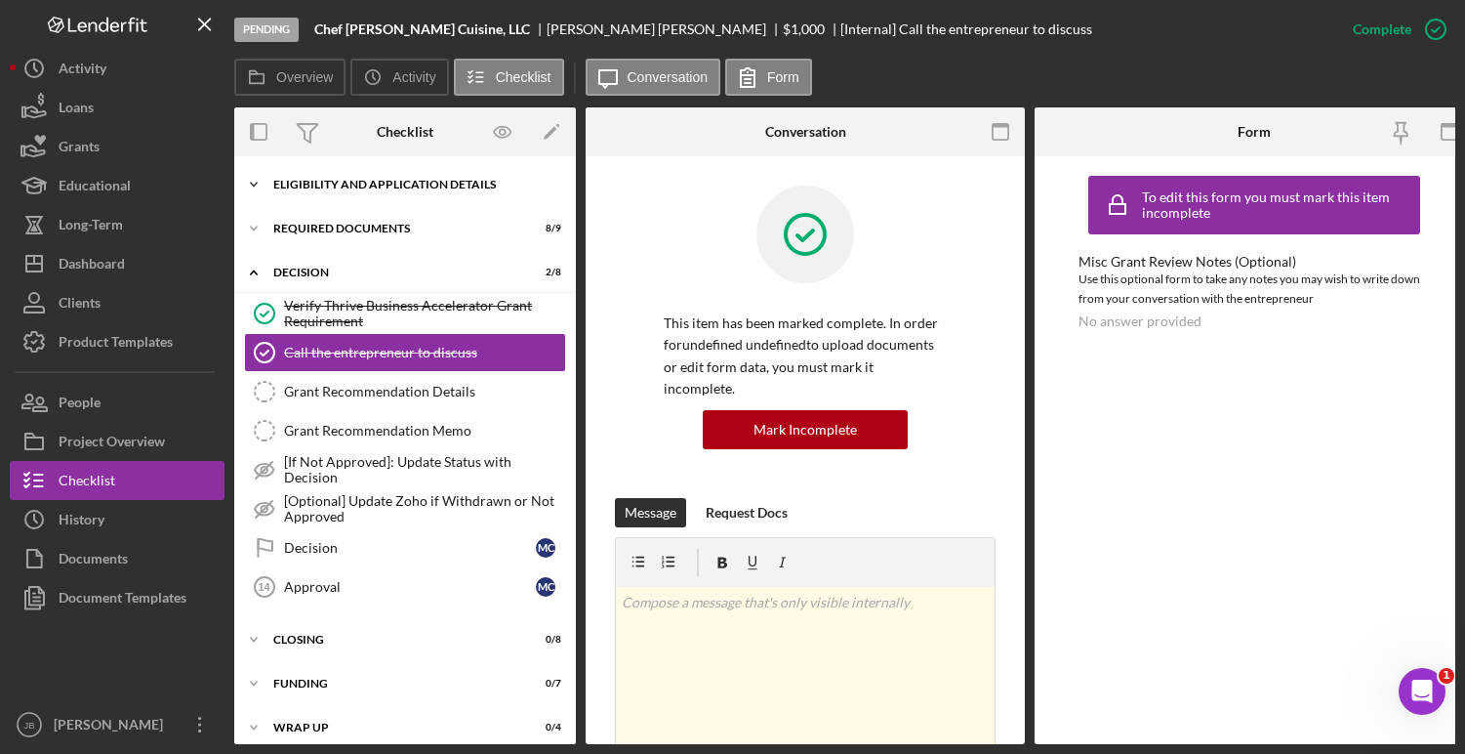
click at [431, 189] on div "Eligibility and Application Details" at bounding box center [412, 185] width 278 height 12
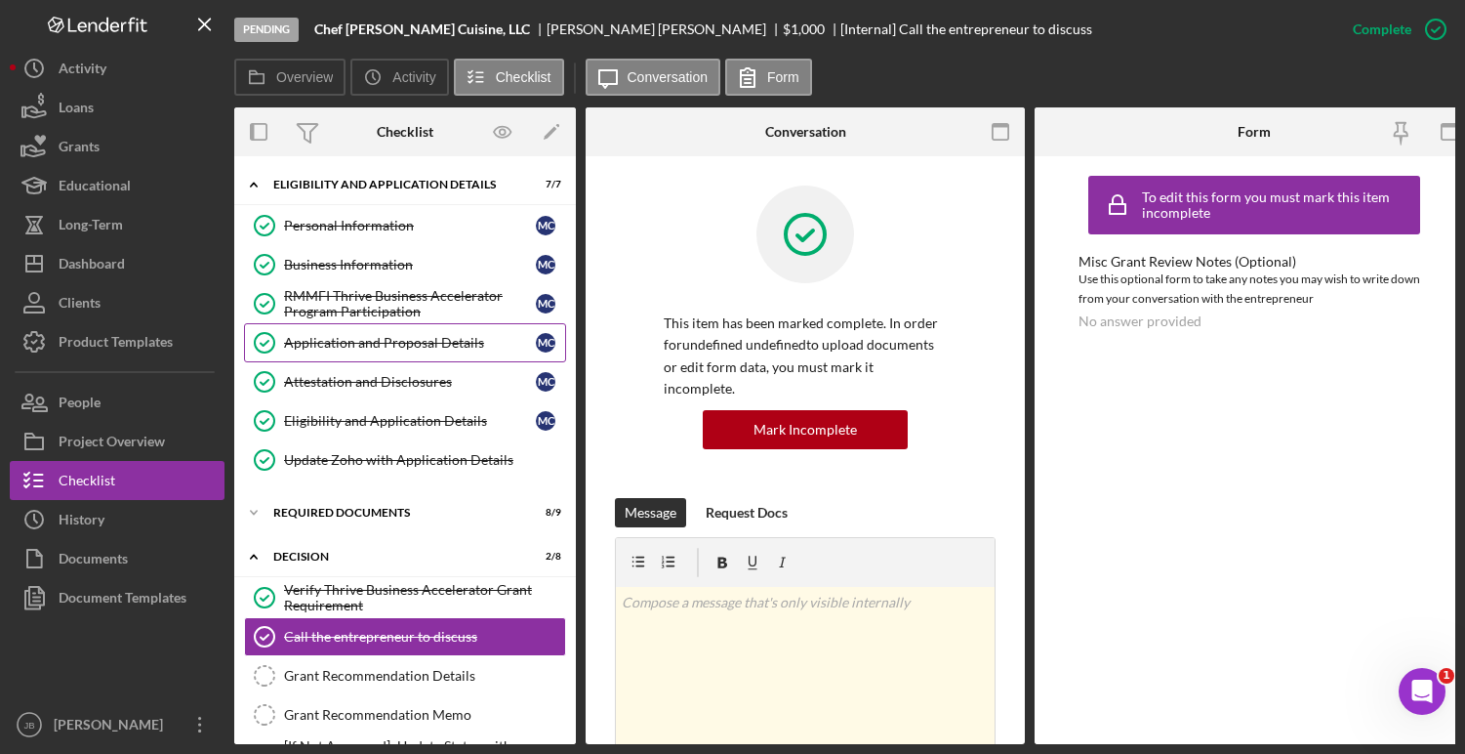
click at [421, 345] on div "Application and Proposal Details" at bounding box center [410, 343] width 252 height 16
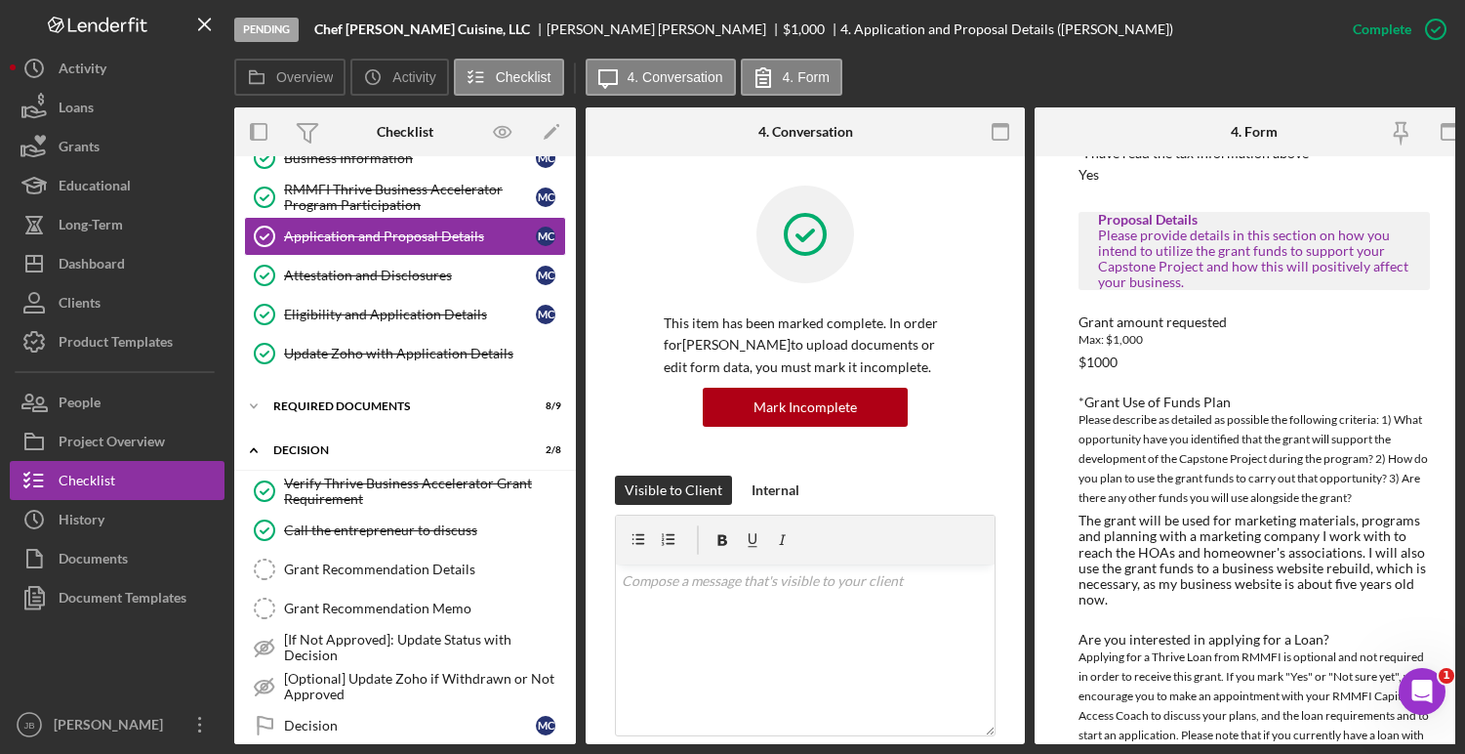
scroll to position [146, 0]
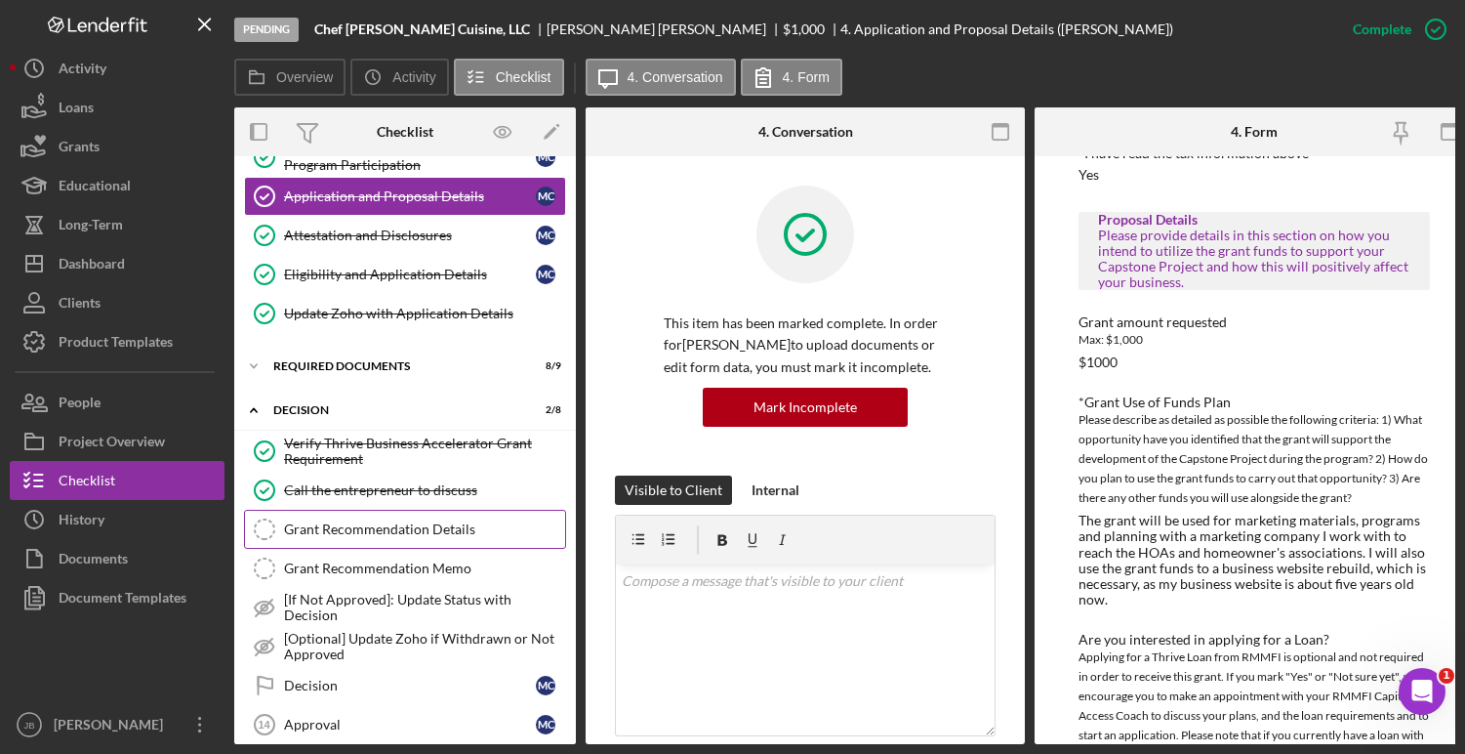
click at [374, 524] on div "Grant Recommendation Details" at bounding box center [424, 529] width 281 height 16
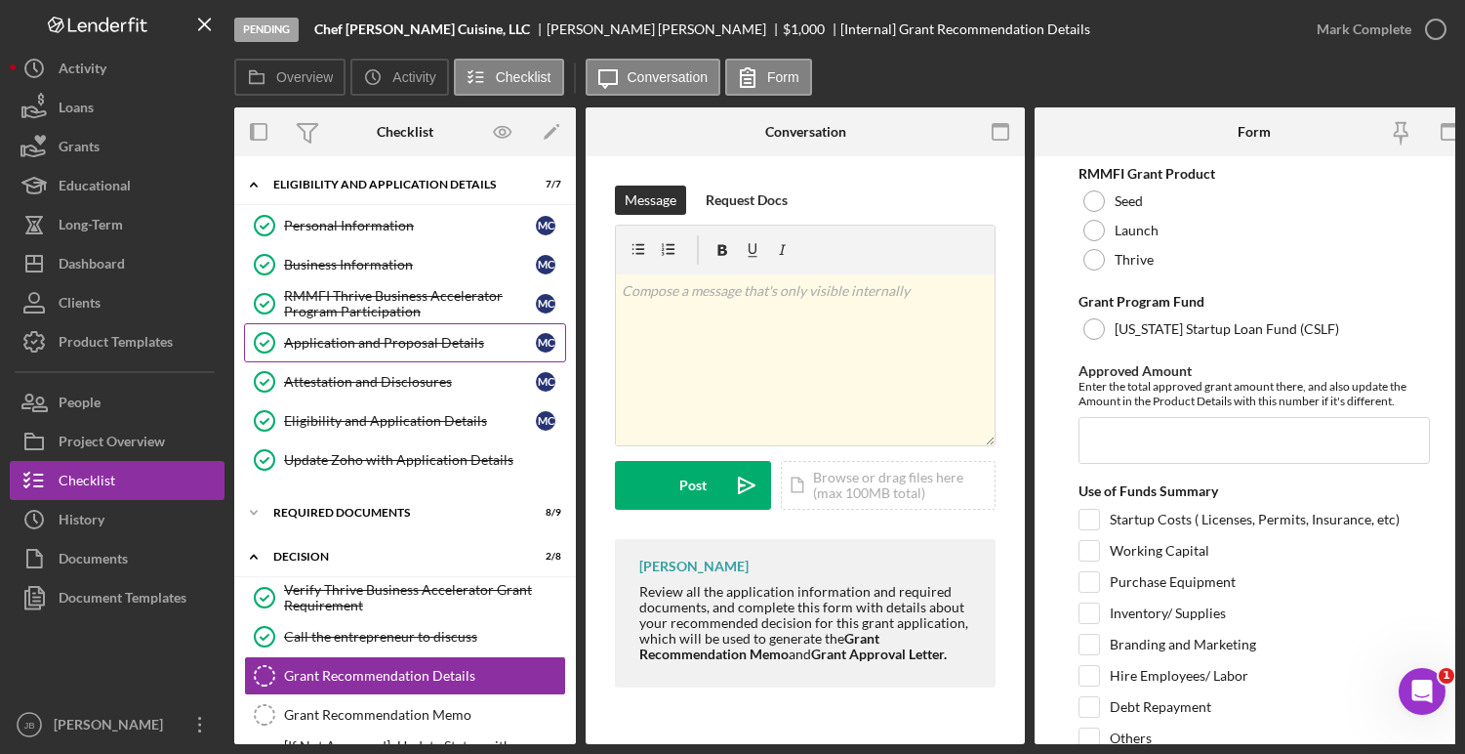
click at [354, 338] on div "Application and Proposal Details" at bounding box center [410, 343] width 252 height 16
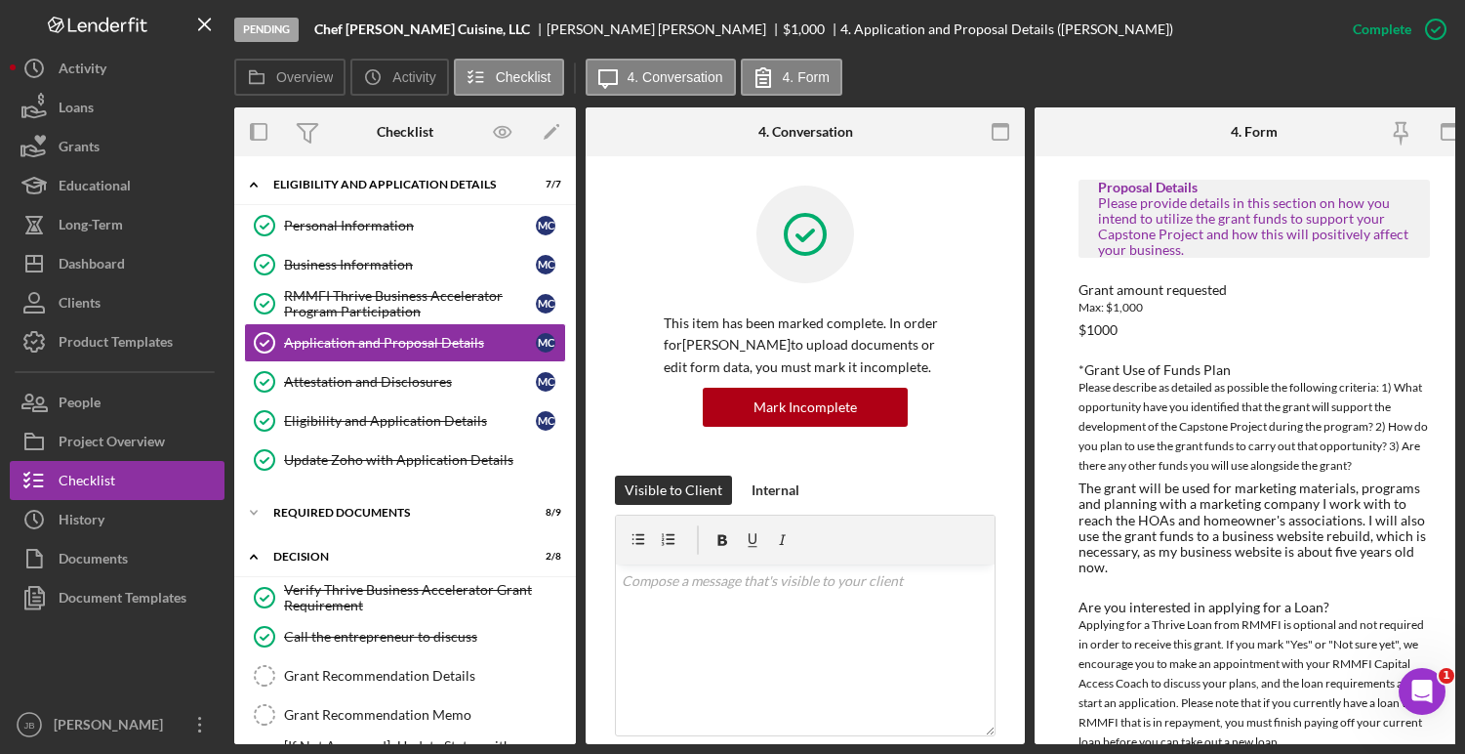
scroll to position [2018, 0]
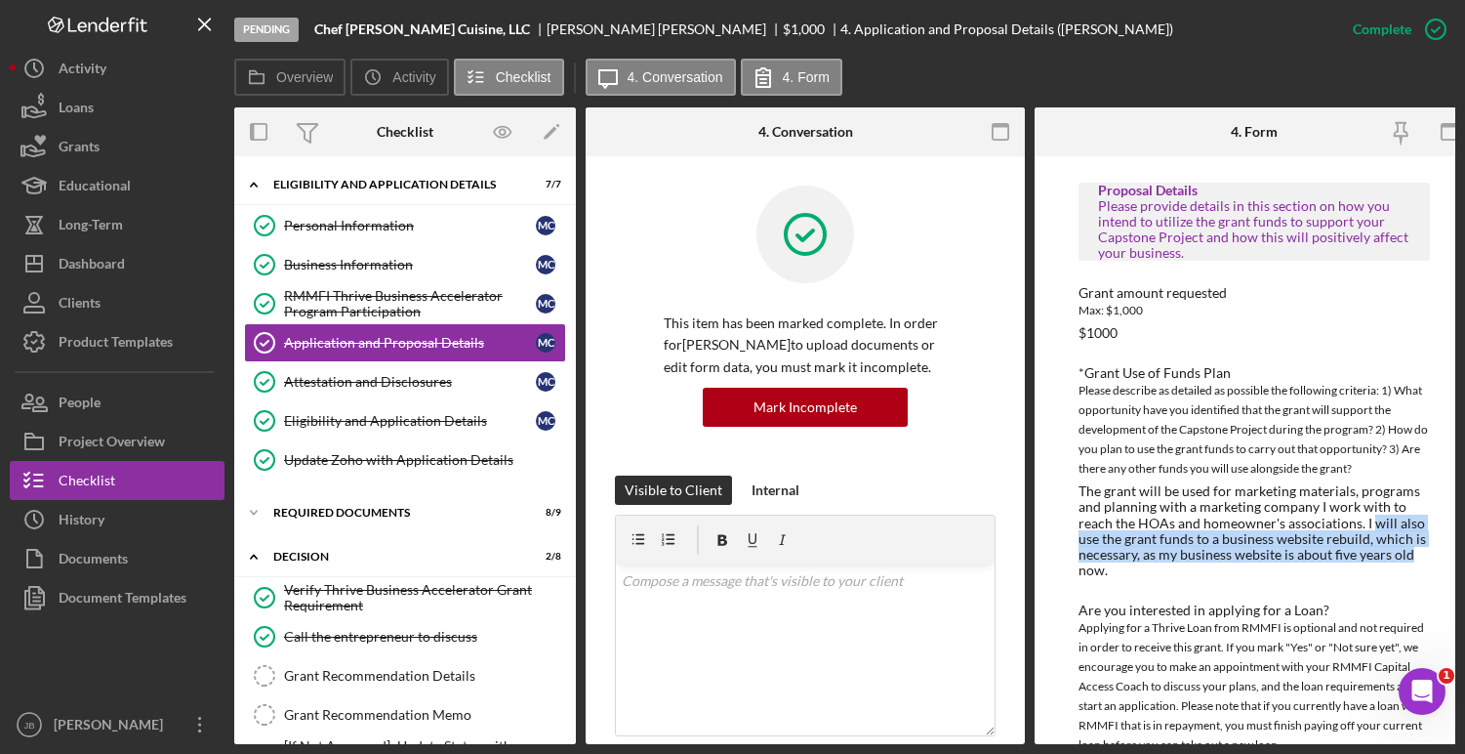
drag, startPoint x: 1368, startPoint y: 527, endPoint x: 1411, endPoint y: 553, distance: 50.4
click at [1411, 553] on div "The grant will be used for marketing materials, programs and planning with a ma…" at bounding box center [1254, 530] width 351 height 95
copy div "will also use the grant funds to a business website rebuild, which is necessary…"
